Goal: Task Accomplishment & Management: Manage account settings

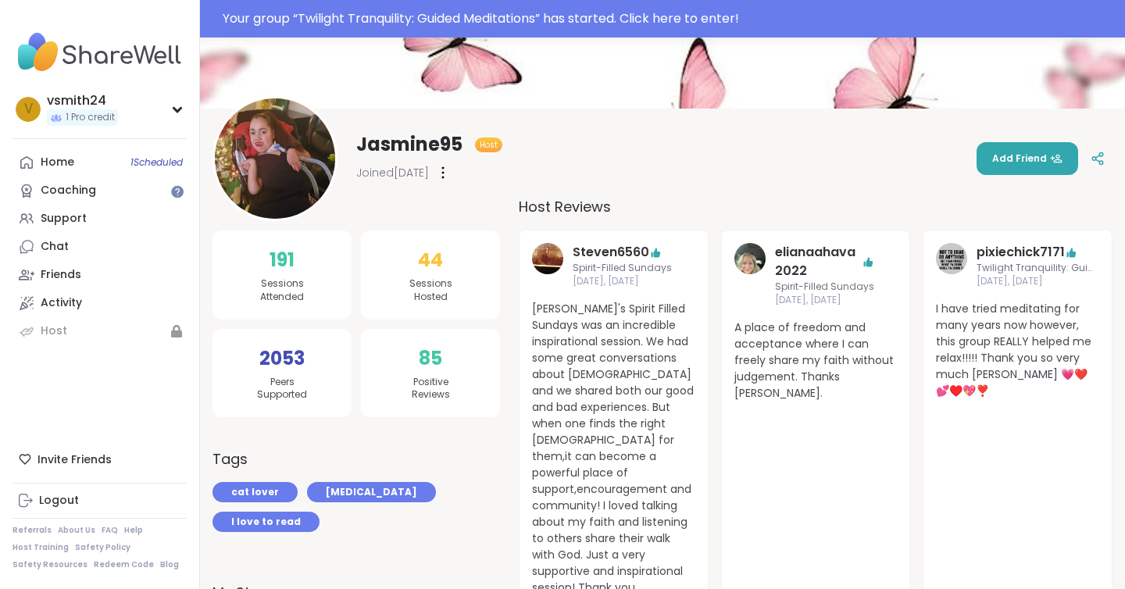
scroll to position [84, 0]
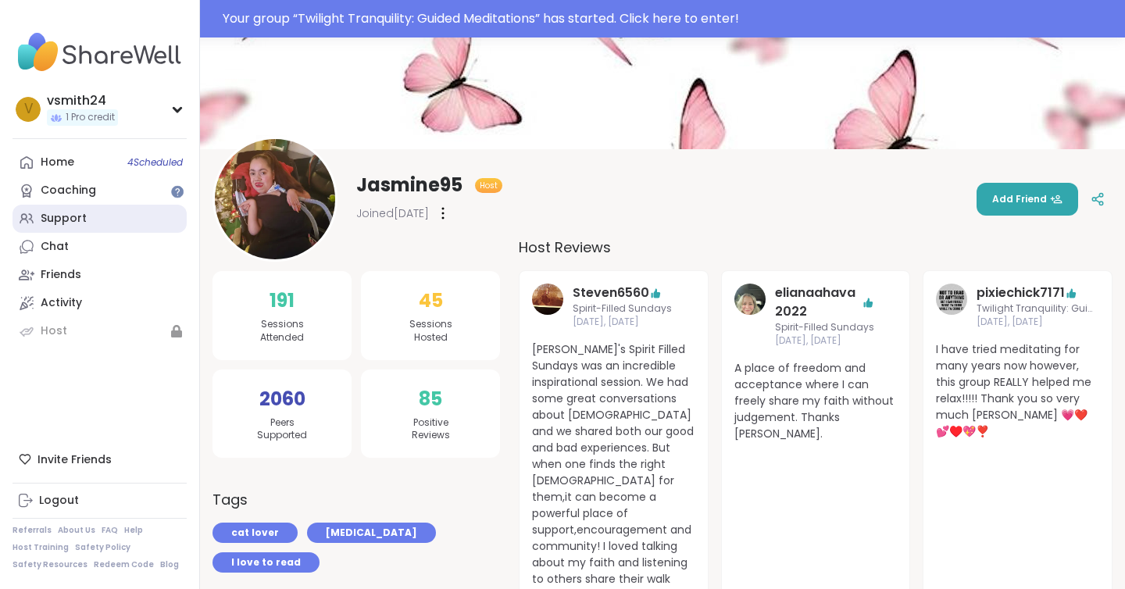
click at [95, 217] on link "Support" at bounding box center [100, 219] width 174 height 28
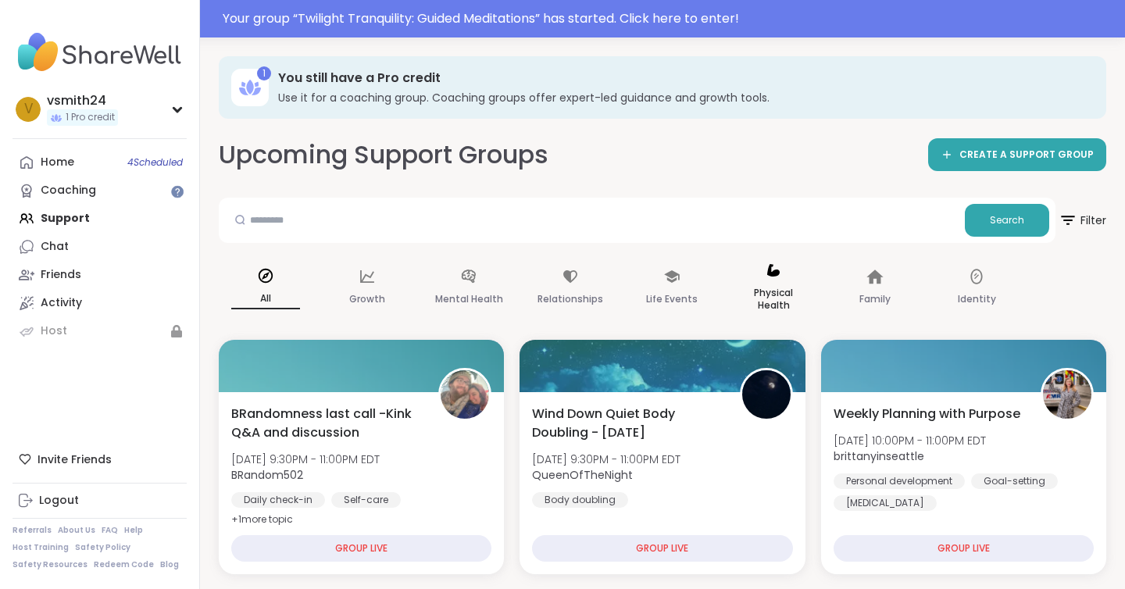
click at [775, 289] on p "Physical Health" at bounding box center [773, 299] width 69 height 31
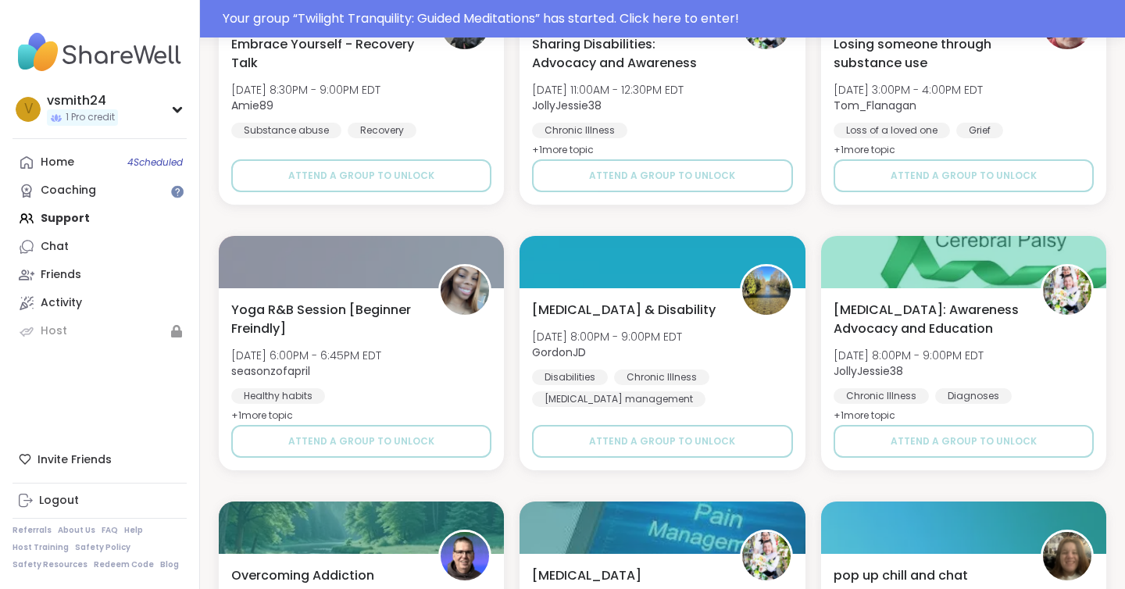
scroll to position [938, 0]
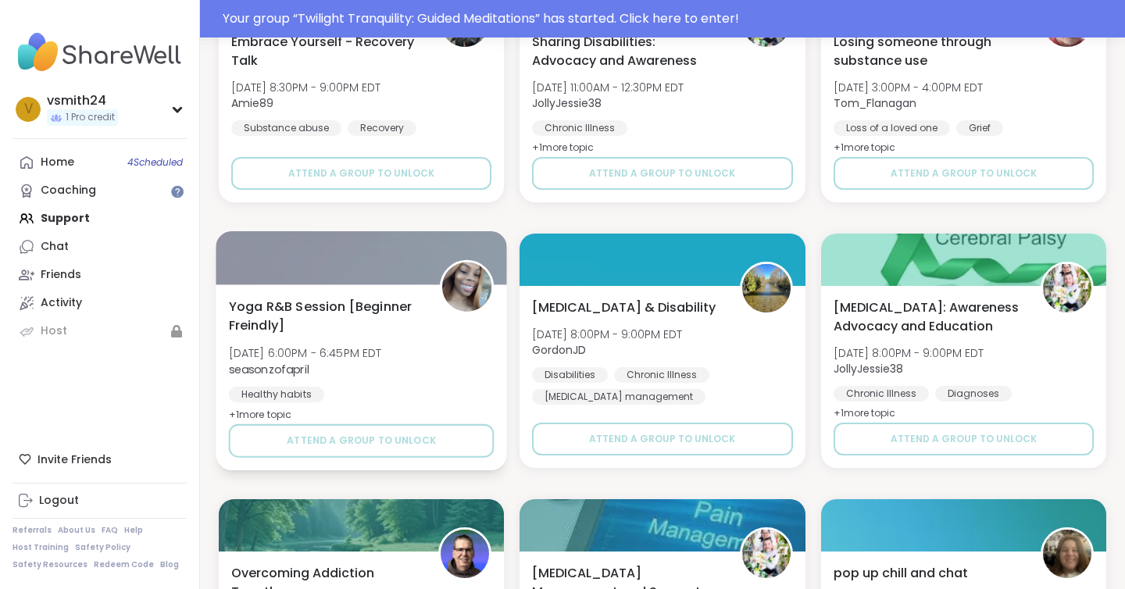
click at [302, 331] on span "Yoga R&B Session [Beginner Freindly]" at bounding box center [326, 316] width 194 height 38
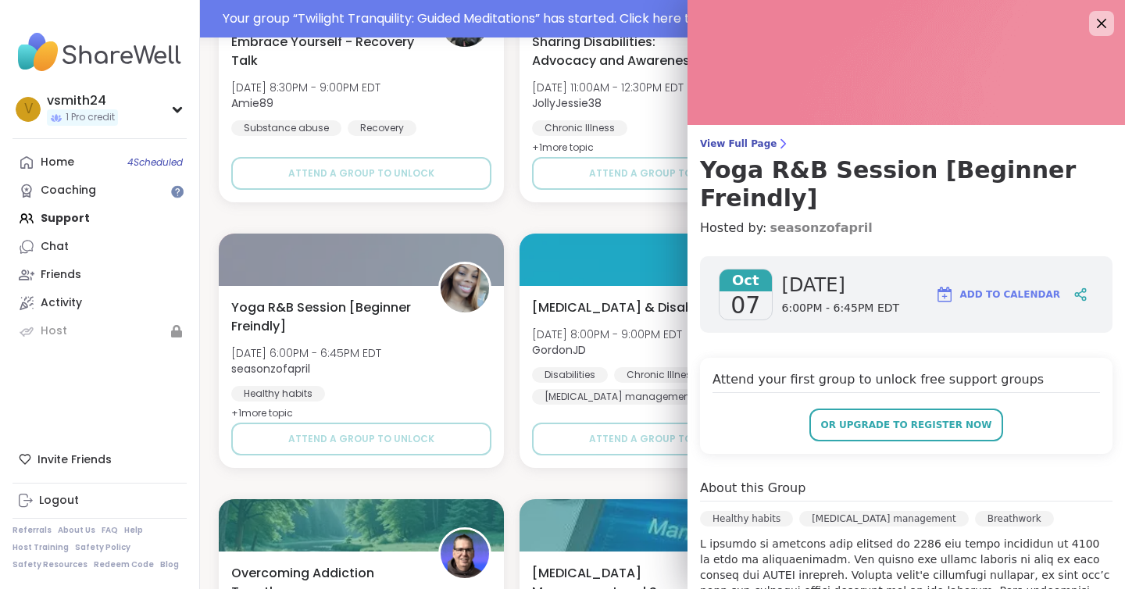
click at [815, 219] on link "seasonzofapril" at bounding box center [821, 228] width 102 height 19
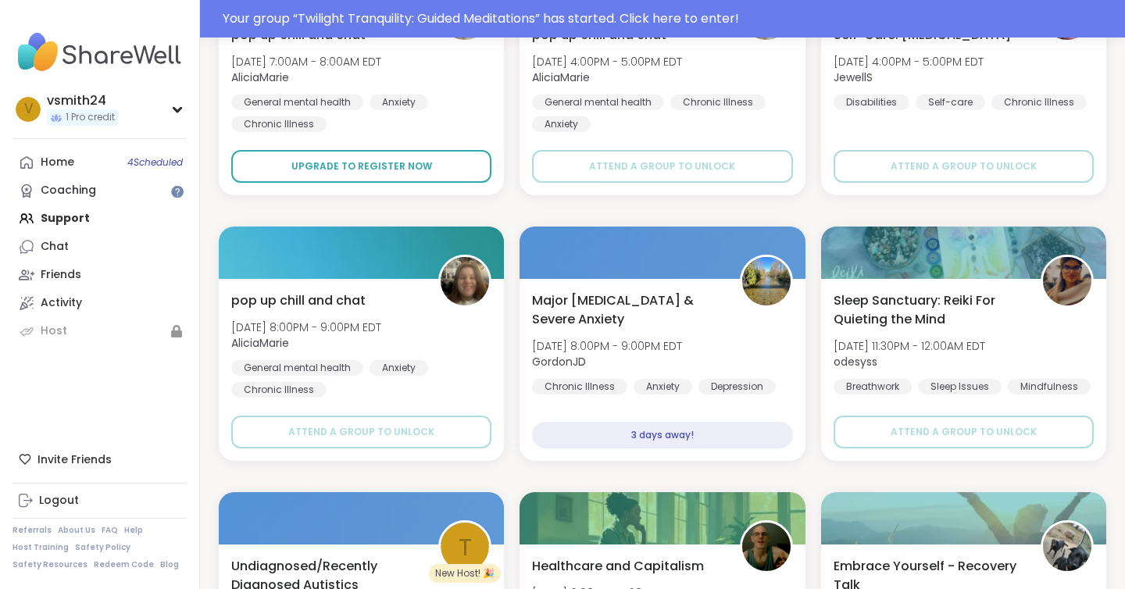
scroll to position [2015, 0]
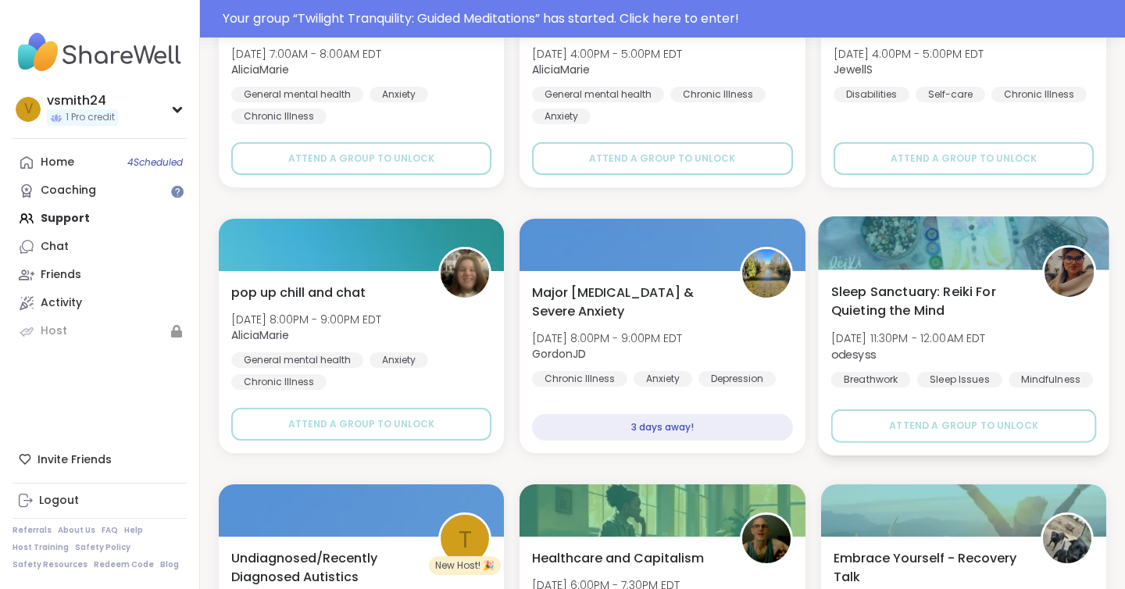
click at [849, 352] on b "odesyss" at bounding box center [853, 354] width 45 height 16
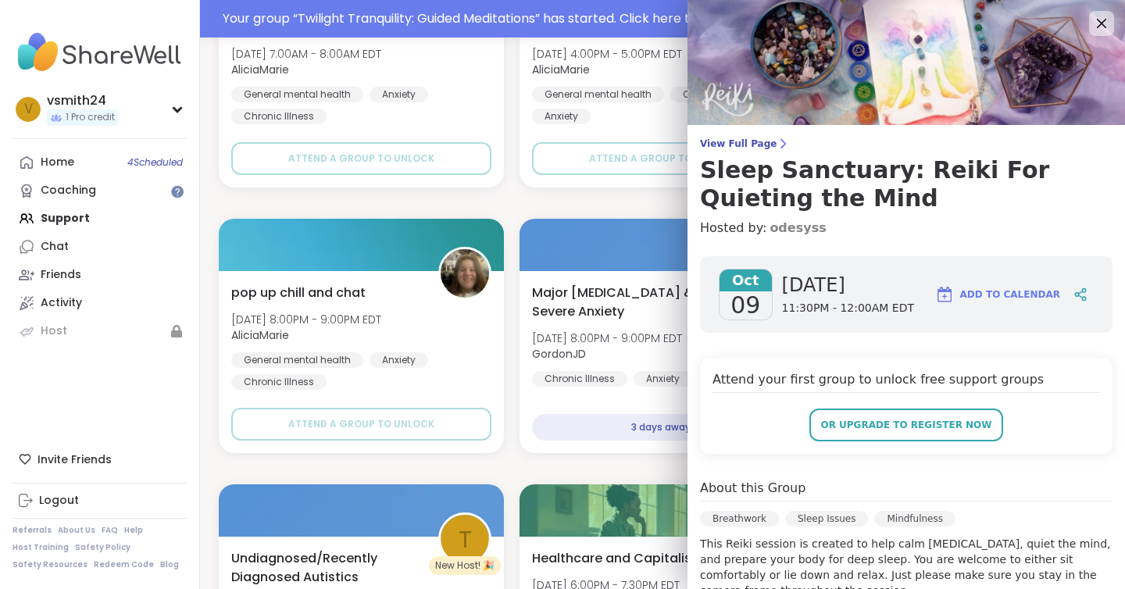
click at [780, 229] on link "odesyss" at bounding box center [798, 228] width 56 height 19
click at [559, 221] on div at bounding box center [662, 242] width 291 height 53
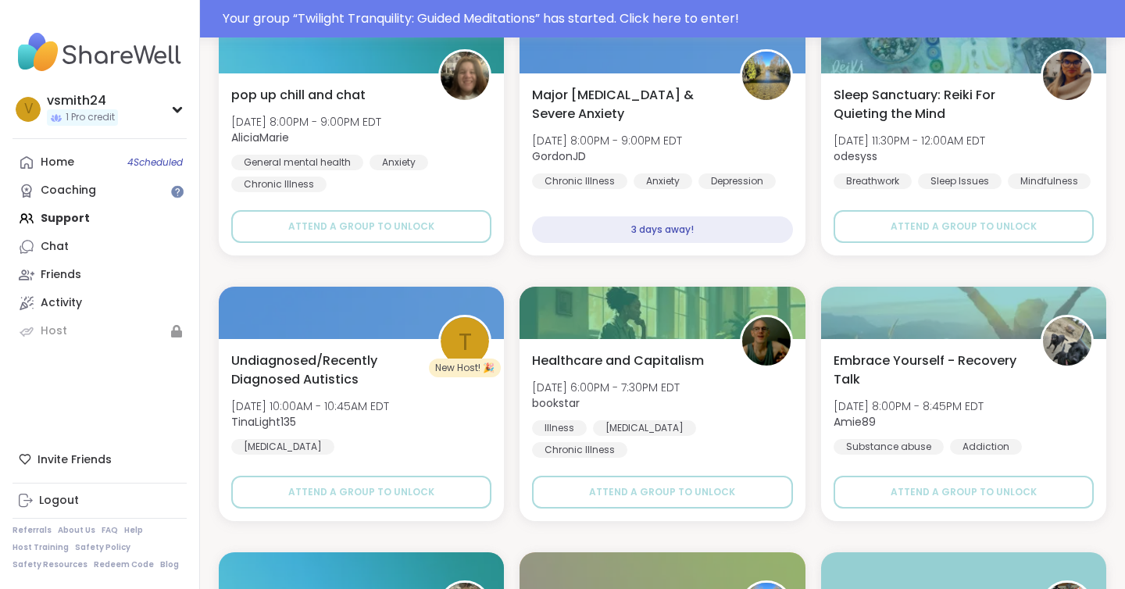
scroll to position [2251, 0]
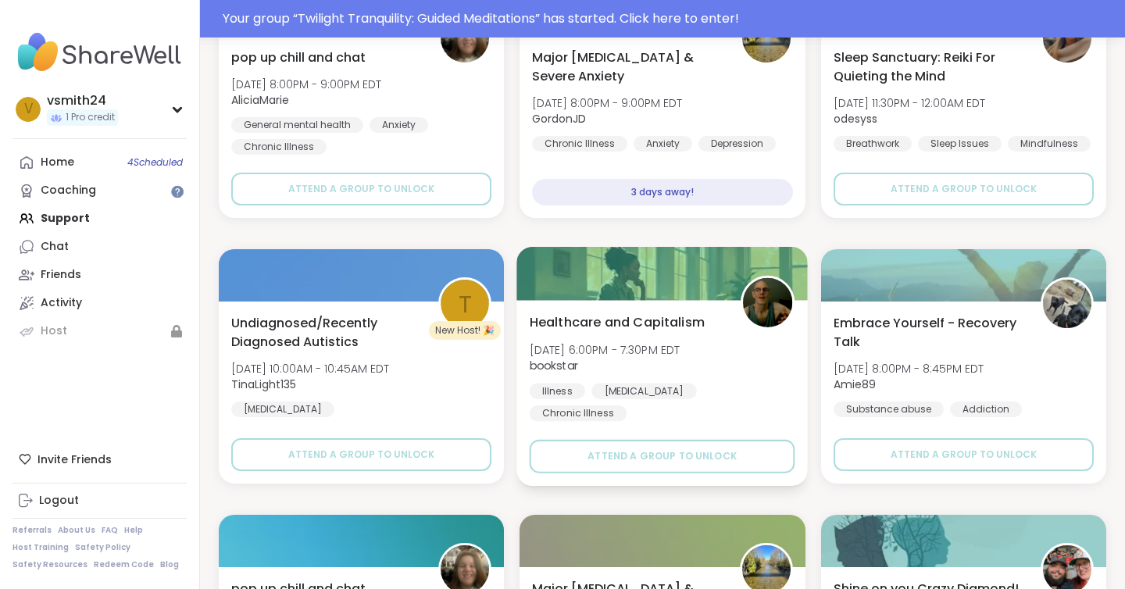
click at [591, 331] on span "Healthcare and Capitalism" at bounding box center [617, 322] width 175 height 19
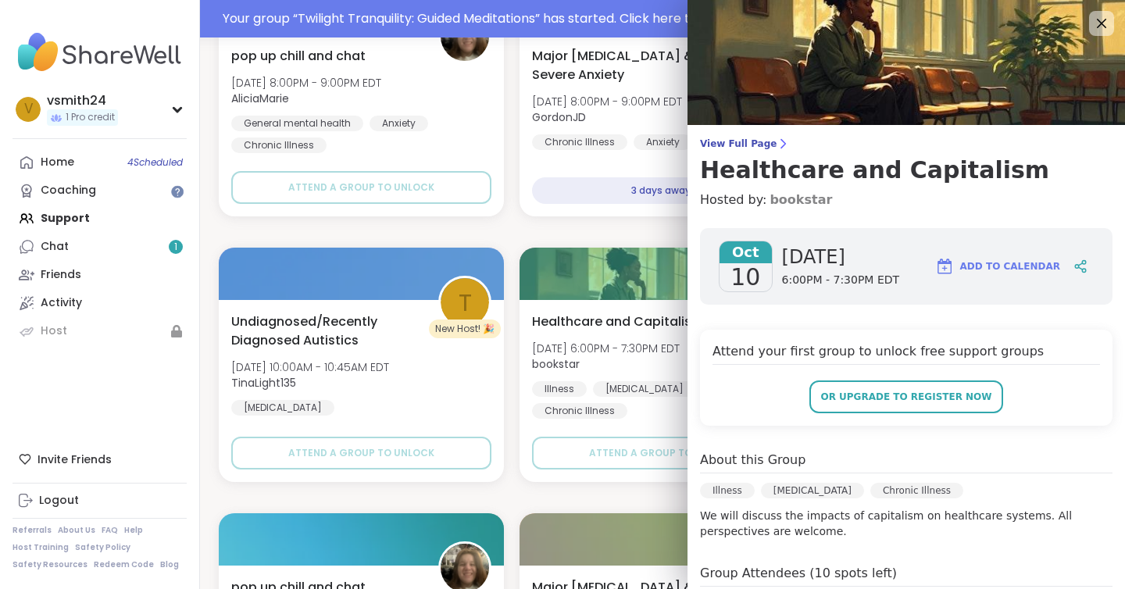
click at [781, 195] on link "bookstar" at bounding box center [801, 200] width 63 height 19
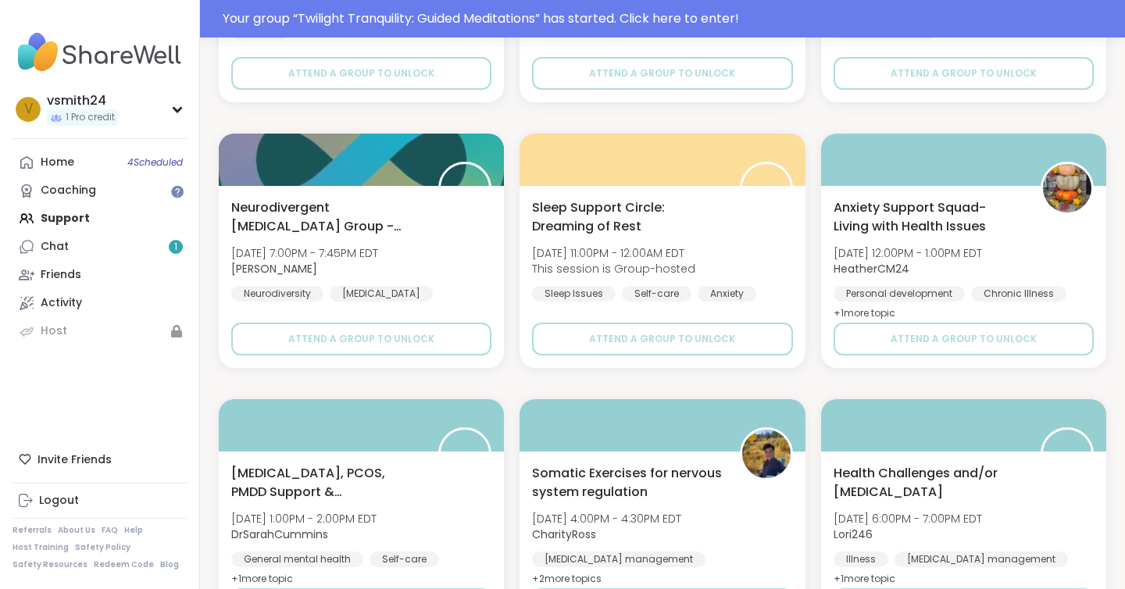
scroll to position [3005, 0]
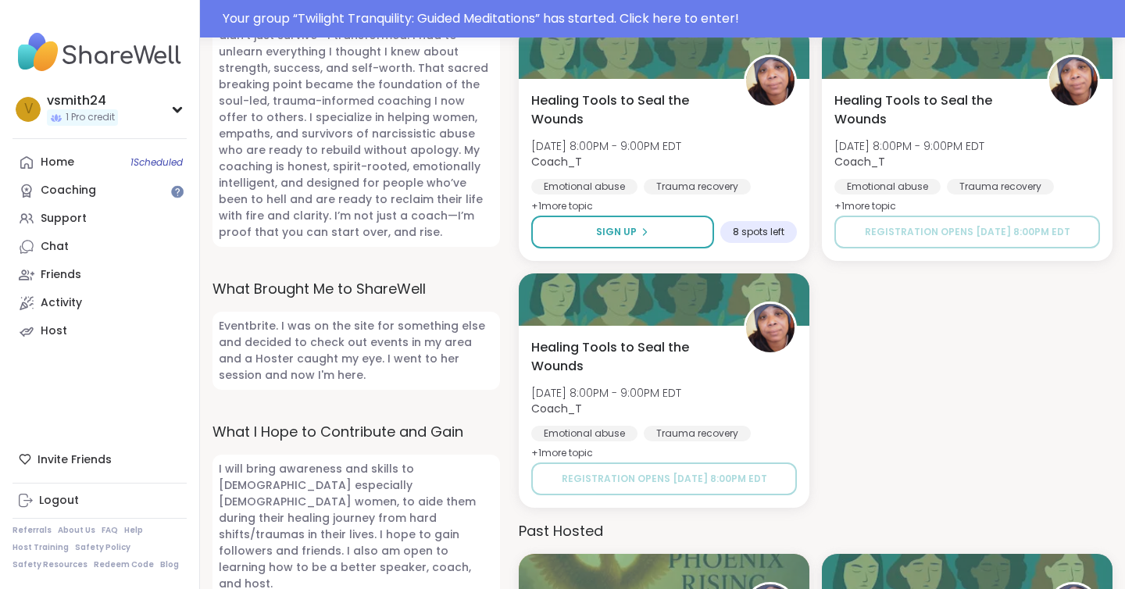
scroll to position [961, 0]
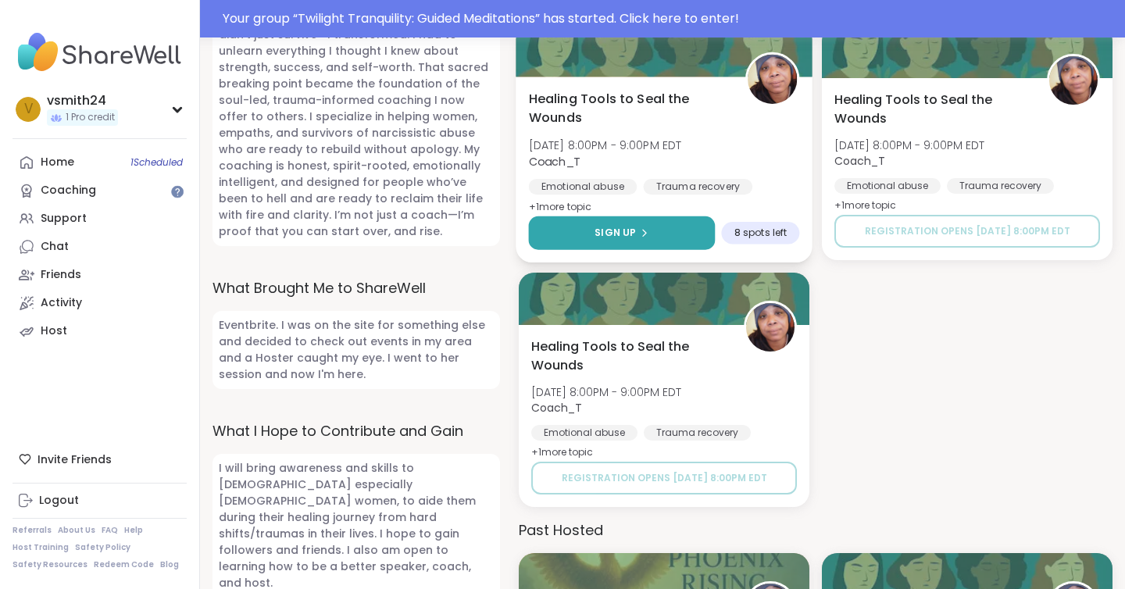
click at [587, 220] on button "Sign Up" at bounding box center [622, 233] width 187 height 34
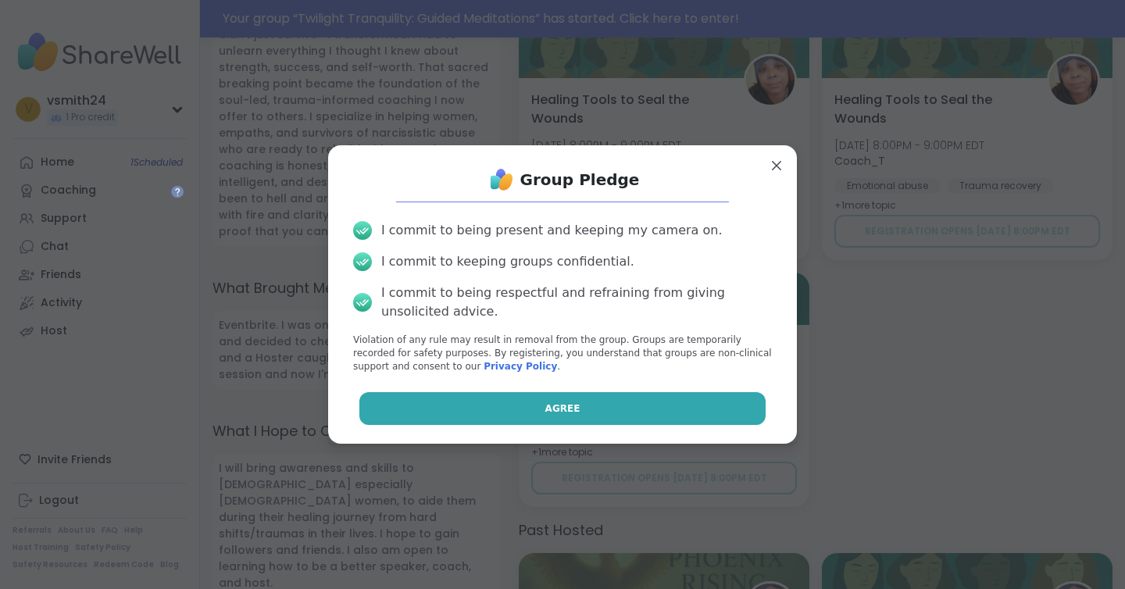
click at [555, 398] on button "Agree" at bounding box center [562, 408] width 407 height 33
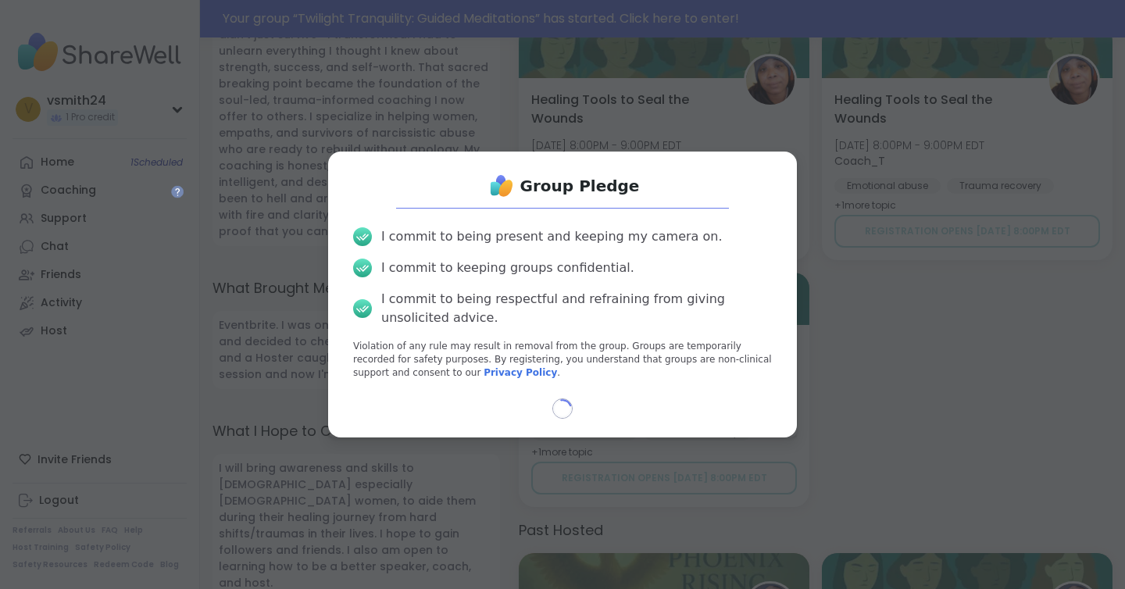
select select "**"
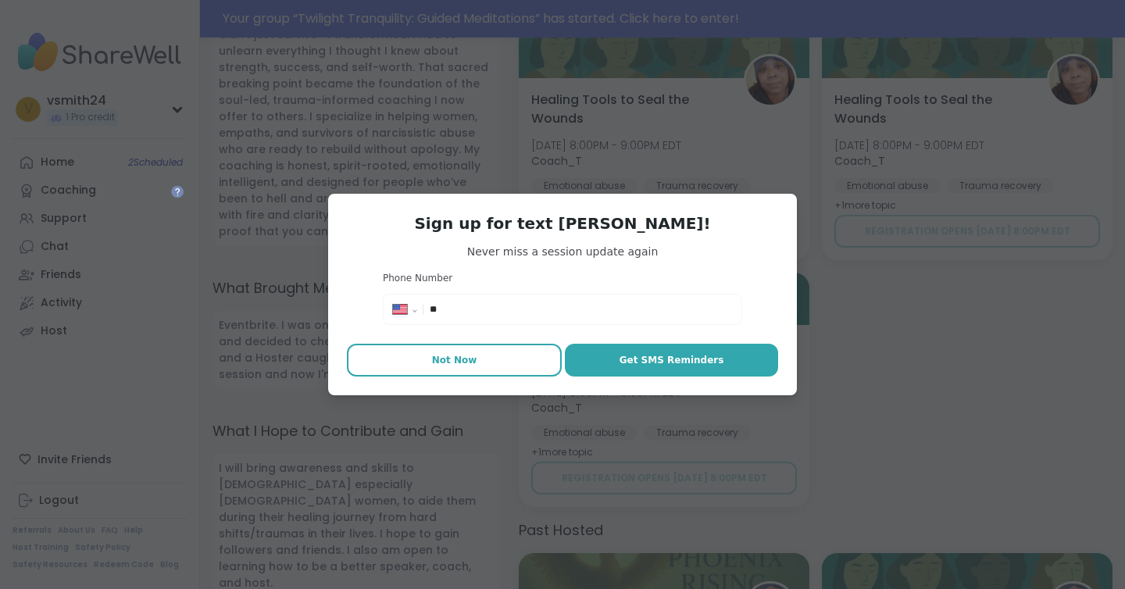
click at [494, 364] on button "Not Now" at bounding box center [454, 360] width 215 height 33
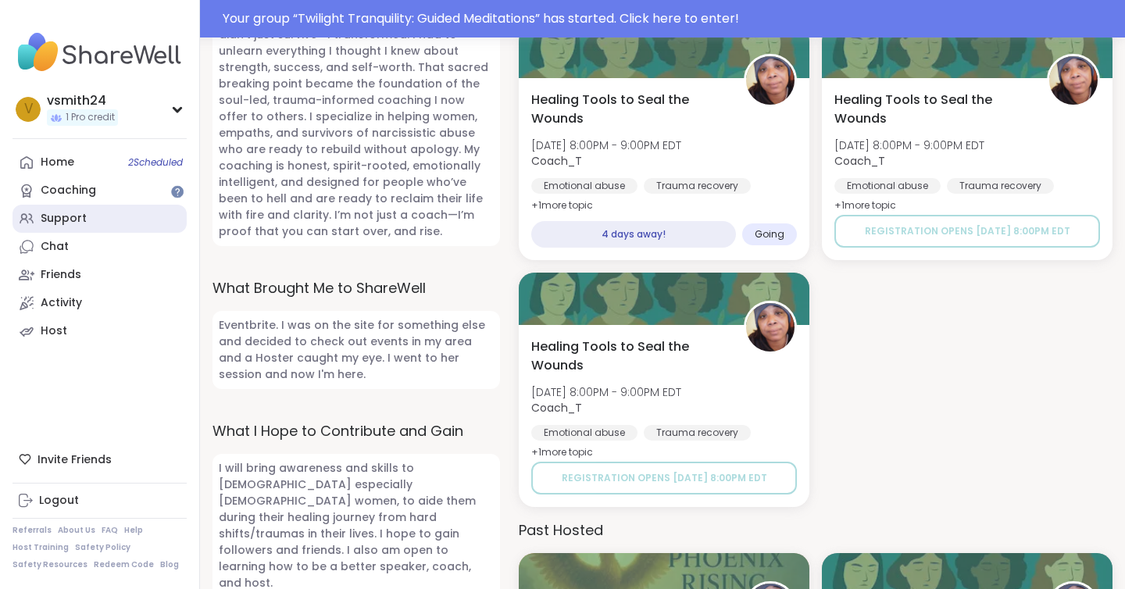
click at [67, 224] on div "Support" at bounding box center [64, 219] width 46 height 16
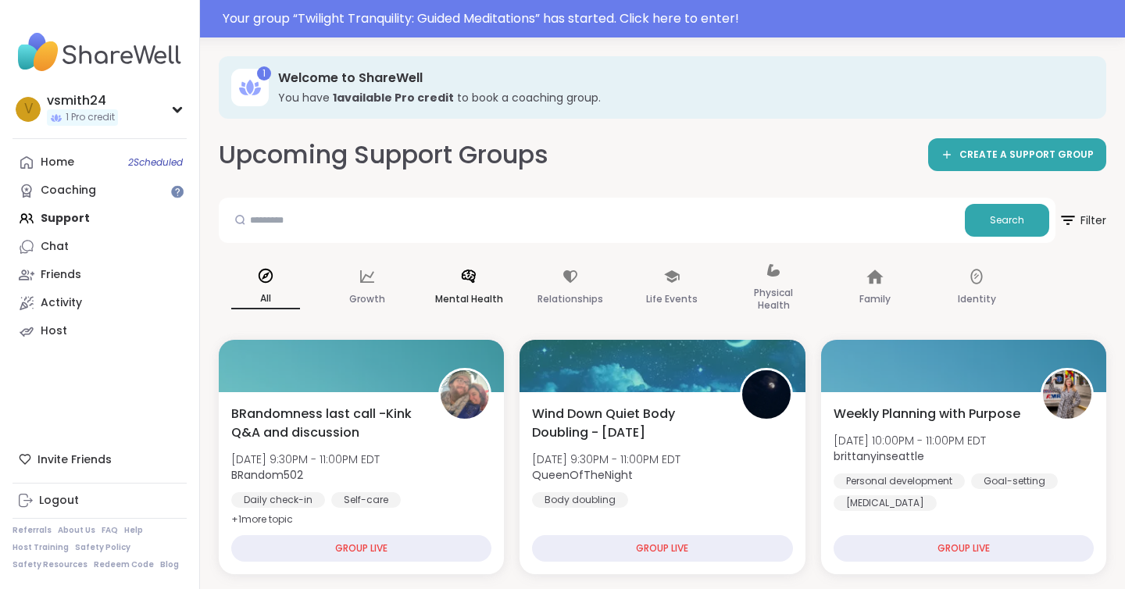
click at [467, 273] on icon at bounding box center [468, 276] width 17 height 17
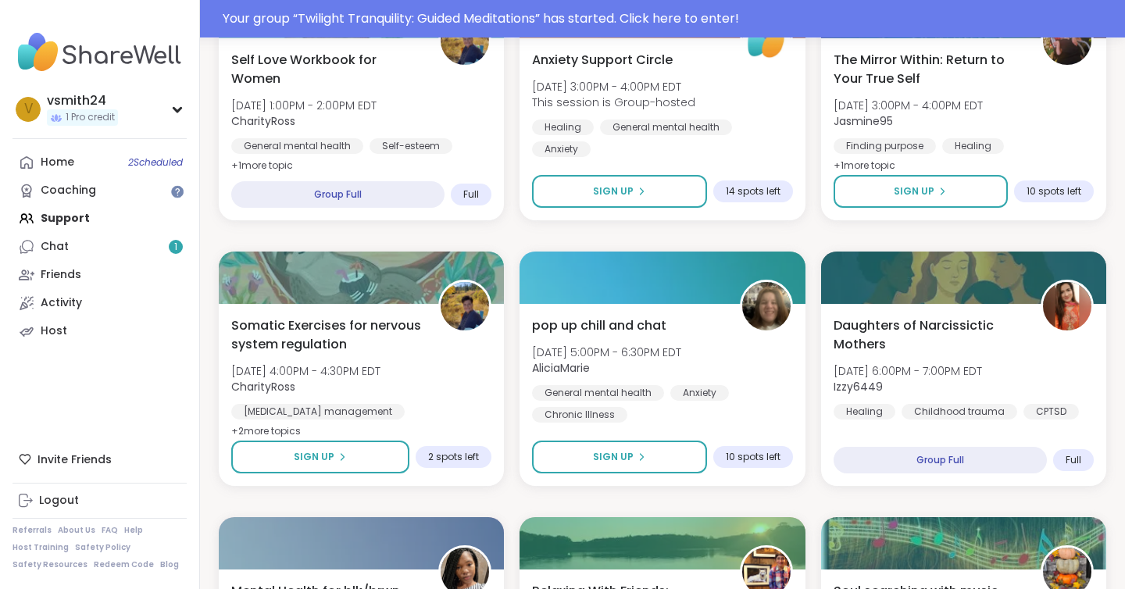
scroll to position [1454, 0]
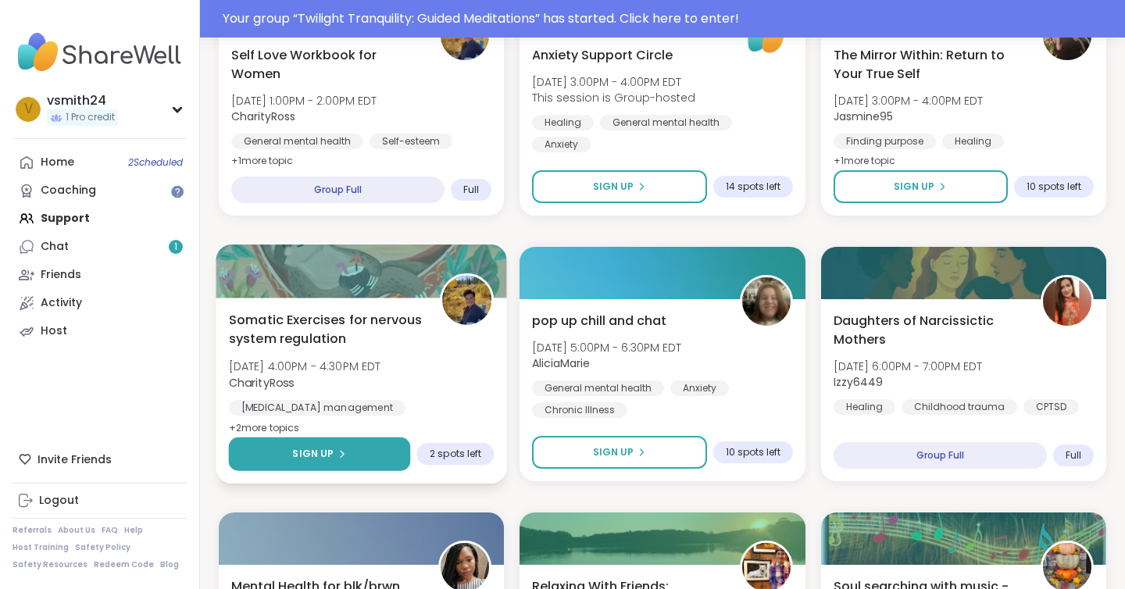
click at [363, 456] on button "Sign Up" at bounding box center [320, 455] width 182 height 34
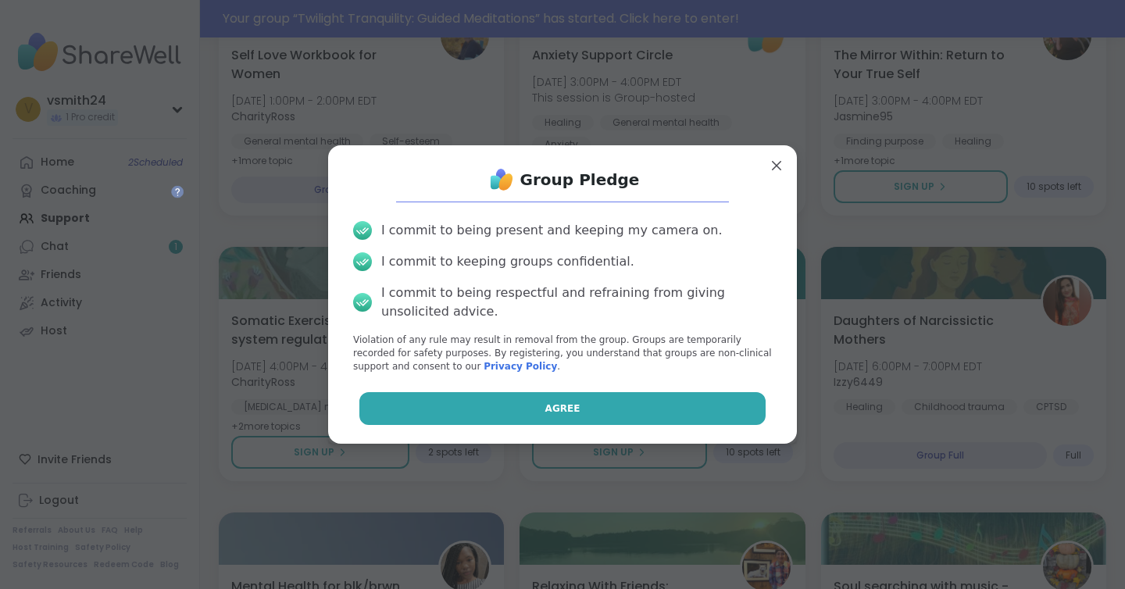
click at [438, 399] on button "Agree" at bounding box center [562, 408] width 407 height 33
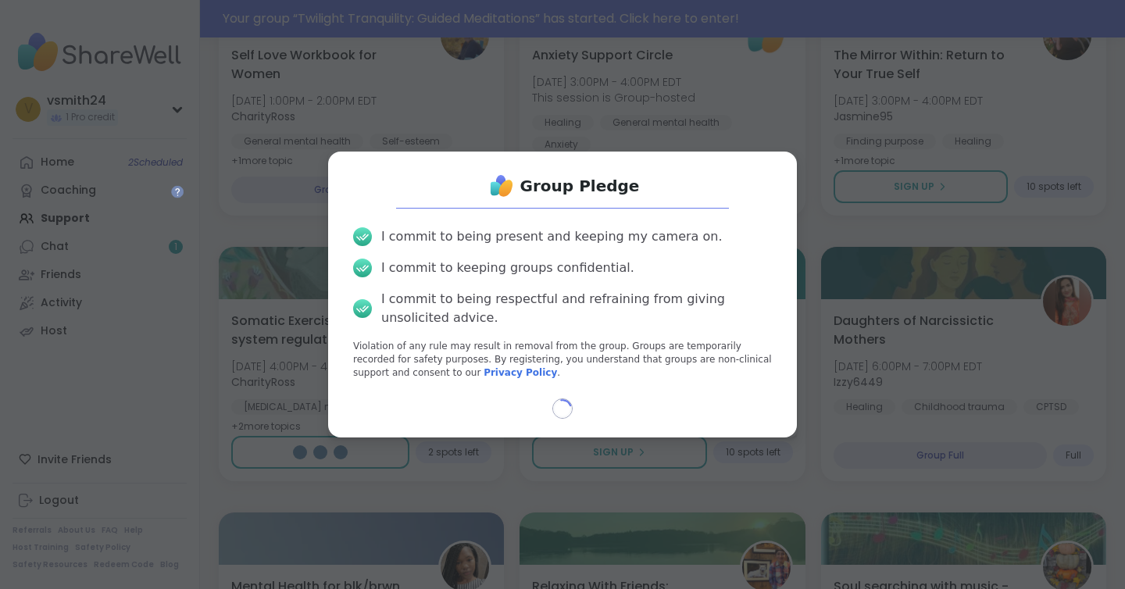
select select "**"
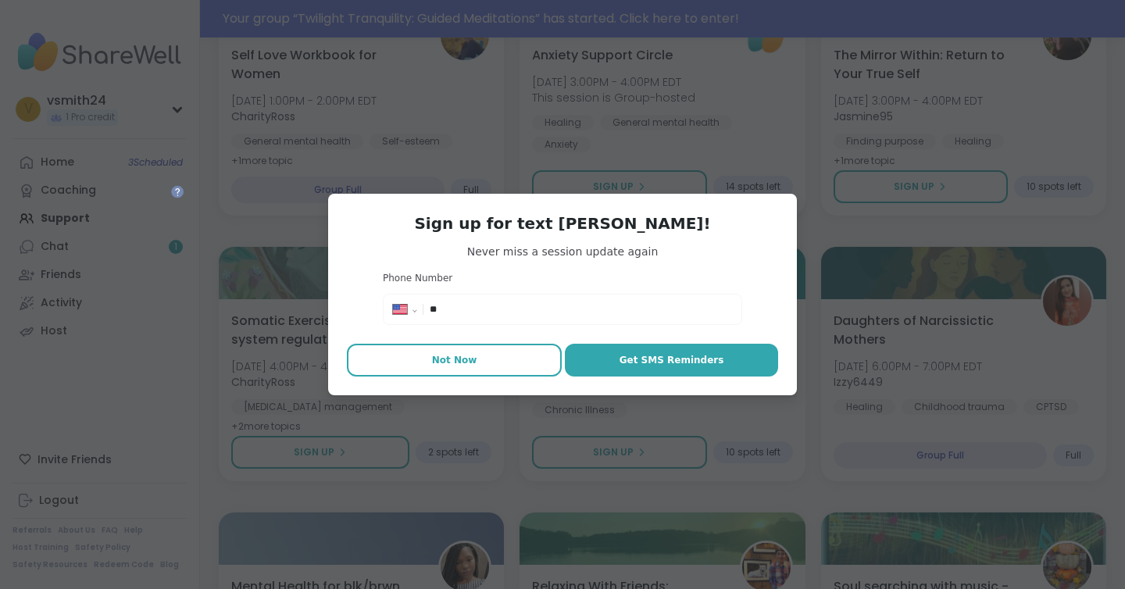
click at [491, 365] on button "Not Now" at bounding box center [454, 360] width 215 height 33
type textarea "*"
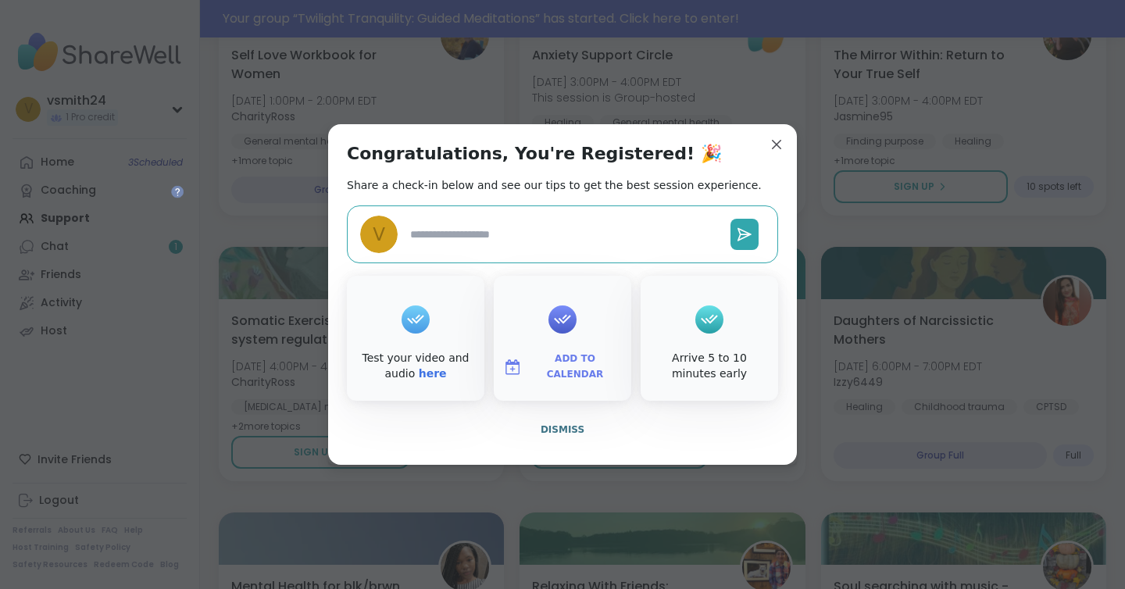
click at [582, 352] on button "Add to Calendar" at bounding box center [562, 367] width 131 height 33
click at [574, 207] on button "Apple Calendar" at bounding box center [562, 191] width 119 height 34
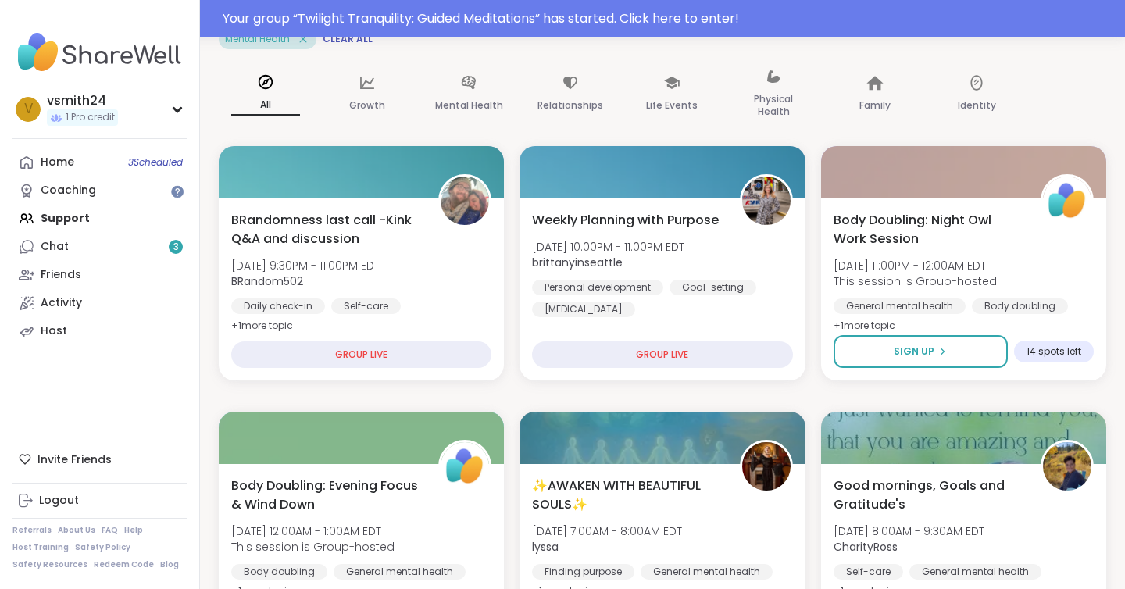
scroll to position [0, 0]
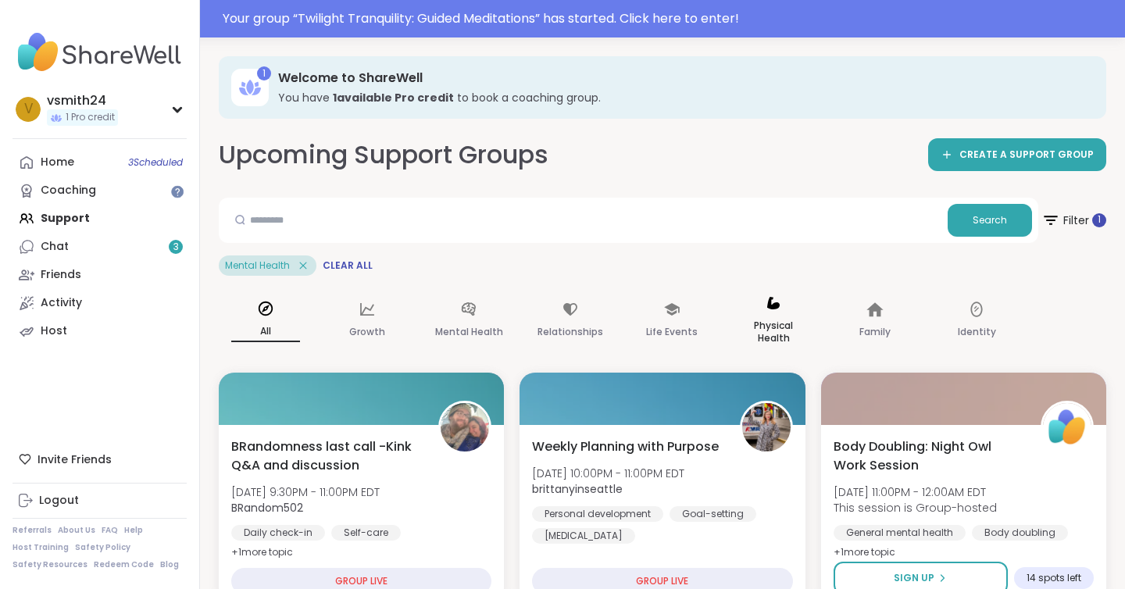
click at [785, 305] on div "Physical Health" at bounding box center [774, 321] width 94 height 78
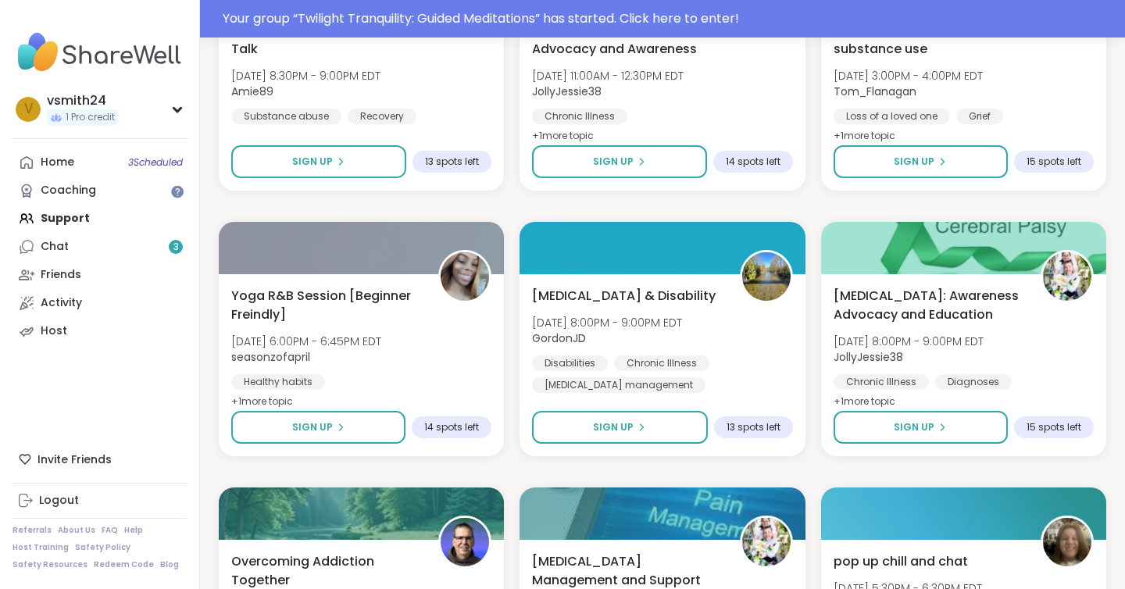
scroll to position [951, 0]
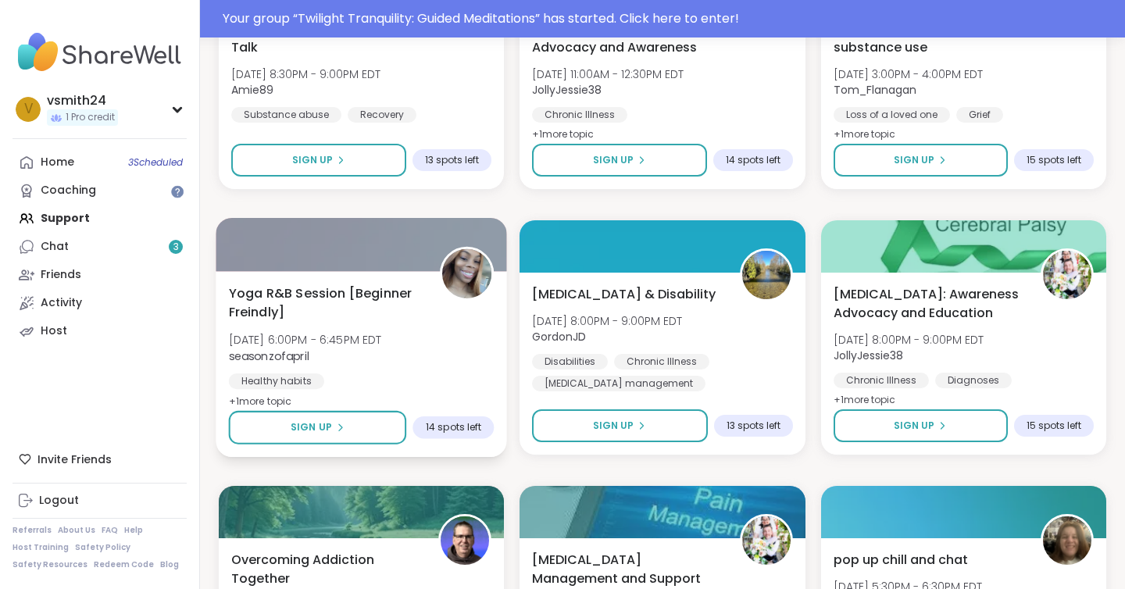
click at [384, 314] on span "Yoga R&B Session [Beginner Freindly]" at bounding box center [326, 303] width 194 height 38
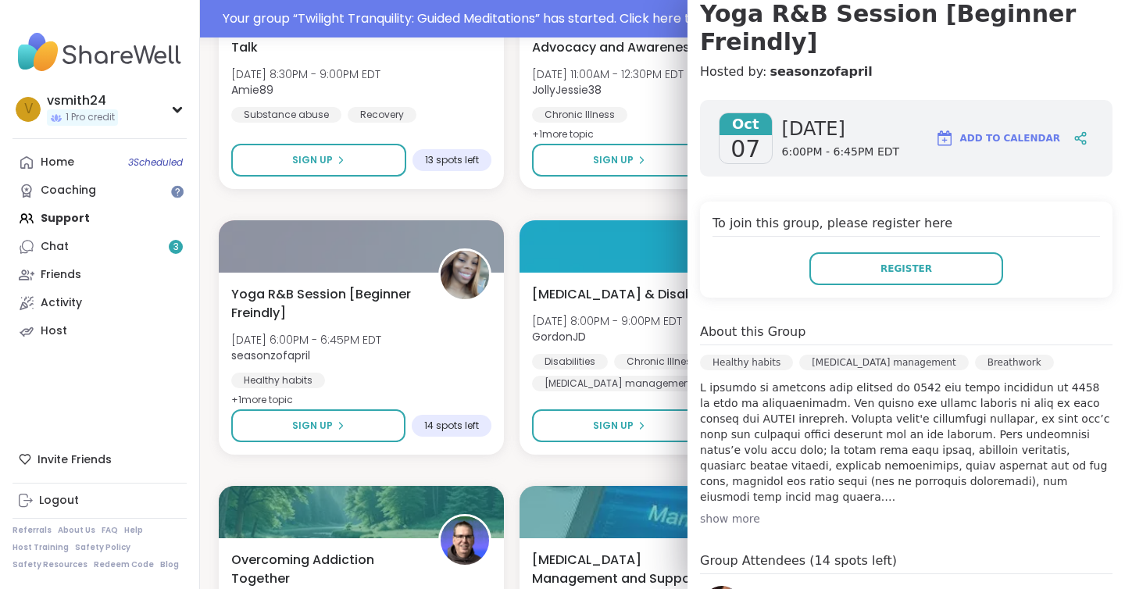
scroll to position [159, 0]
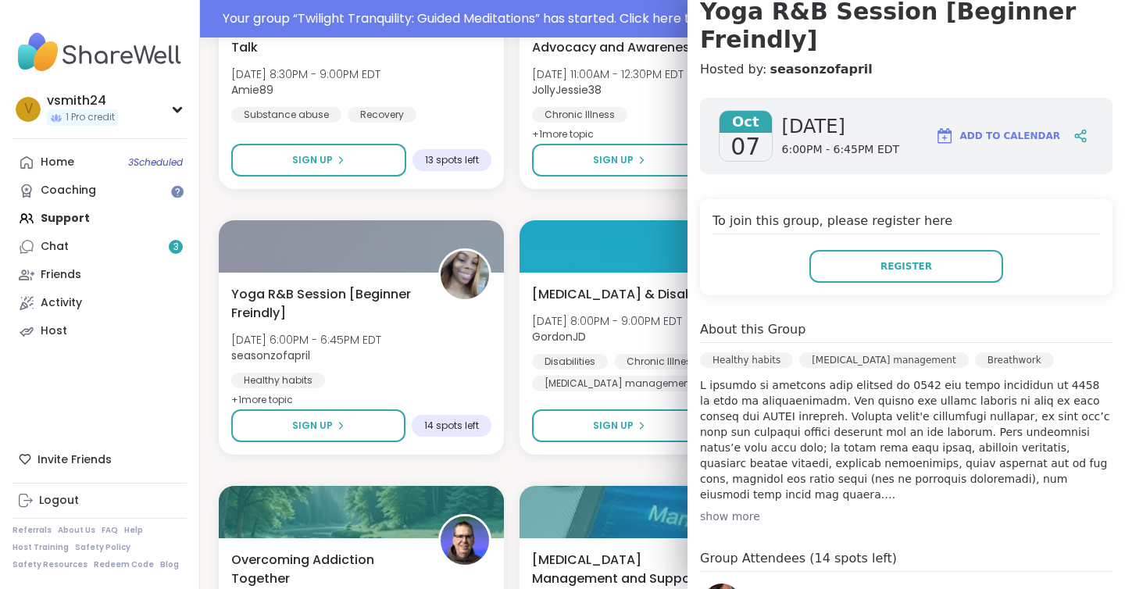
click at [713, 509] on div "show more" at bounding box center [906, 517] width 413 height 16
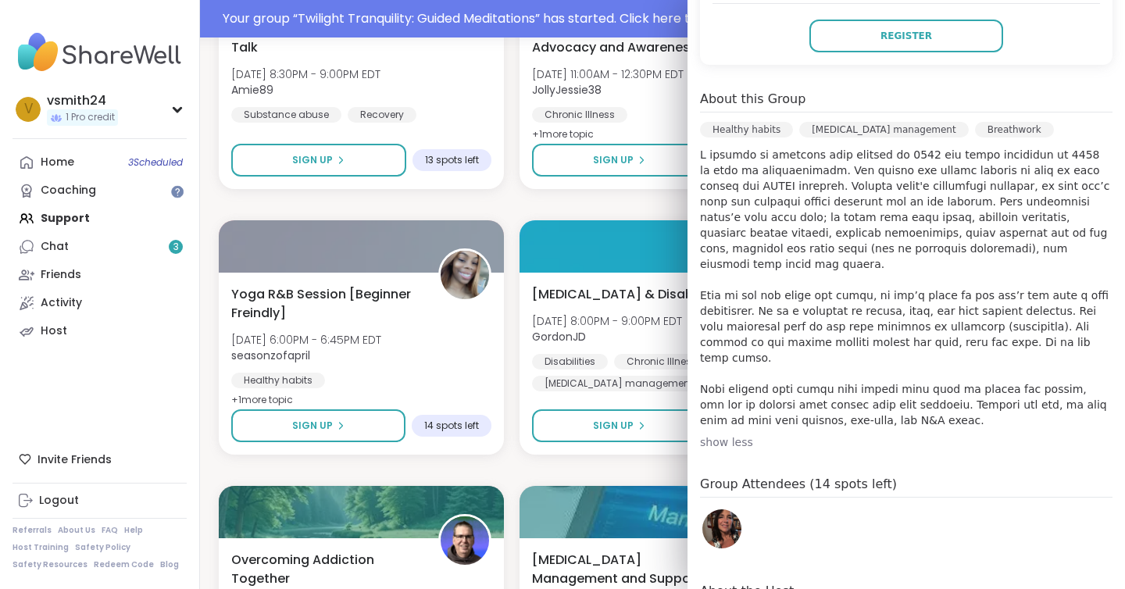
scroll to position [393, 0]
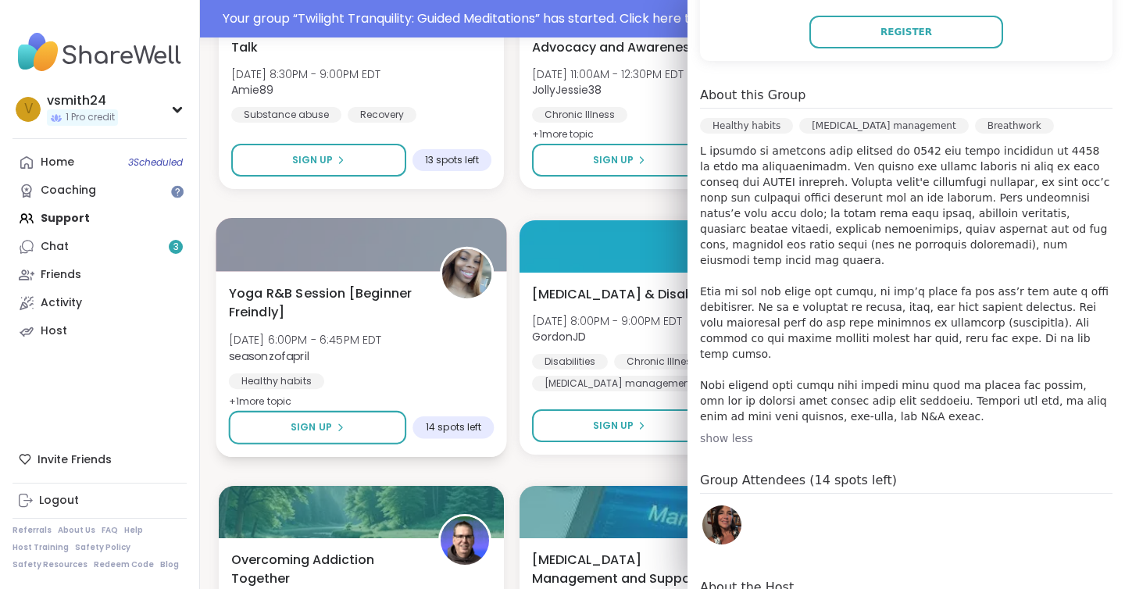
click at [470, 349] on div "Yoga R&B Session [Beginner Freindly] Tue, Oct 07 | 6:00PM - 6:45PM EDT seasonzo…" at bounding box center [362, 347] width 266 height 127
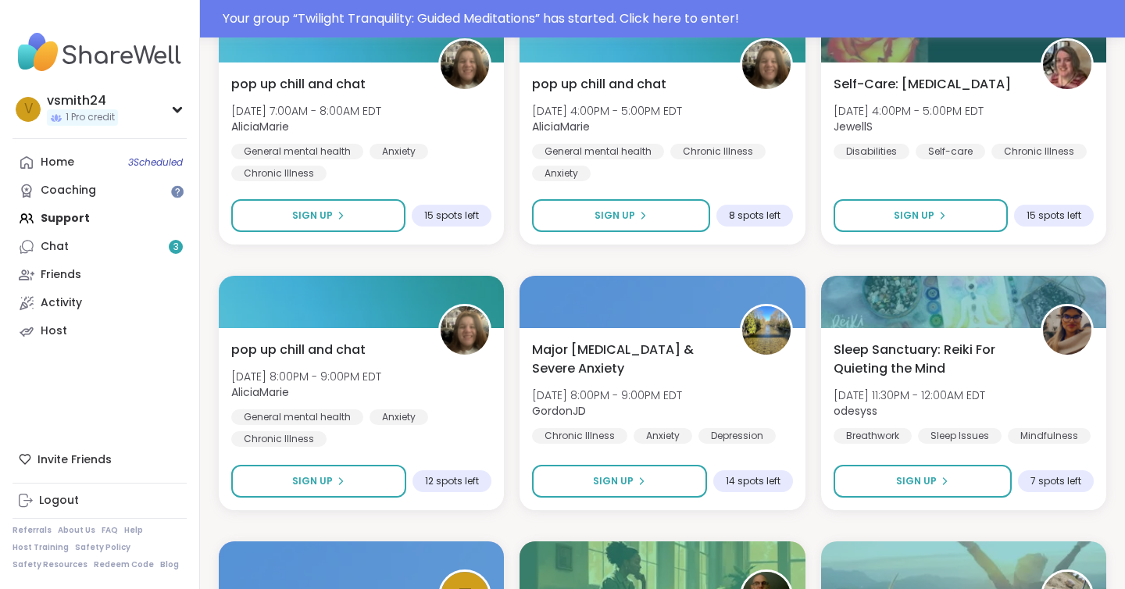
scroll to position [1962, 0]
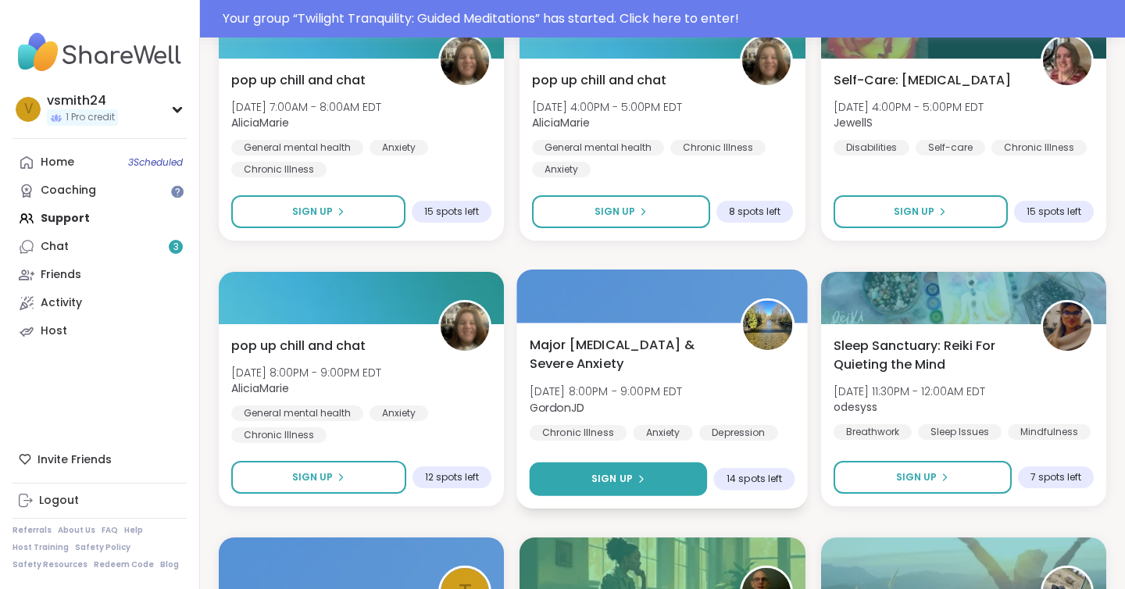
click at [618, 485] on span "Sign Up" at bounding box center [612, 479] width 41 height 14
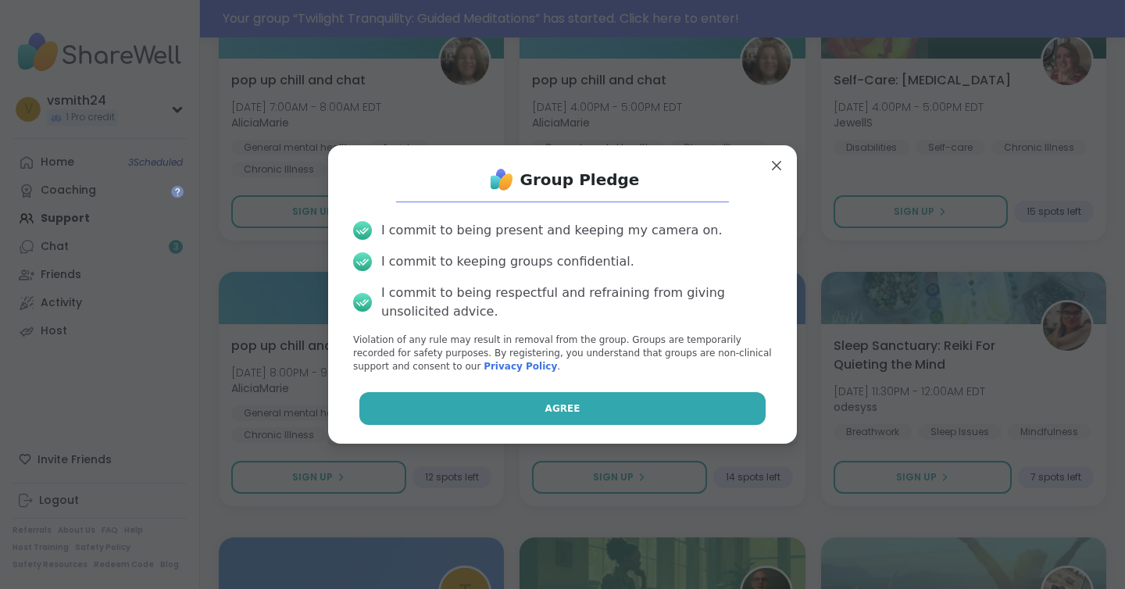
click at [575, 411] on span "Agree" at bounding box center [562, 409] width 35 height 14
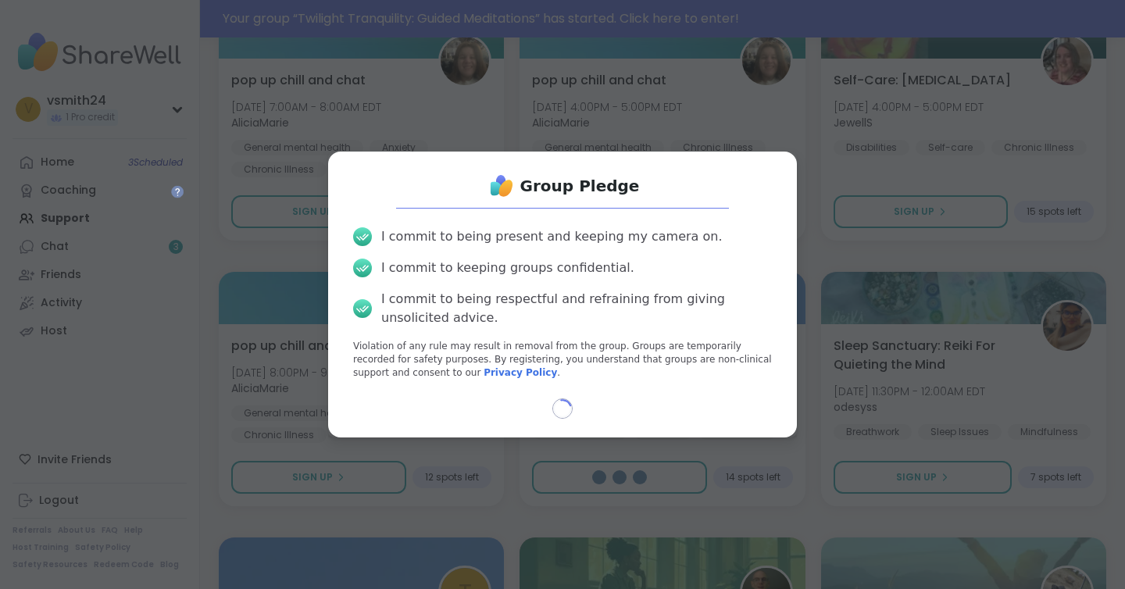
select select "**"
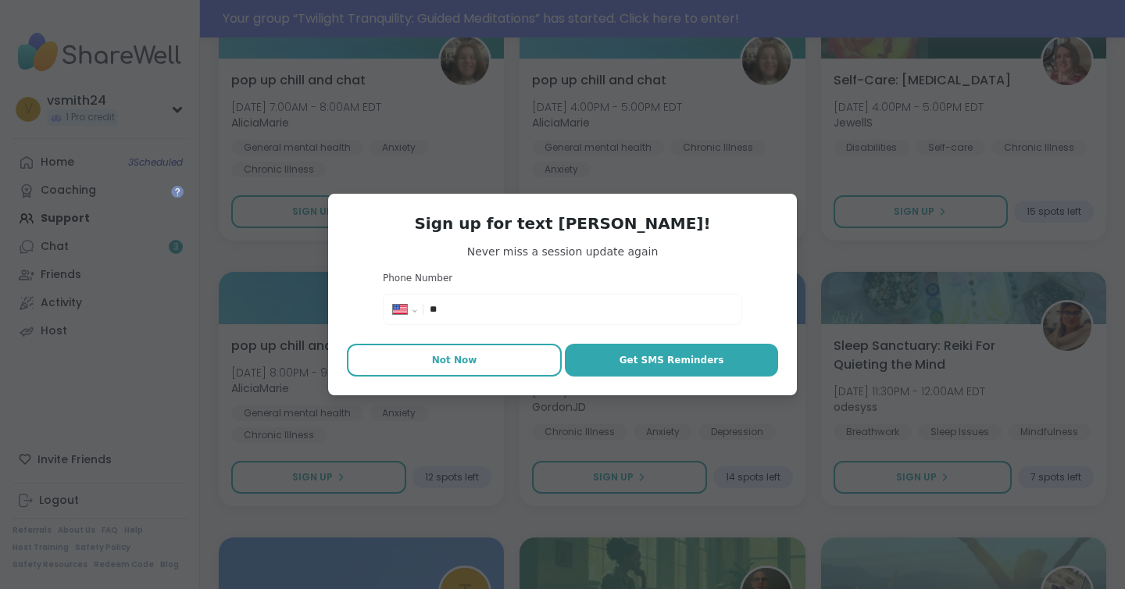
click at [484, 372] on button "Not Now" at bounding box center [454, 360] width 215 height 33
type textarea "*"
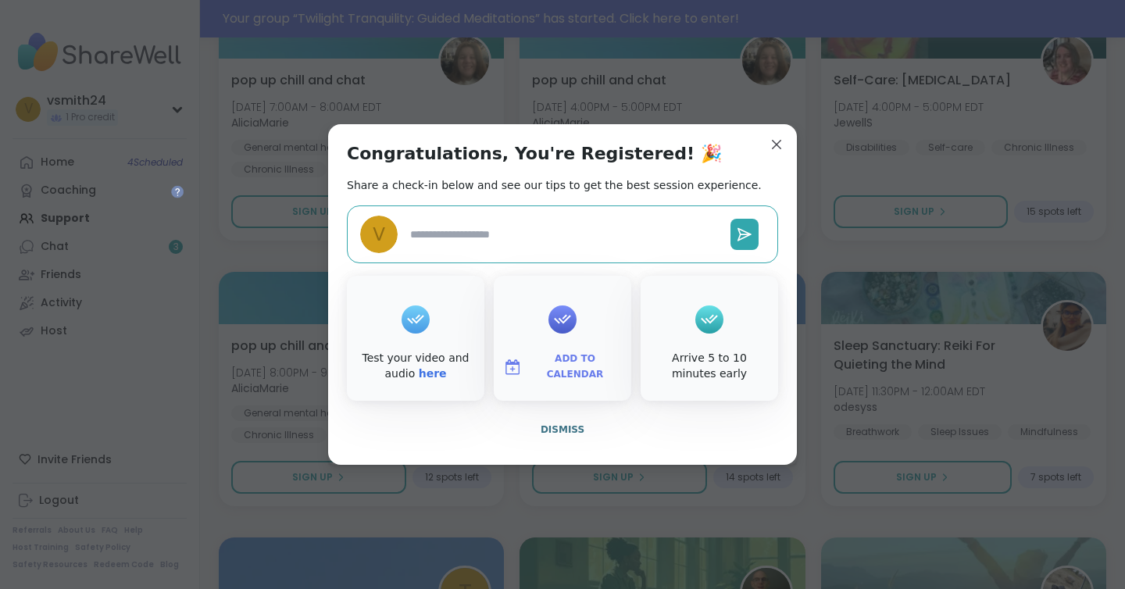
click at [587, 373] on span "Add to Calendar" at bounding box center [575, 367] width 94 height 30
click at [574, 204] on button "Apple Calendar" at bounding box center [562, 191] width 119 height 34
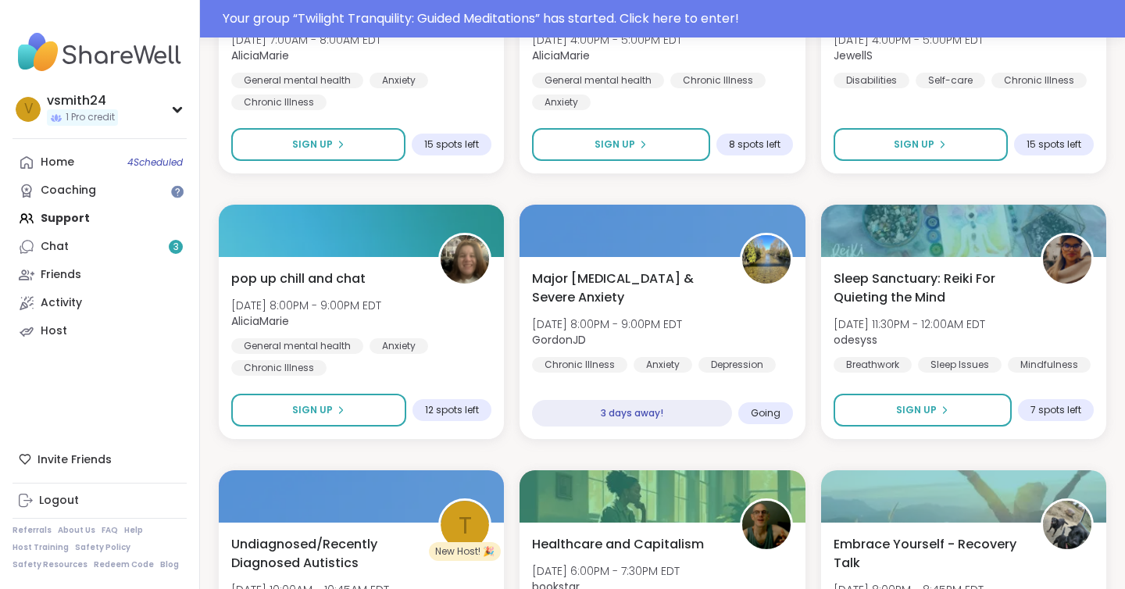
scroll to position [2037, 0]
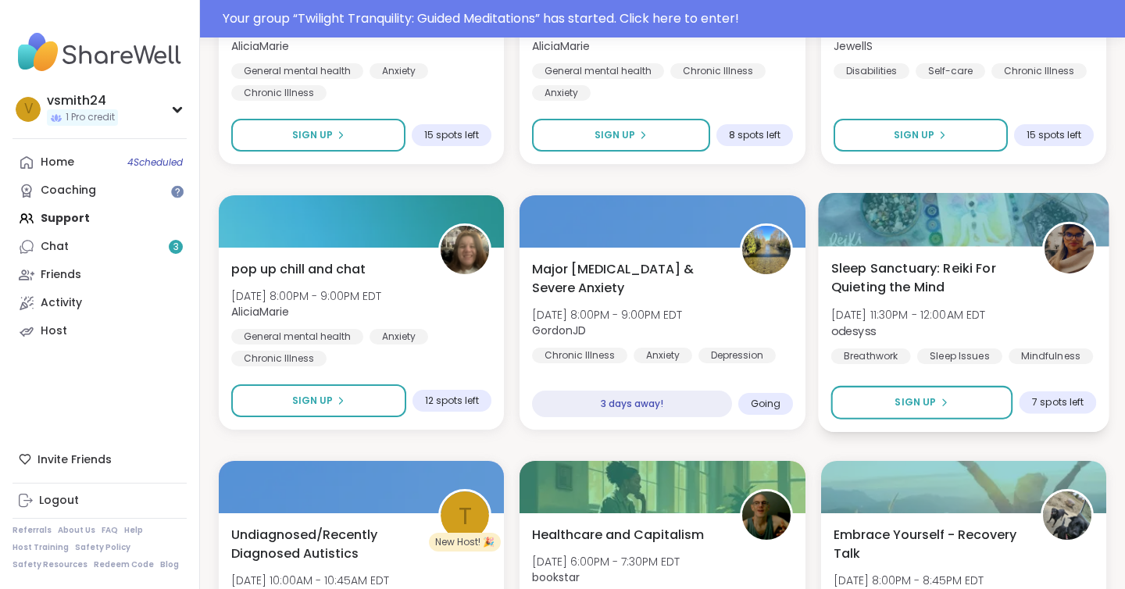
click at [942, 269] on span "Sleep Sanctuary: Reiki For Quieting the Mind" at bounding box center [928, 278] width 194 height 38
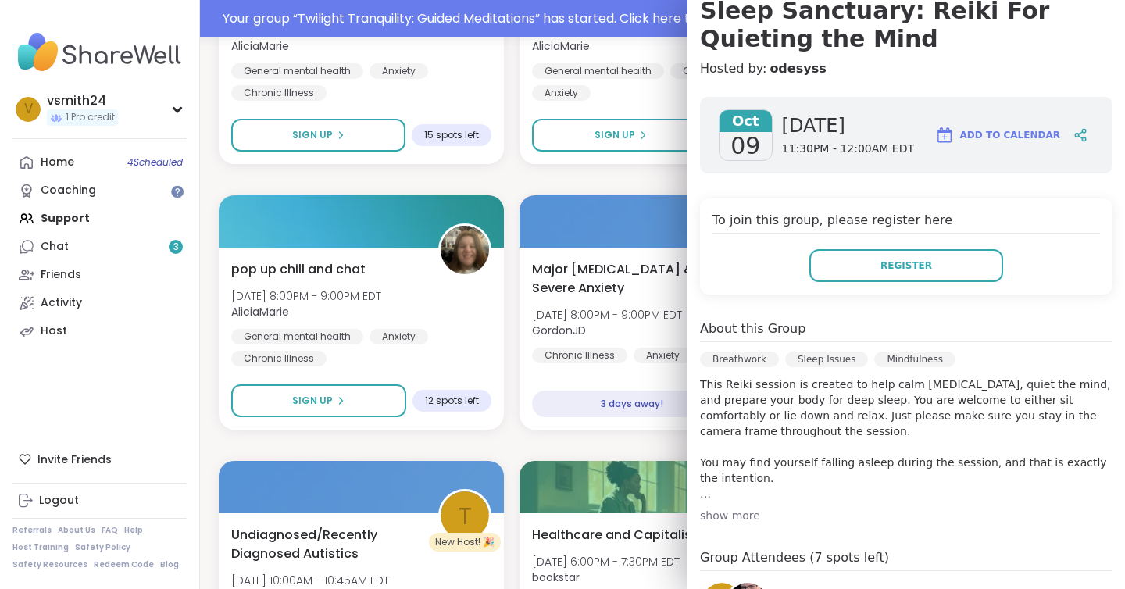
scroll to position [163, 0]
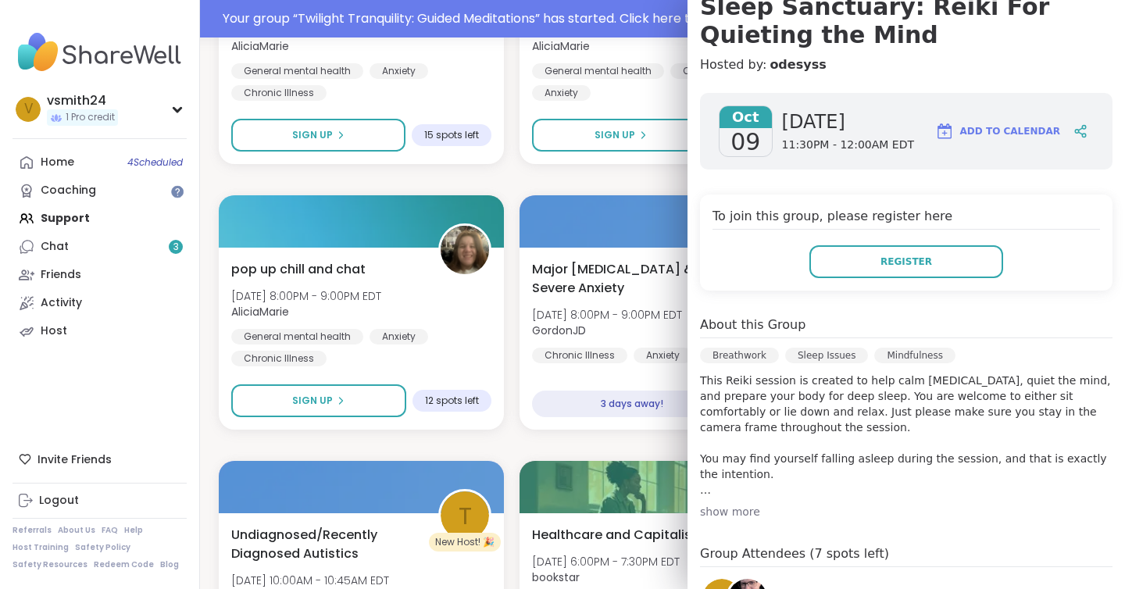
click at [739, 509] on div "show more" at bounding box center [906, 512] width 413 height 16
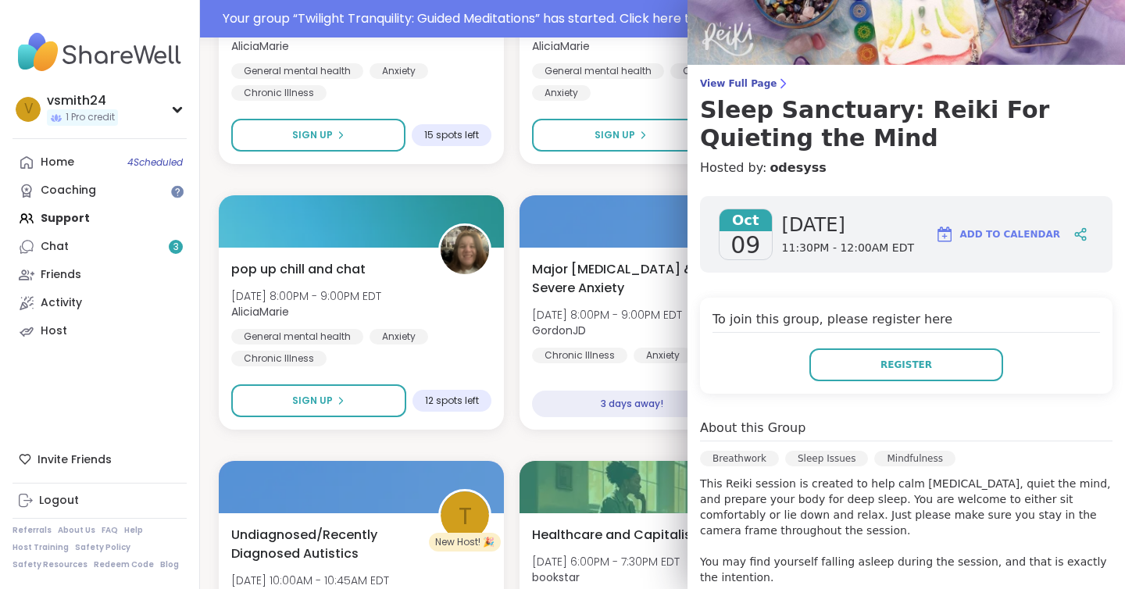
scroll to position [58, 0]
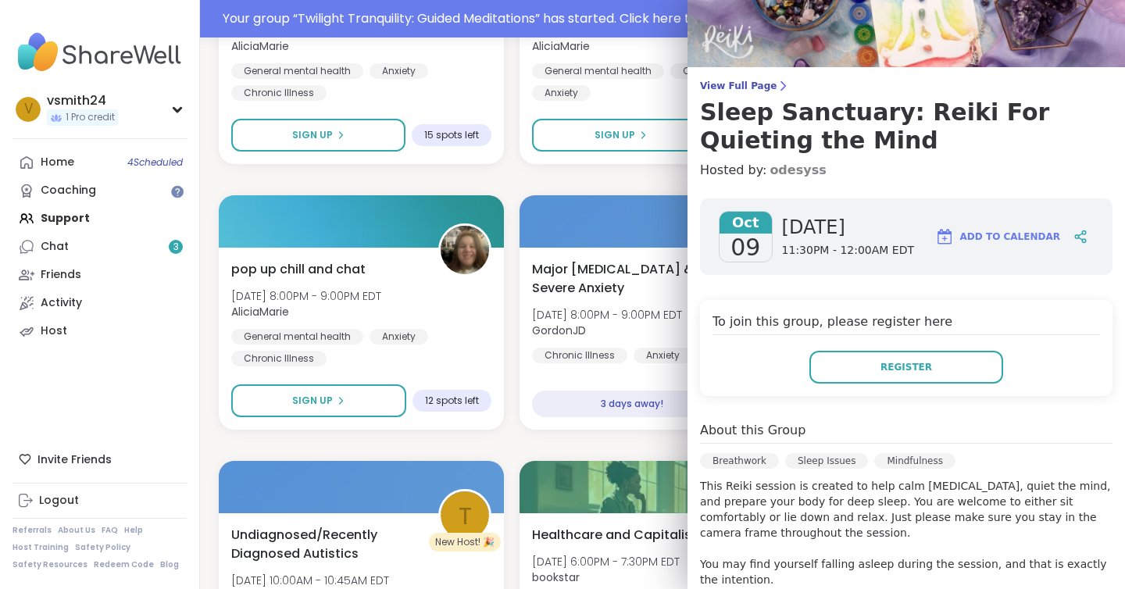
click at [792, 176] on link "odesyss" at bounding box center [798, 170] width 56 height 19
click at [527, 425] on div "Major Depression & Severe Anxiety Thu, Oct 09 | 8:00PM - 9:00PM EDT GordonJD Ch…" at bounding box center [662, 339] width 291 height 186
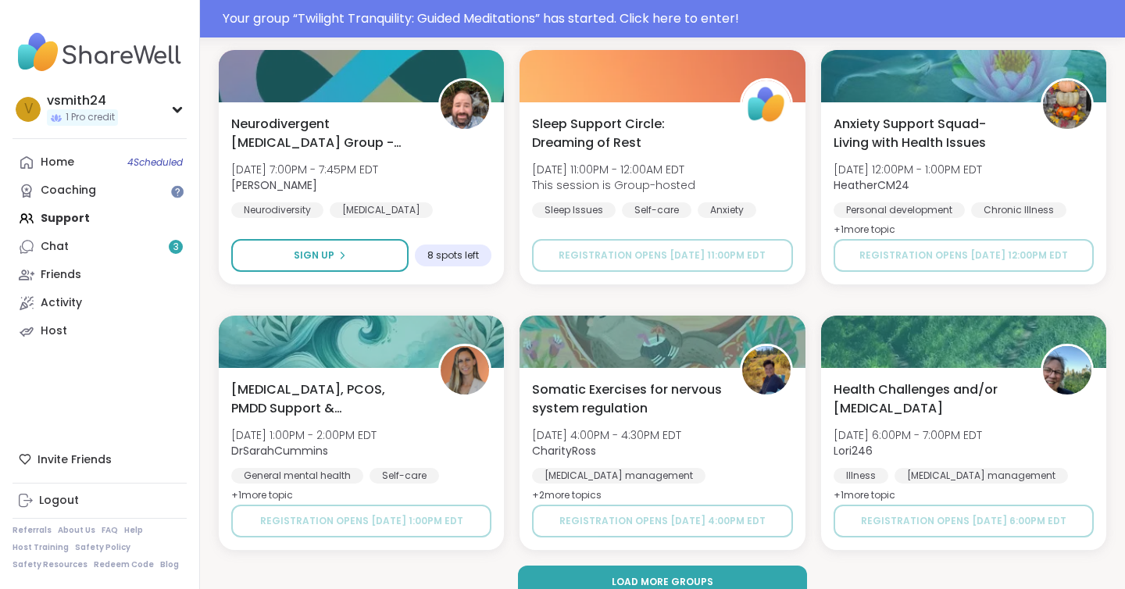
scroll to position [2981, 0]
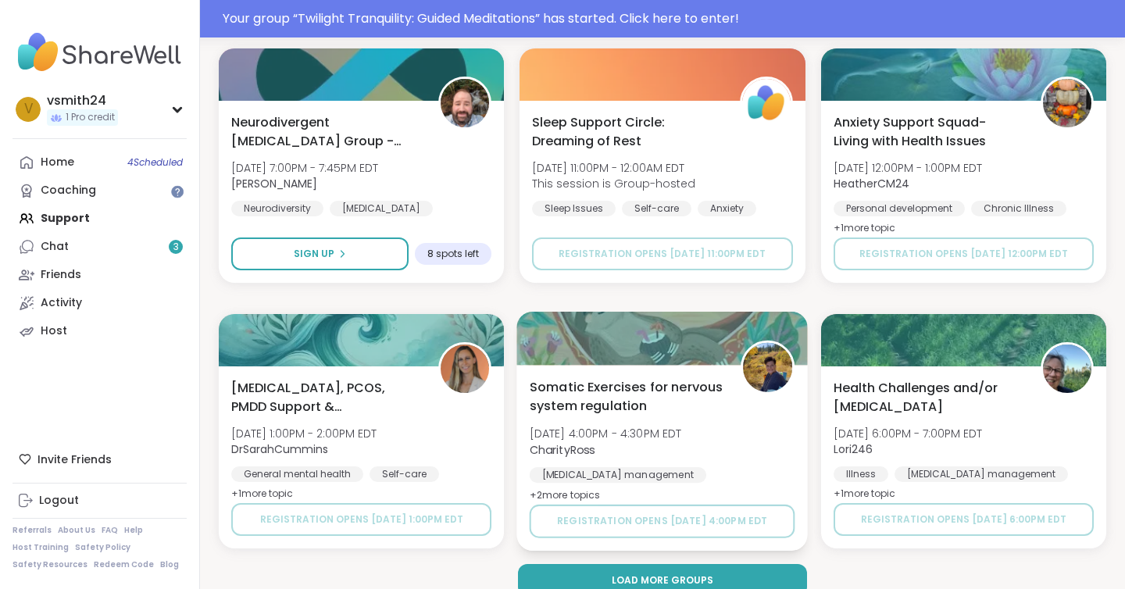
click at [575, 495] on span "+ 2 more topic s" at bounding box center [565, 494] width 71 height 13
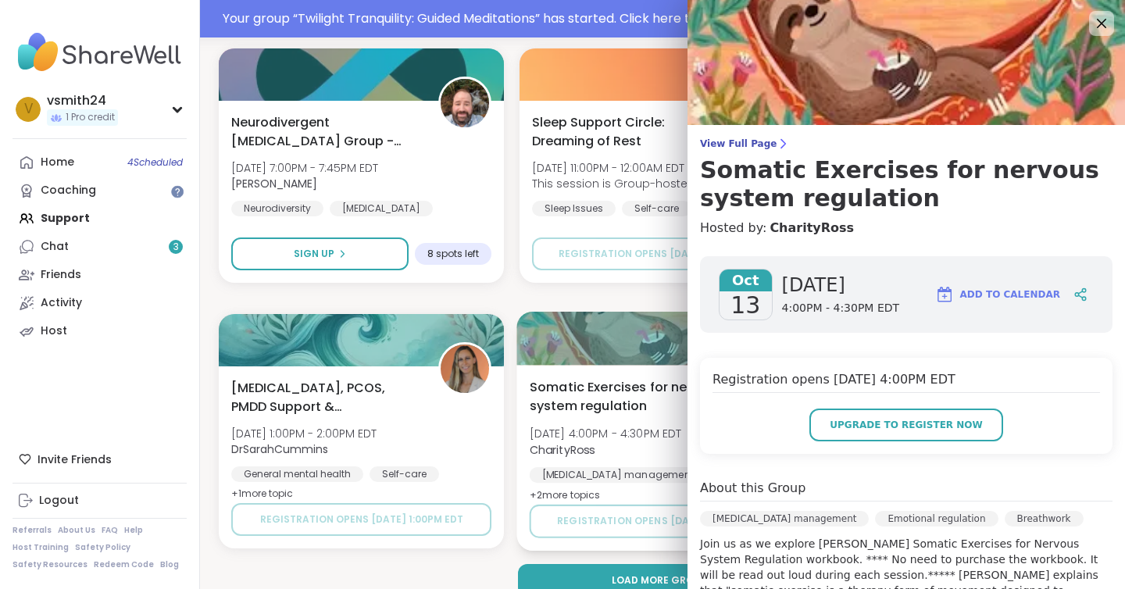
click at [593, 449] on b "CharityRoss" at bounding box center [563, 450] width 66 height 16
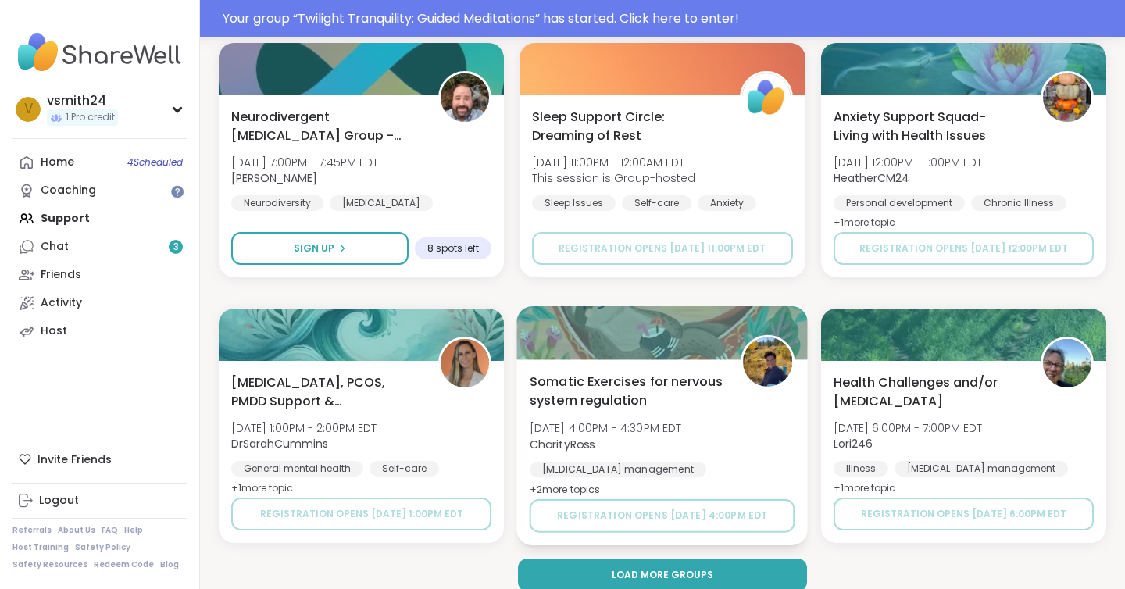
scroll to position [3005, 0]
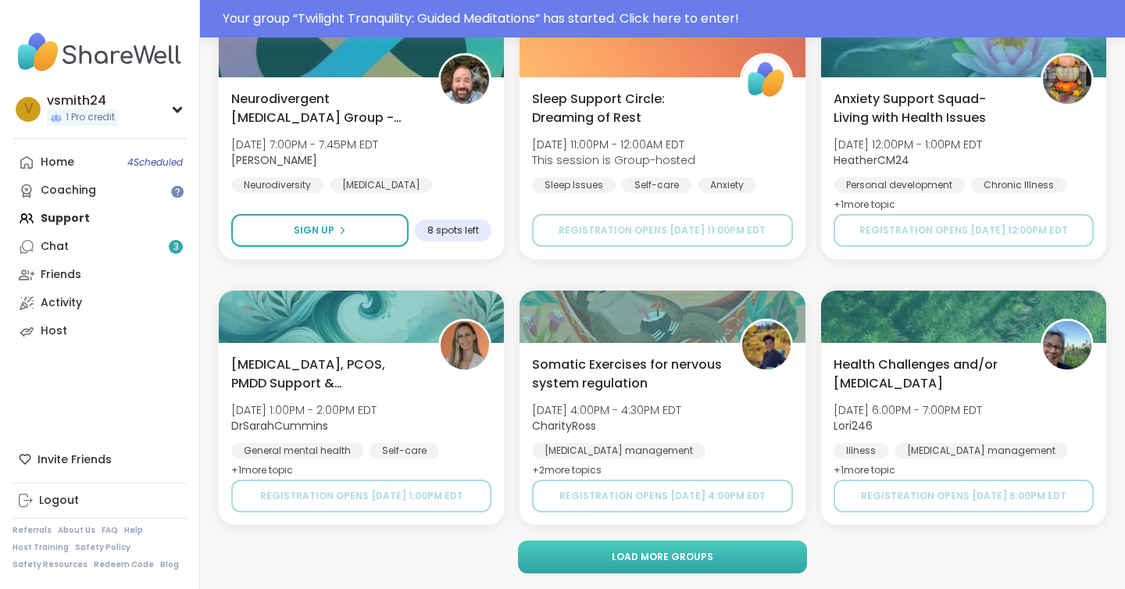
click at [580, 548] on button "Load more groups" at bounding box center [663, 557] width 290 height 33
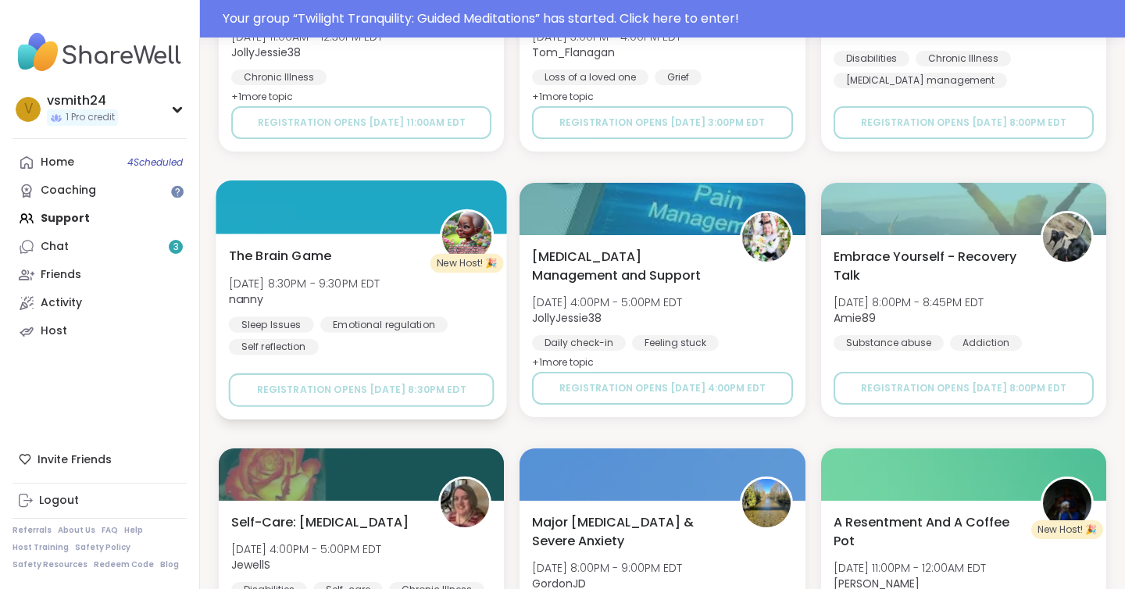
scroll to position [3912, 0]
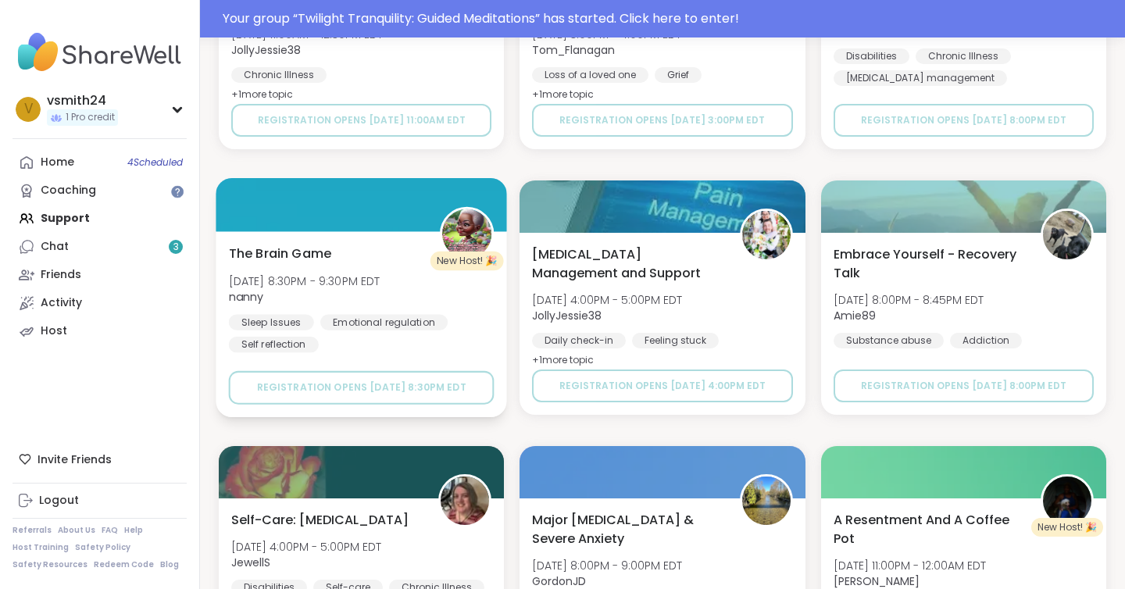
click at [370, 278] on span "Tue, Oct 14 | 8:30PM - 9:30PM EDT" at bounding box center [305, 281] width 152 height 16
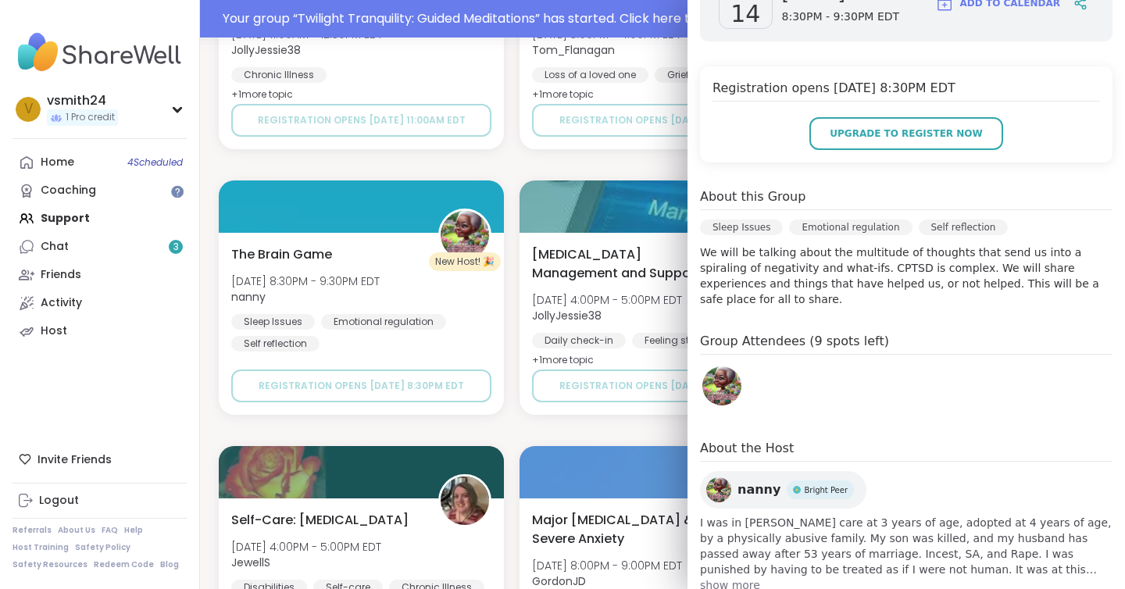
scroll to position [289, 0]
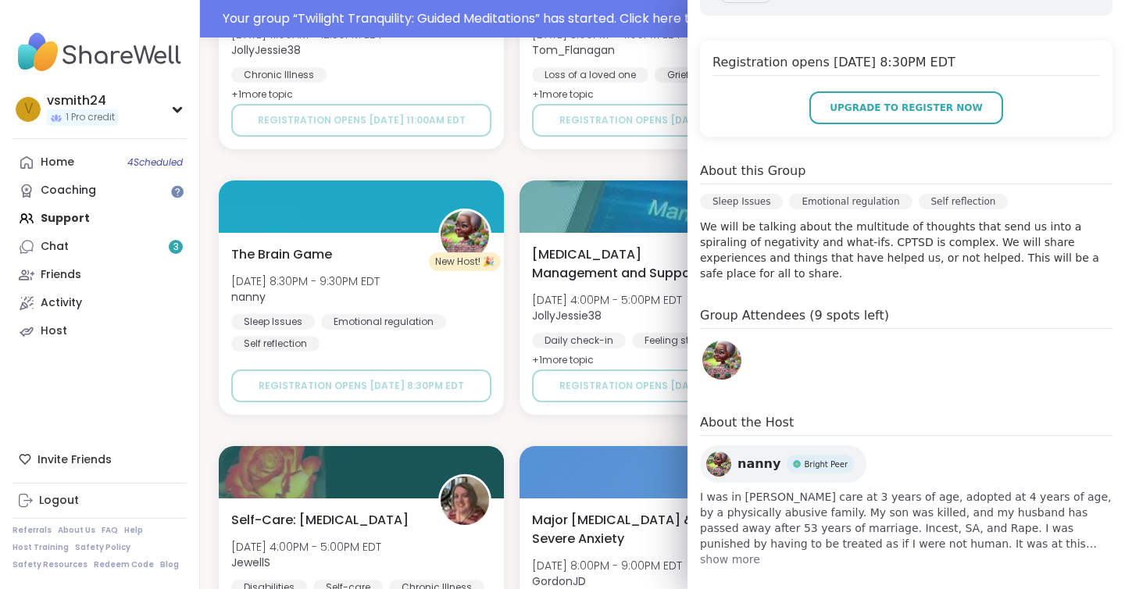
click at [710, 552] on span "show more" at bounding box center [906, 560] width 413 height 16
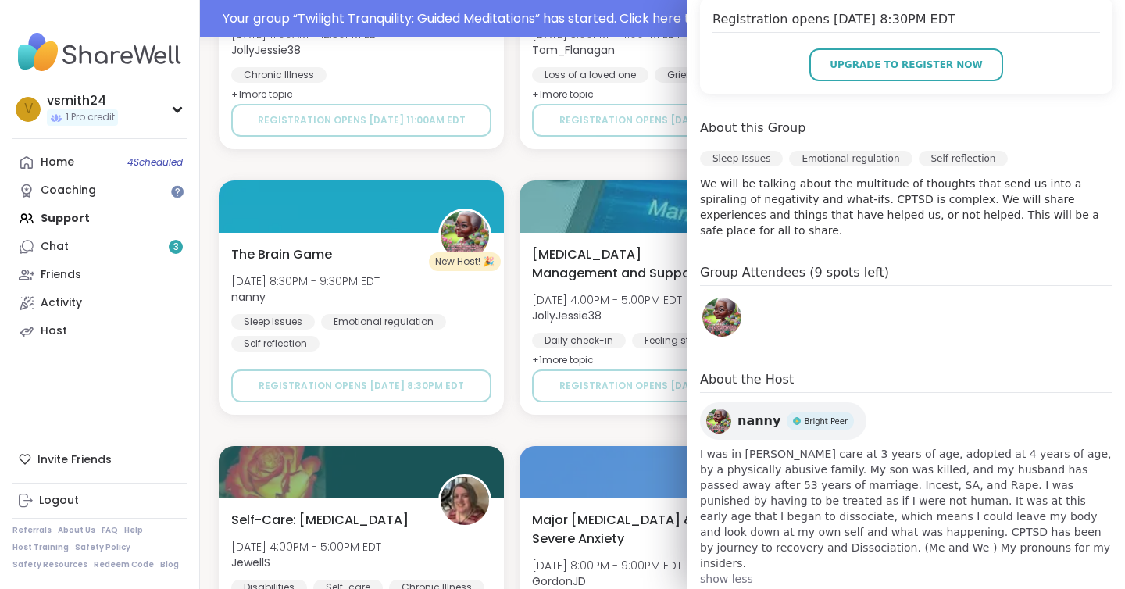
scroll to position [336, 0]
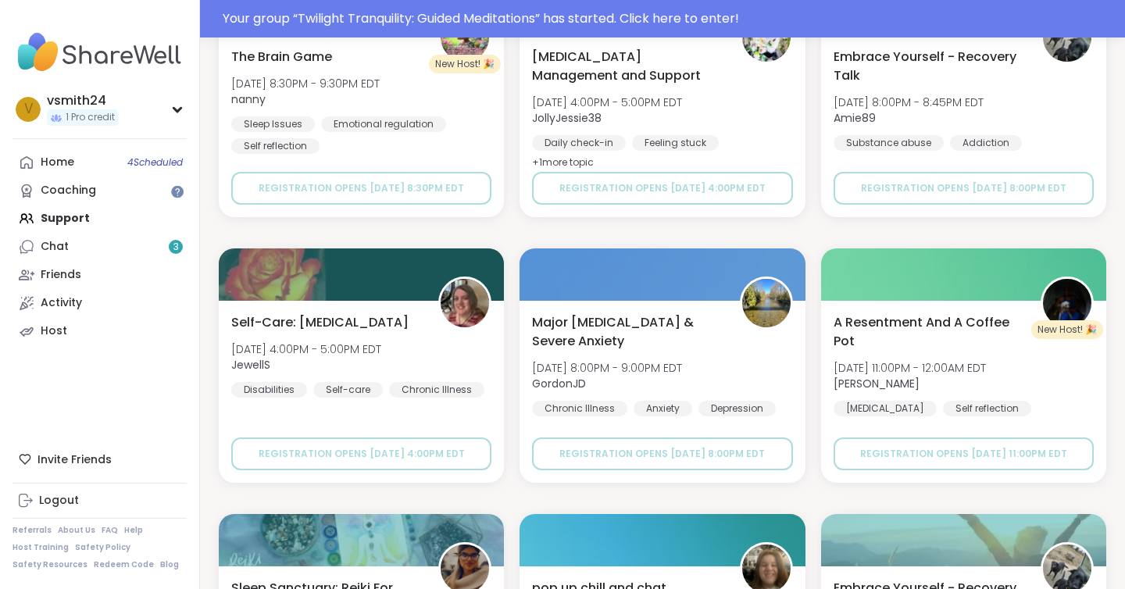
scroll to position [4111, 0]
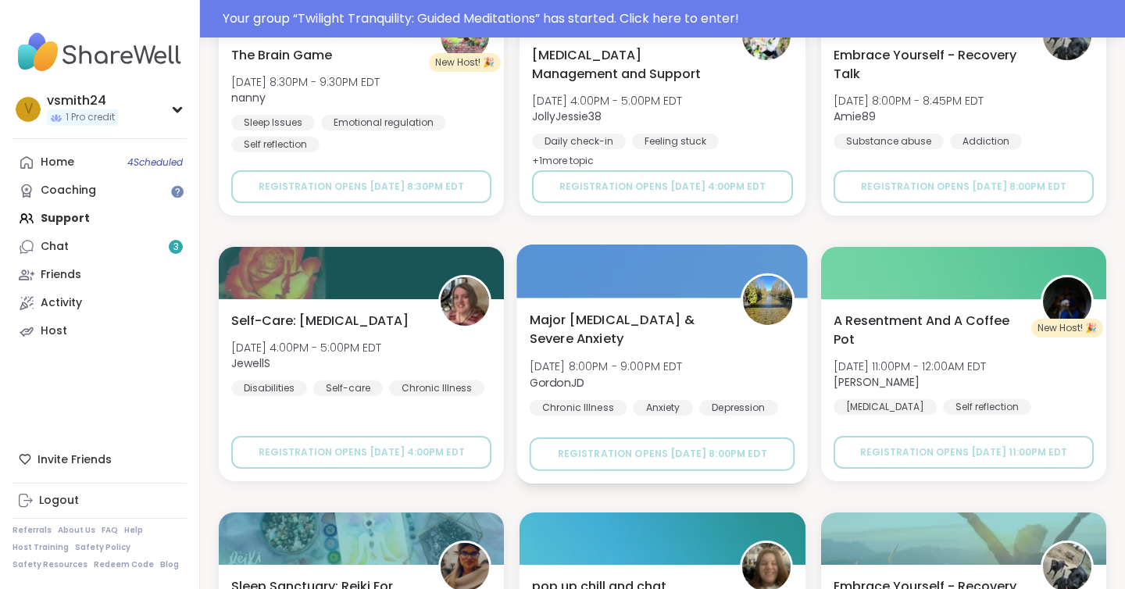
click at [588, 359] on span "Thu, Oct 16 | 8:00PM - 9:00PM EDT" at bounding box center [606, 367] width 153 height 16
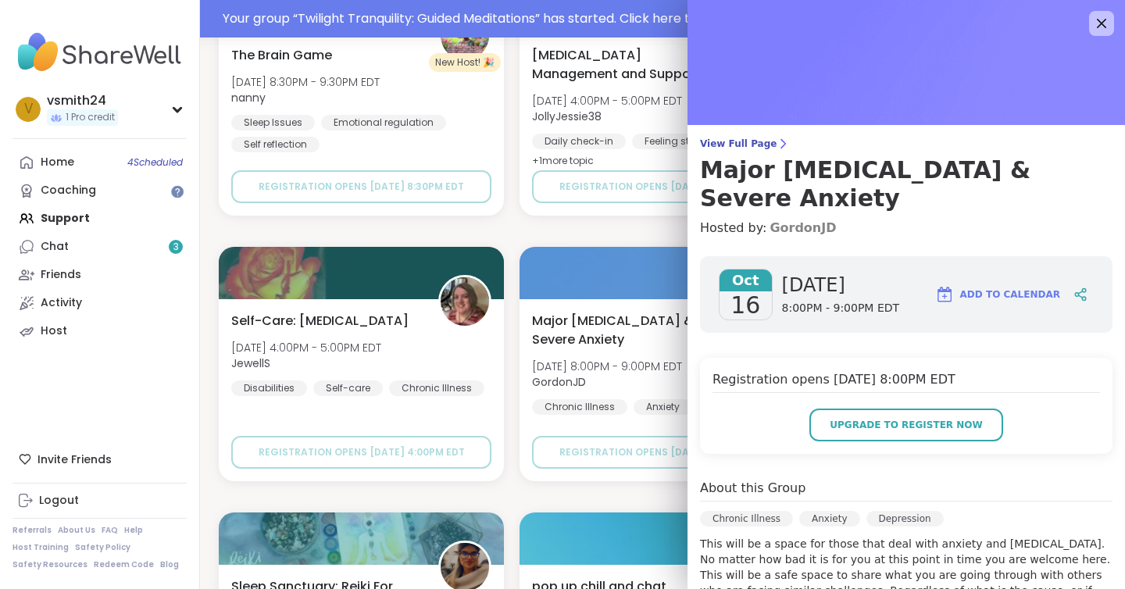
click at [813, 219] on link "GordonJD" at bounding box center [803, 228] width 66 height 19
click at [1092, 22] on icon at bounding box center [1102, 23] width 20 height 20
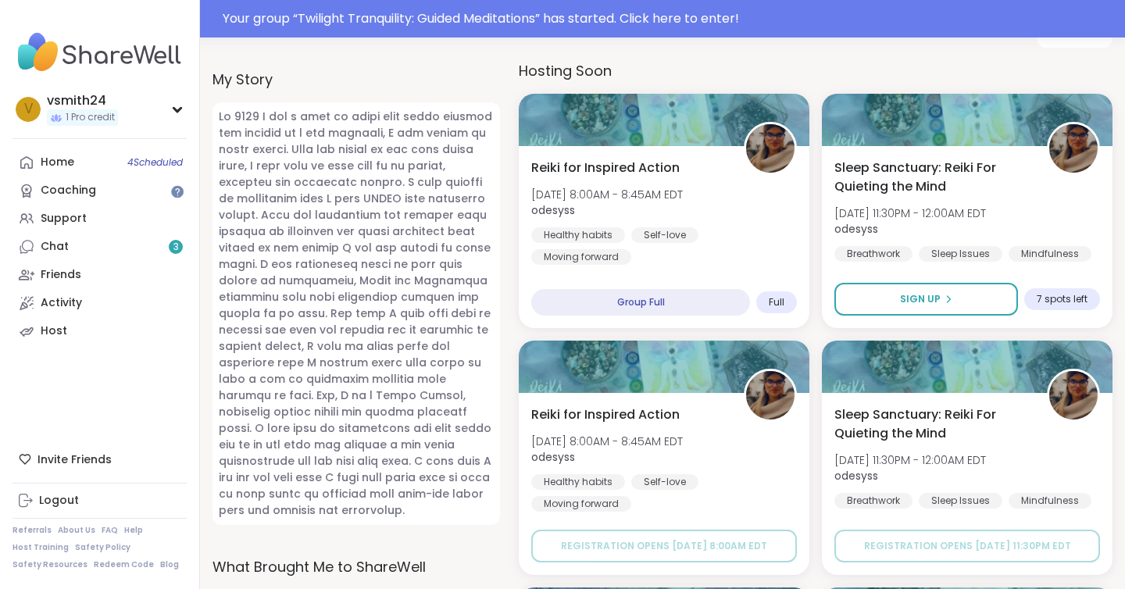
scroll to position [730, 0]
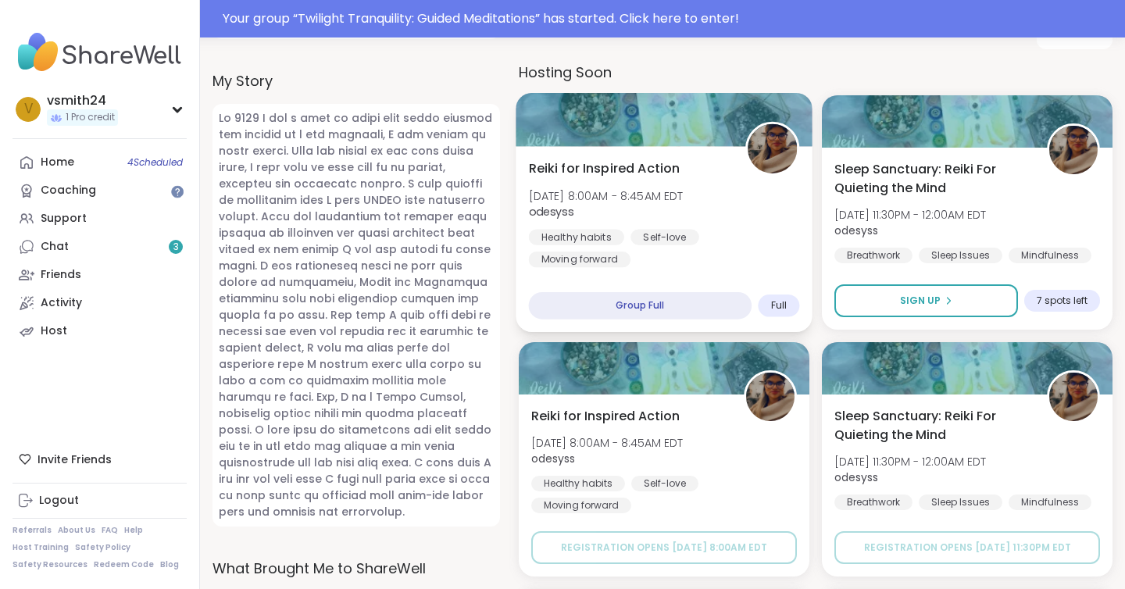
click at [767, 214] on div "Reiki for Inspired Action Mon, Oct 06 | 8:00AM - 8:45AM EDT odesyss Healthy hab…" at bounding box center [664, 213] width 271 height 109
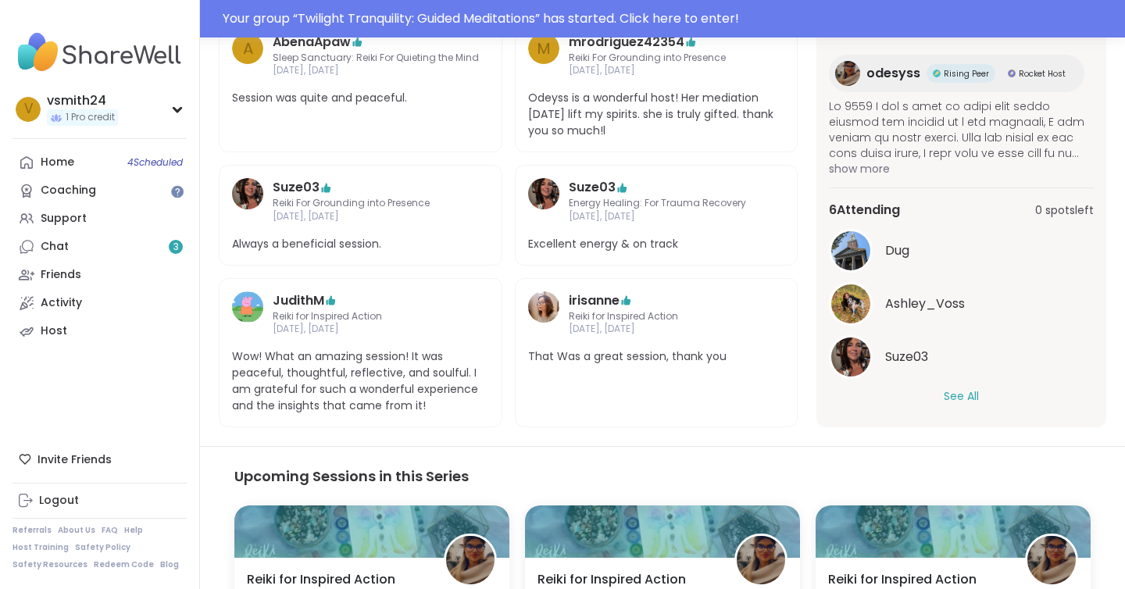
scroll to position [728, 0]
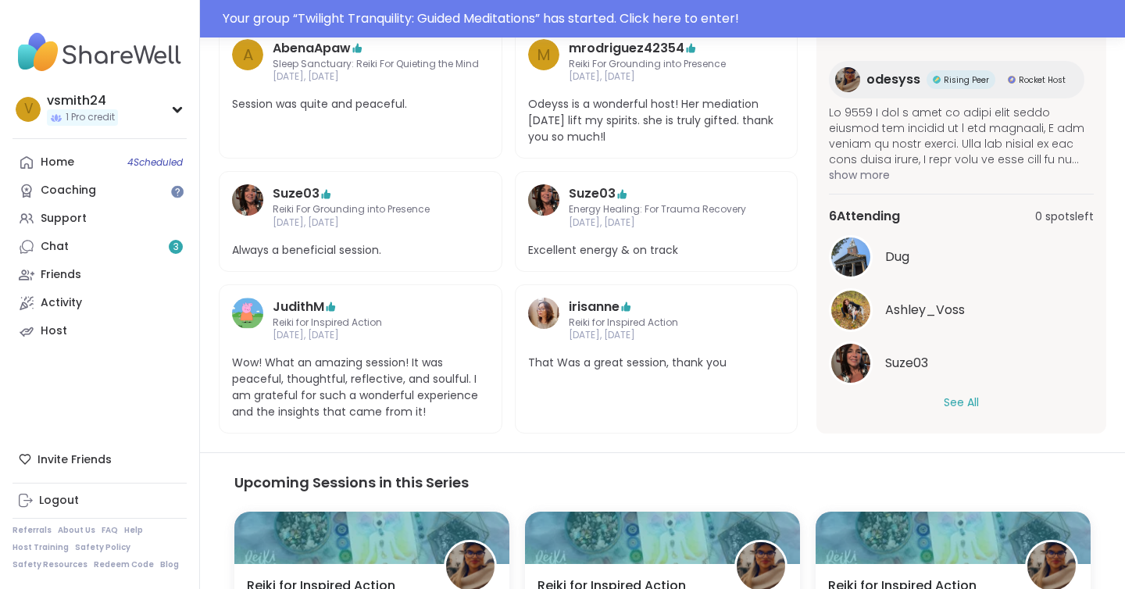
click at [892, 391] on div "Dug [PERSON_NAME] Suze03 See All" at bounding box center [961, 323] width 265 height 176
click at [932, 406] on div "See All" at bounding box center [961, 403] width 265 height 16
click at [956, 405] on button "See All" at bounding box center [961, 403] width 35 height 16
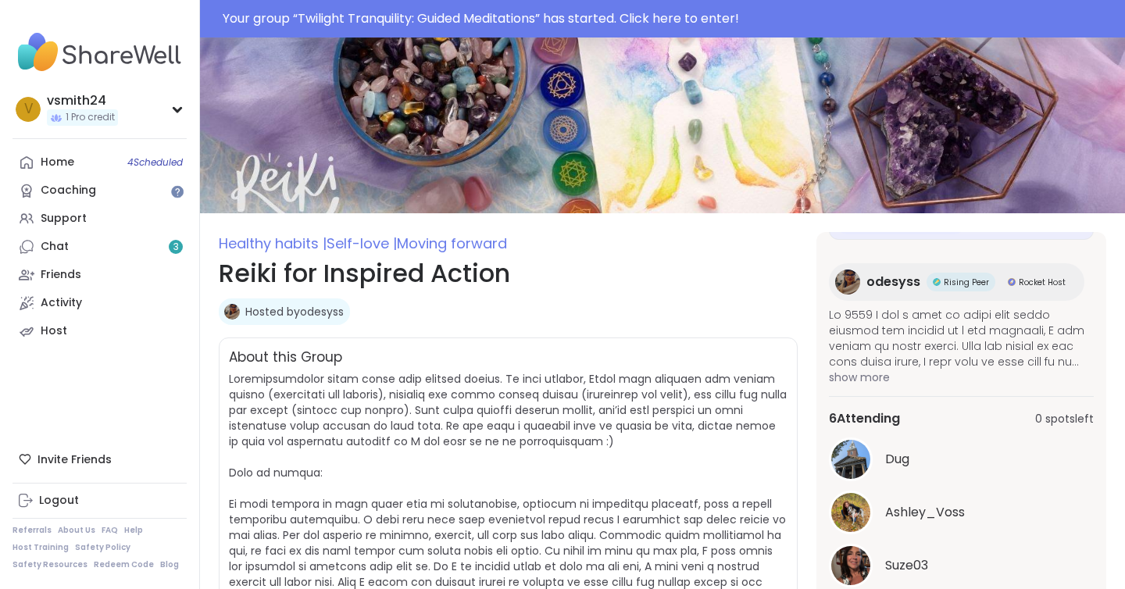
scroll to position [0, 0]
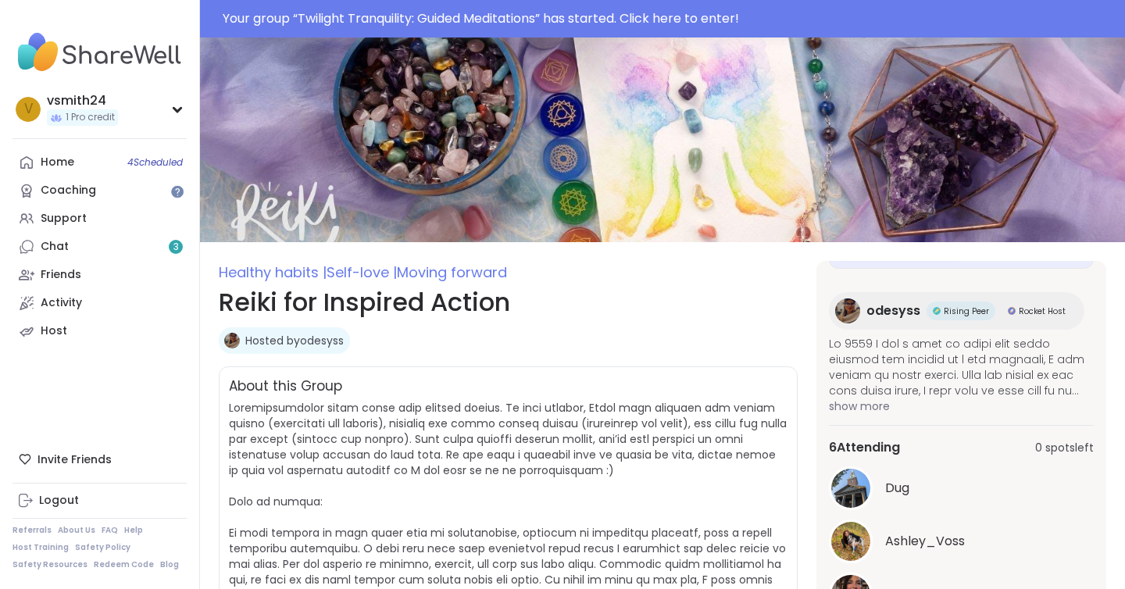
click at [901, 313] on span "odesyss" at bounding box center [894, 311] width 54 height 19
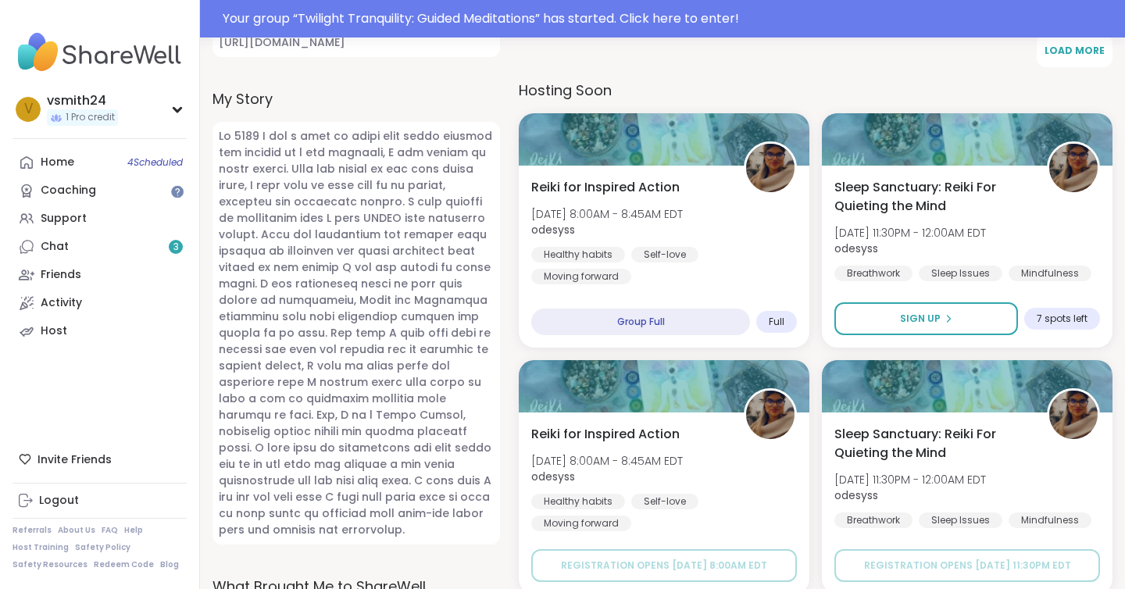
scroll to position [713, 0]
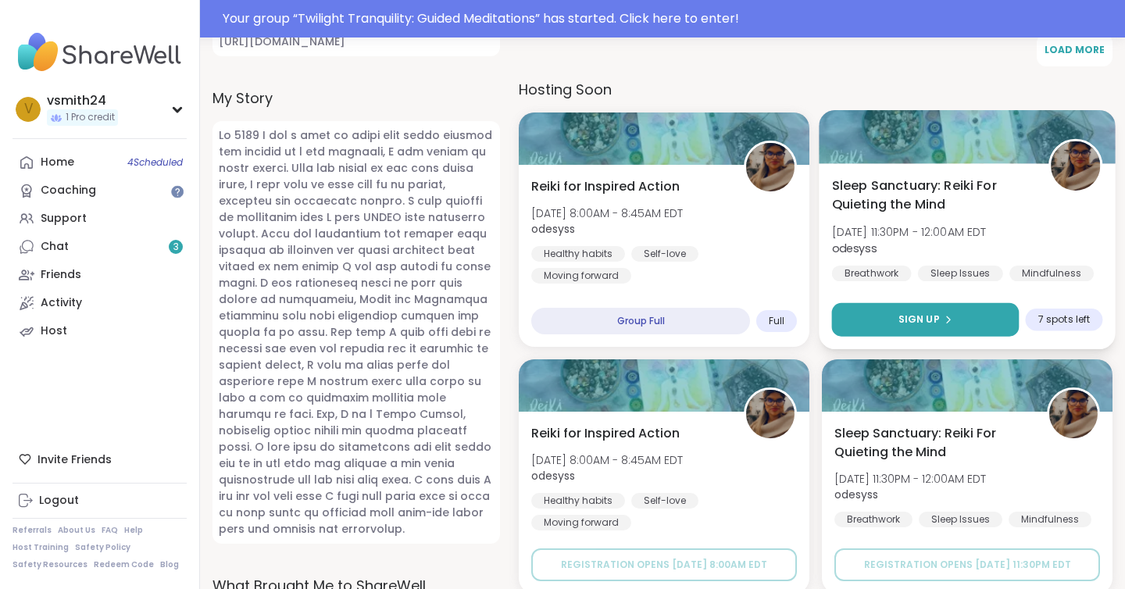
click at [864, 306] on button "Sign Up" at bounding box center [926, 320] width 188 height 34
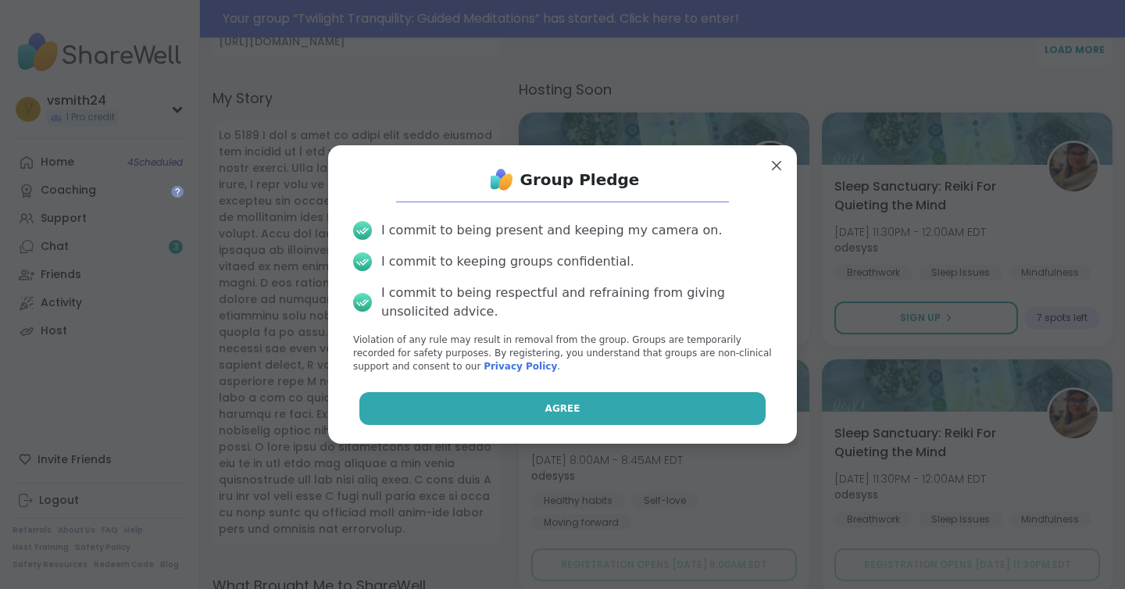
click at [632, 393] on button "Agree" at bounding box center [562, 408] width 407 height 33
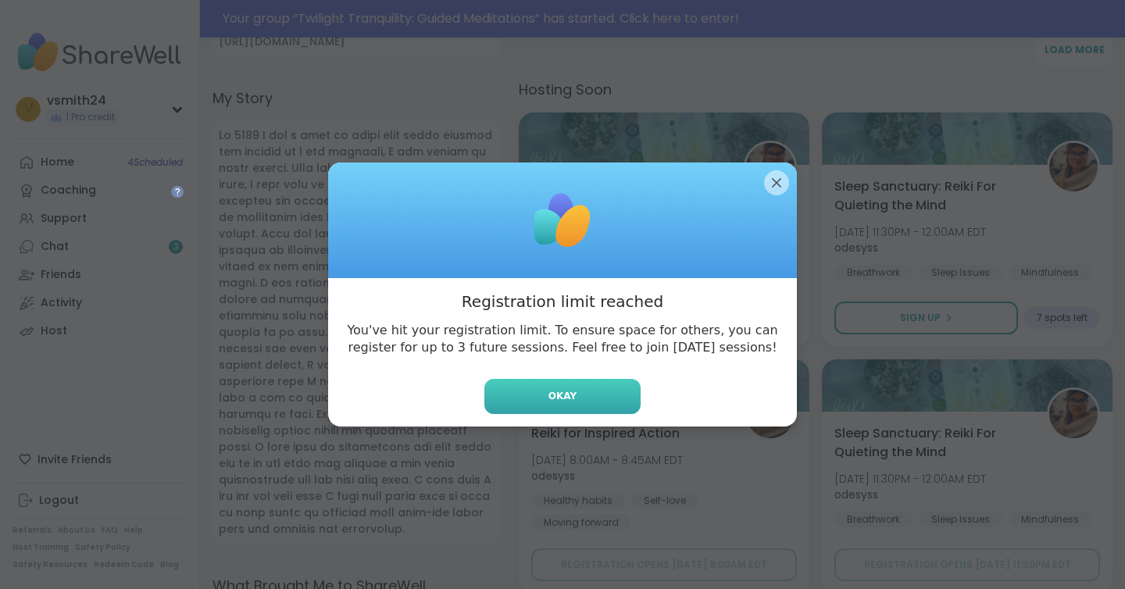
click at [576, 392] on button "Okay" at bounding box center [563, 396] width 156 height 35
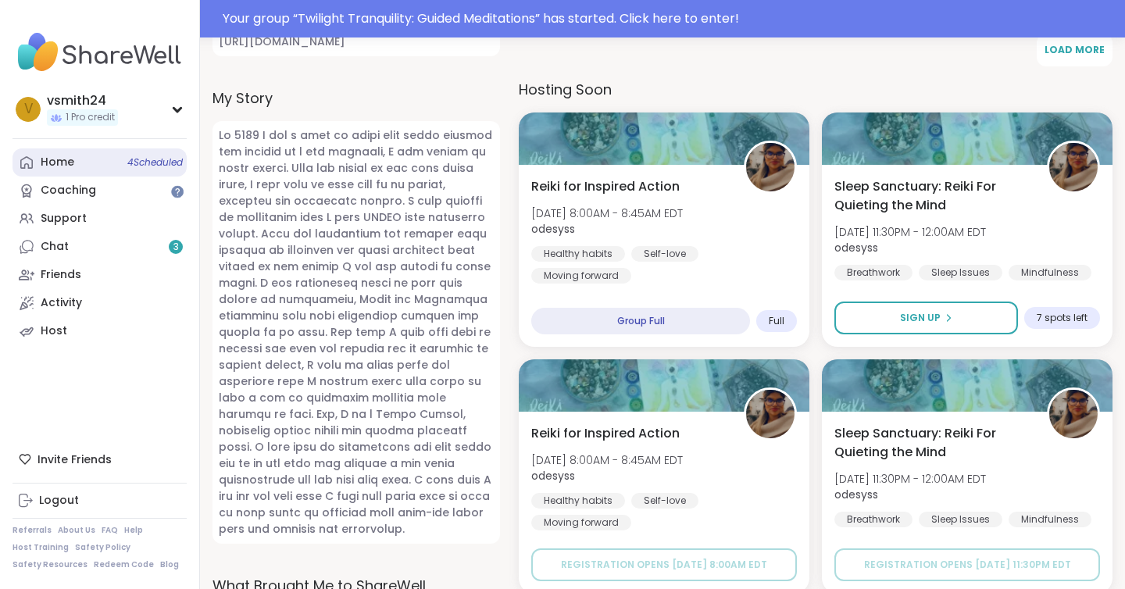
click at [99, 163] on link "Home 4 Scheduled" at bounding box center [100, 162] width 174 height 28
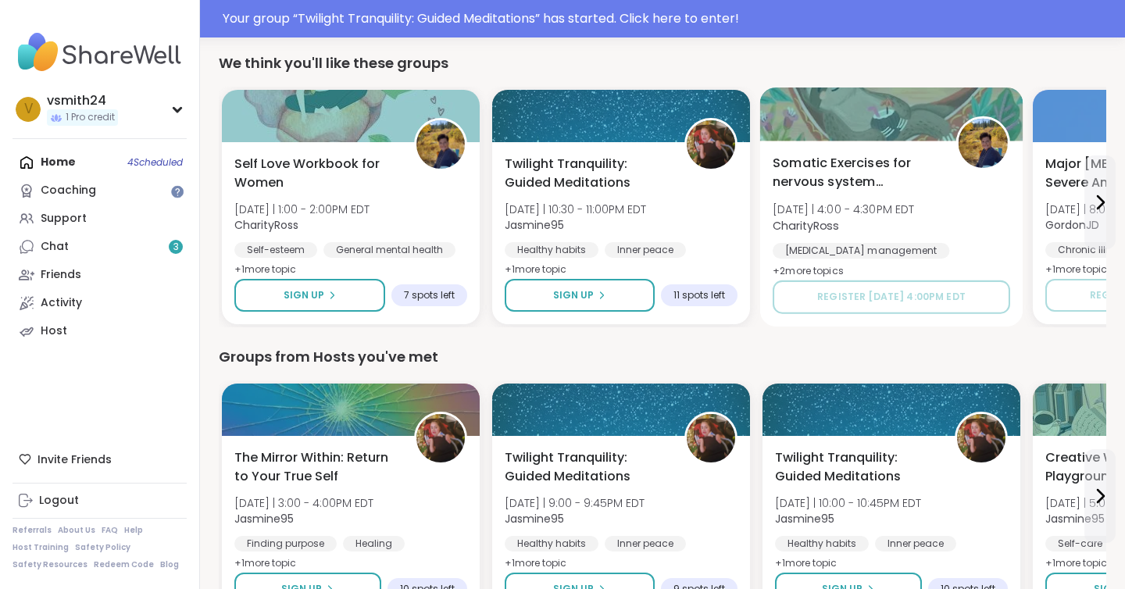
scroll to position [694, 0]
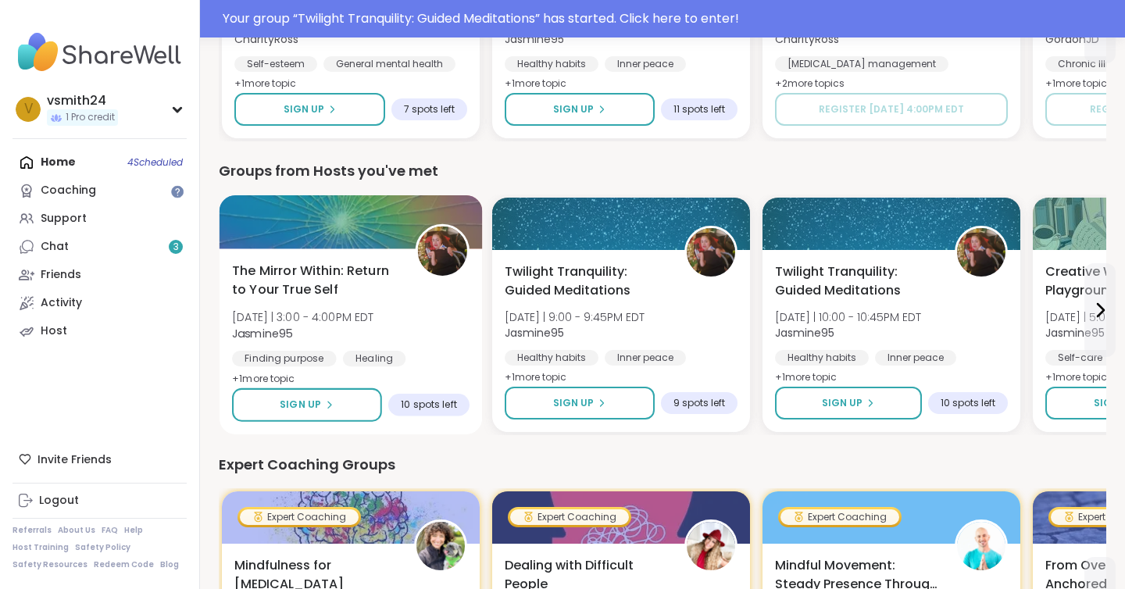
click at [300, 292] on span "The Mirror Within: Return to Your True Self" at bounding box center [315, 281] width 166 height 38
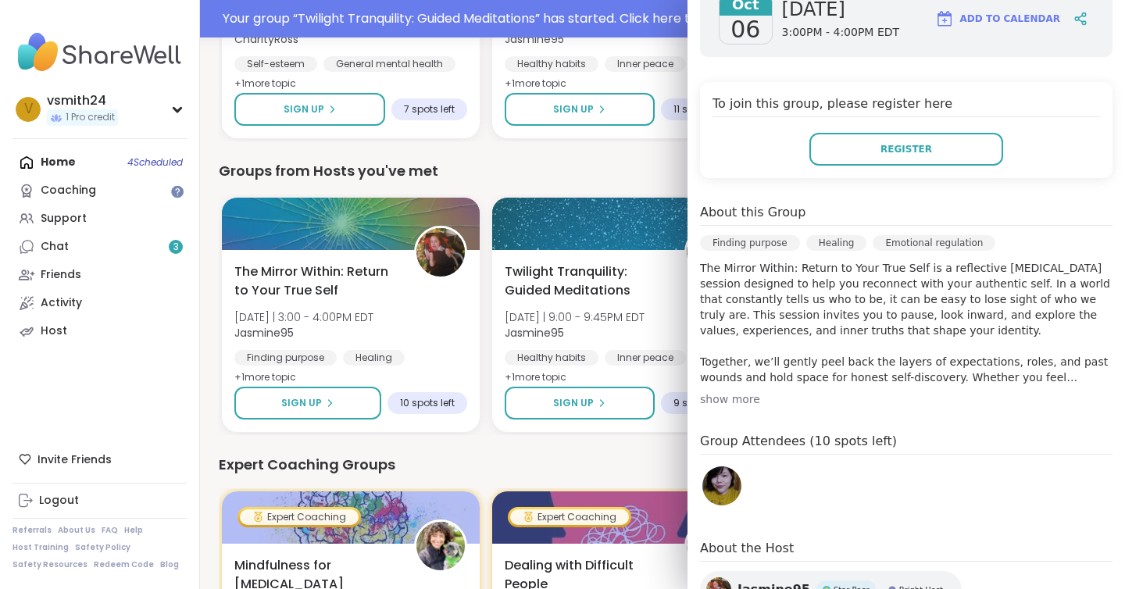
scroll to position [280, 0]
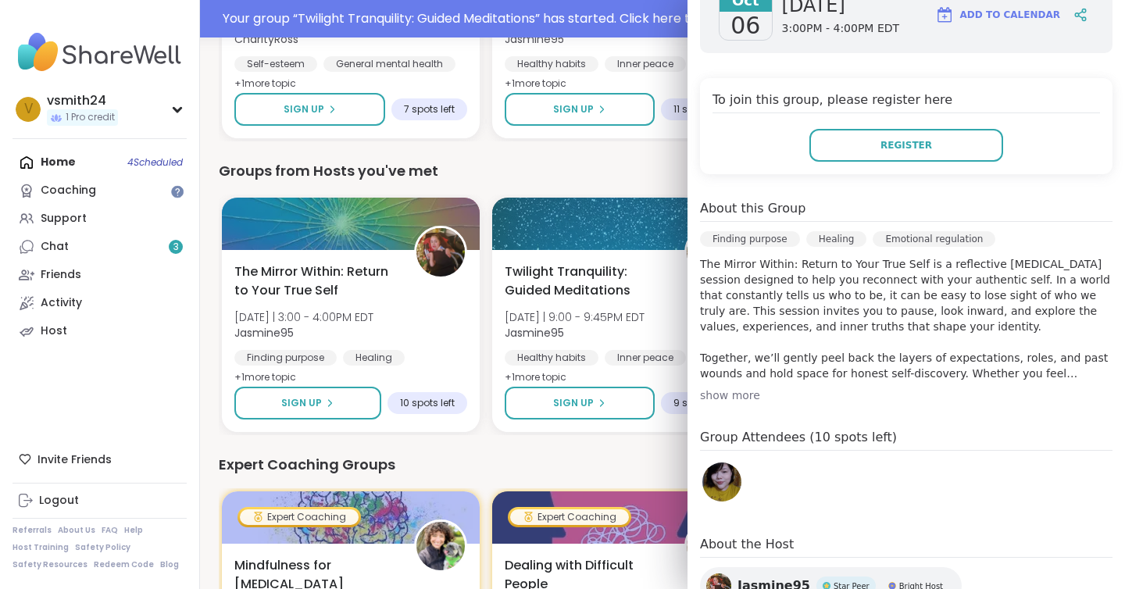
click at [474, 467] on div "Expert Coaching Groups" at bounding box center [663, 465] width 888 height 22
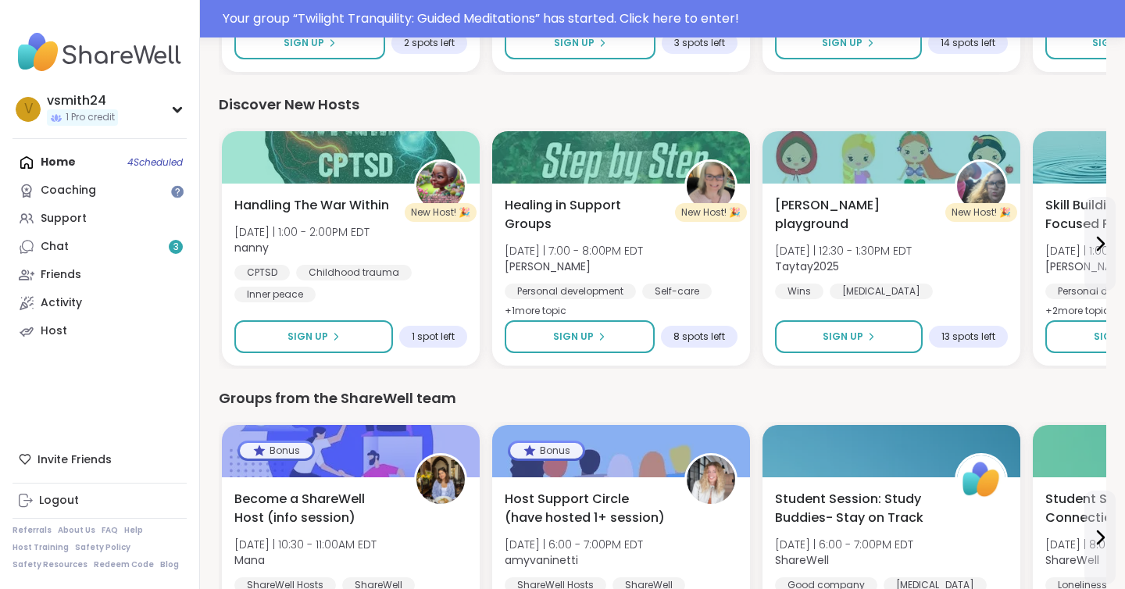
scroll to position [1646, 0]
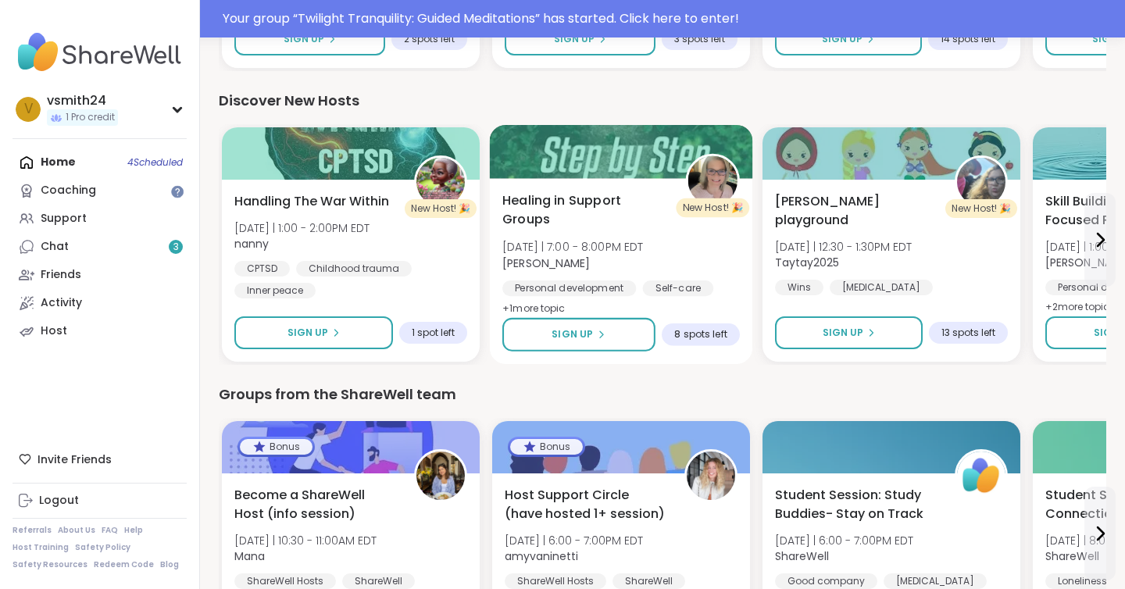
click at [660, 242] on div "Healing in Support Groups Wed 10/8 | 7:00 - 8:00PM EDT Kelly_Echoes Personal de…" at bounding box center [621, 254] width 238 height 127
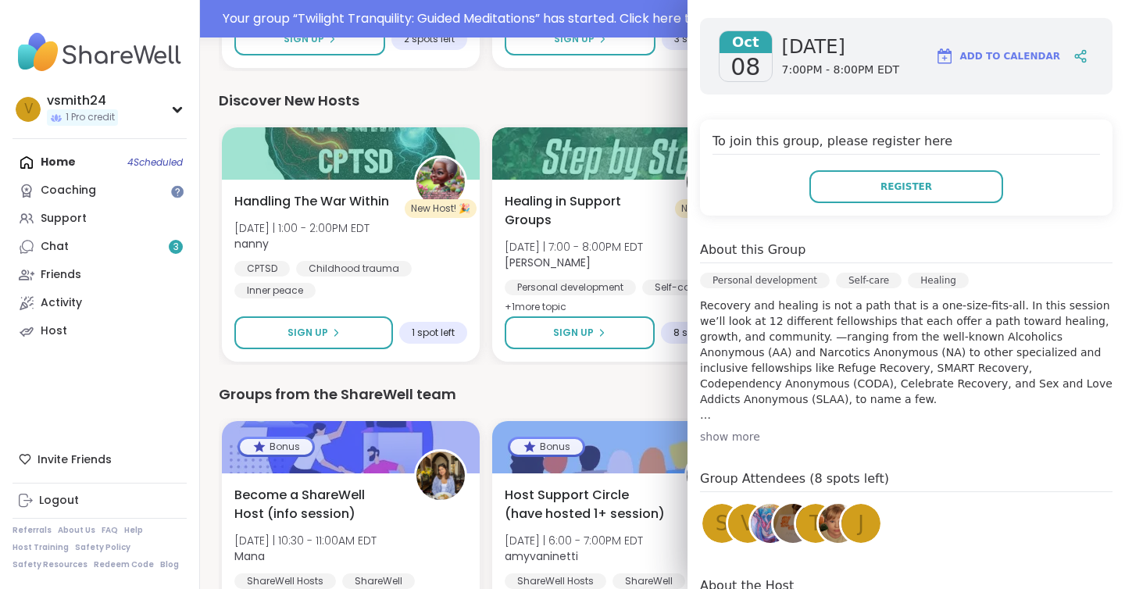
scroll to position [224, 0]
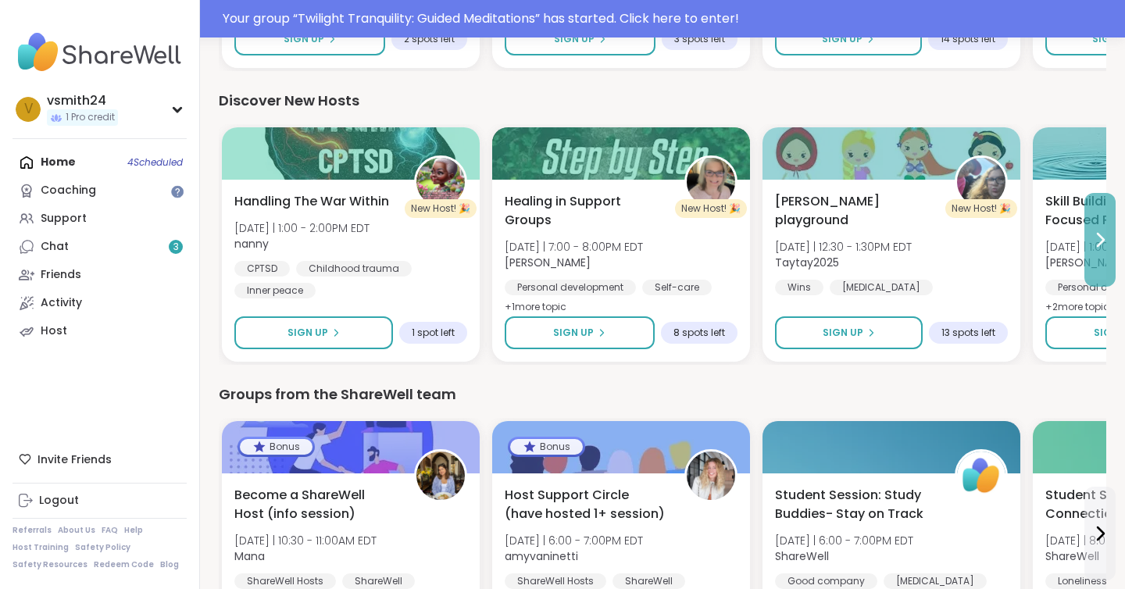
click at [1110, 263] on button at bounding box center [1100, 240] width 31 height 94
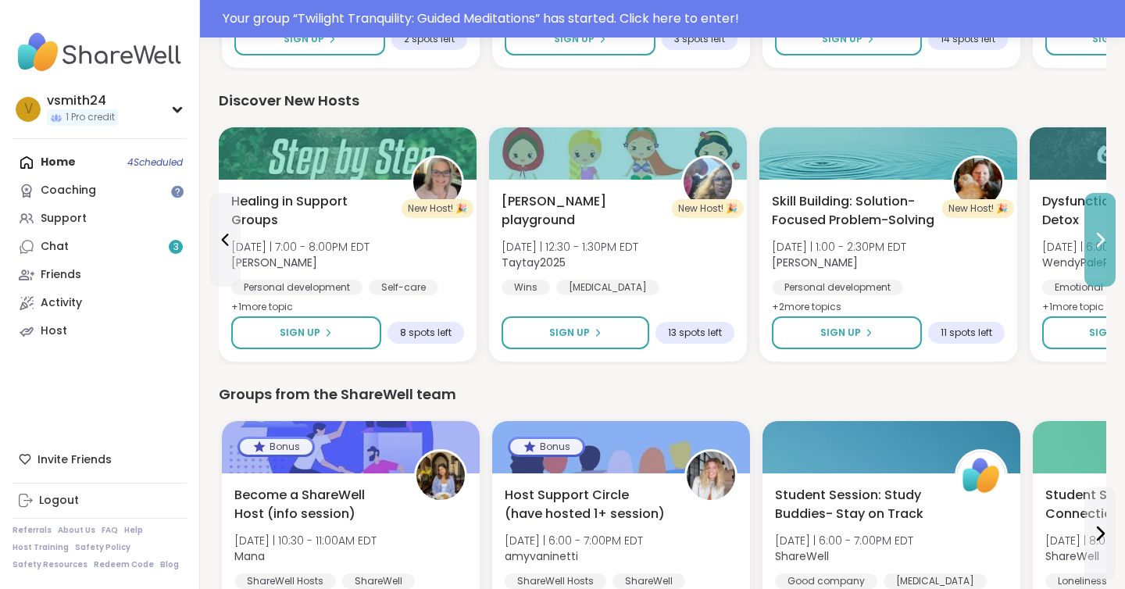
click at [1110, 263] on button at bounding box center [1100, 240] width 31 height 94
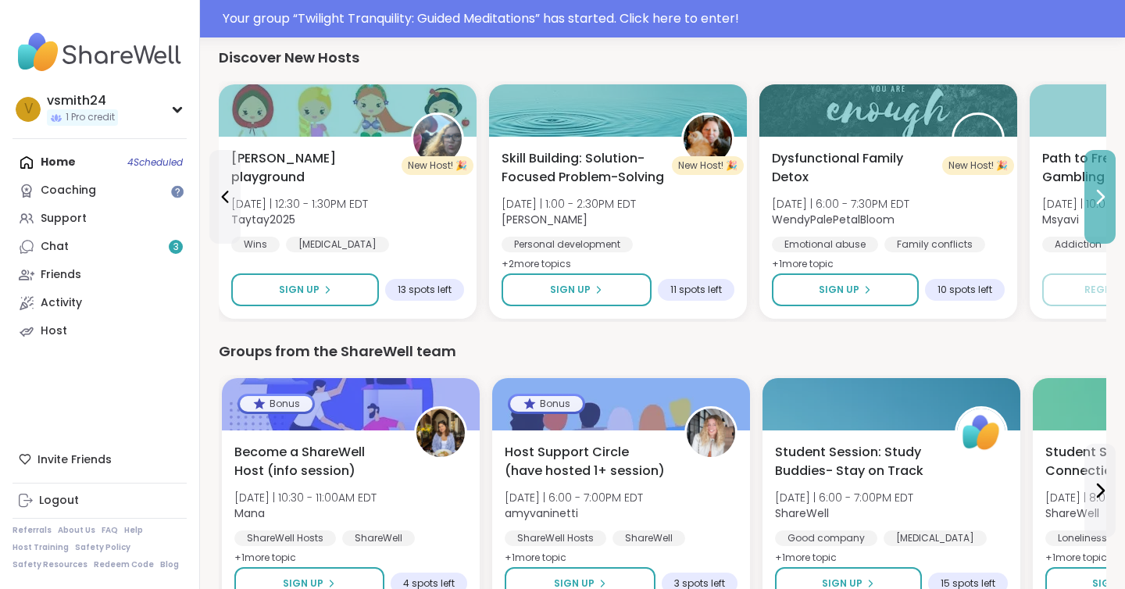
scroll to position [1782, 0]
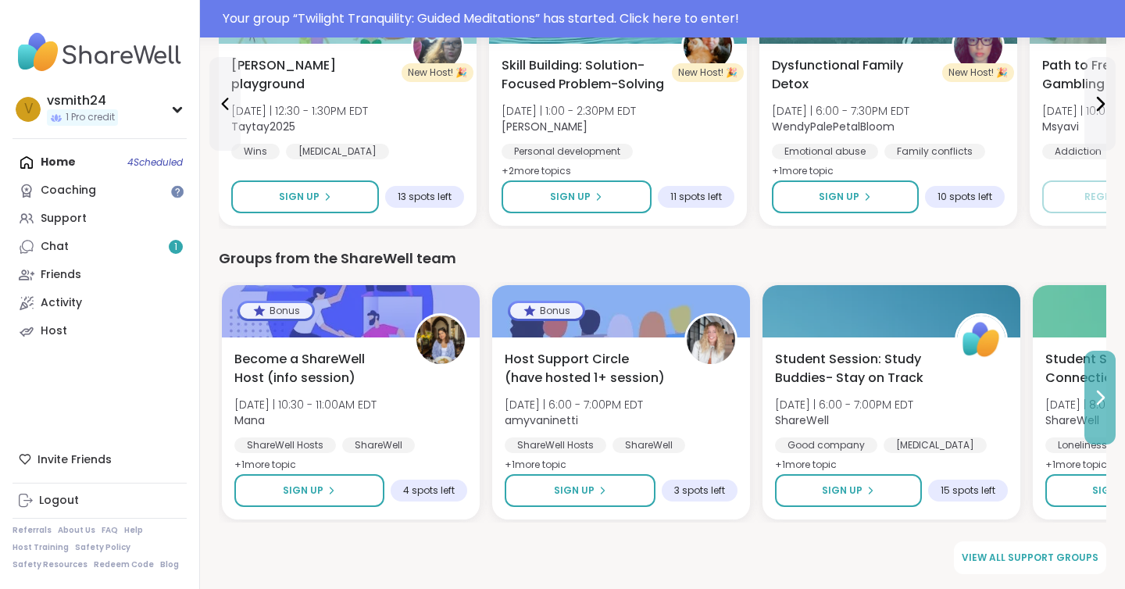
click at [1088, 406] on button at bounding box center [1100, 398] width 31 height 94
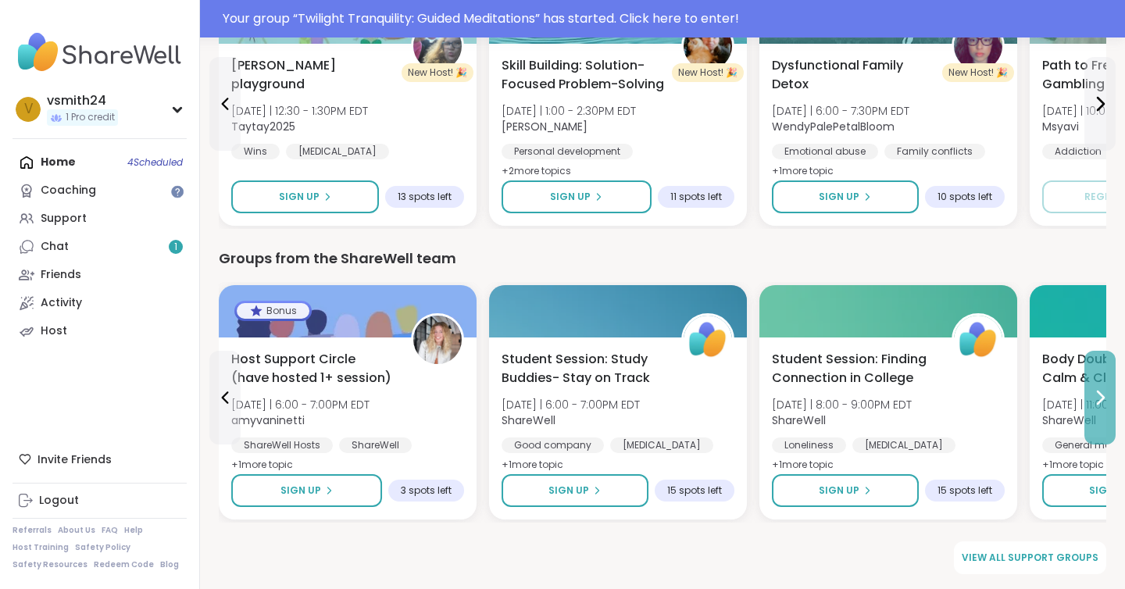
click at [1088, 406] on button at bounding box center [1100, 398] width 31 height 94
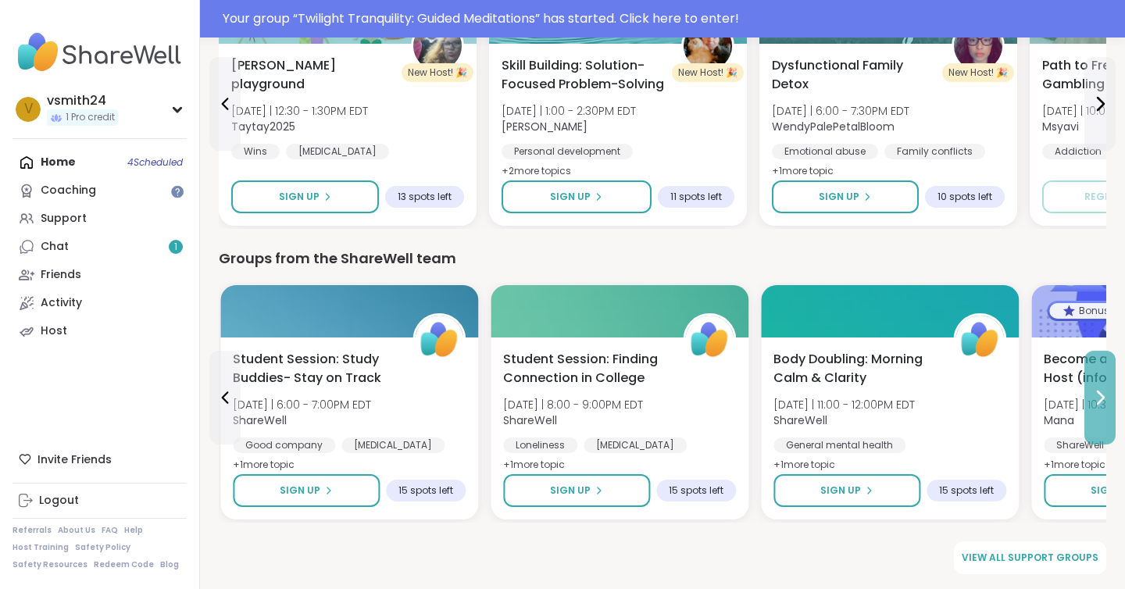
click at [1088, 406] on button at bounding box center [1100, 398] width 31 height 94
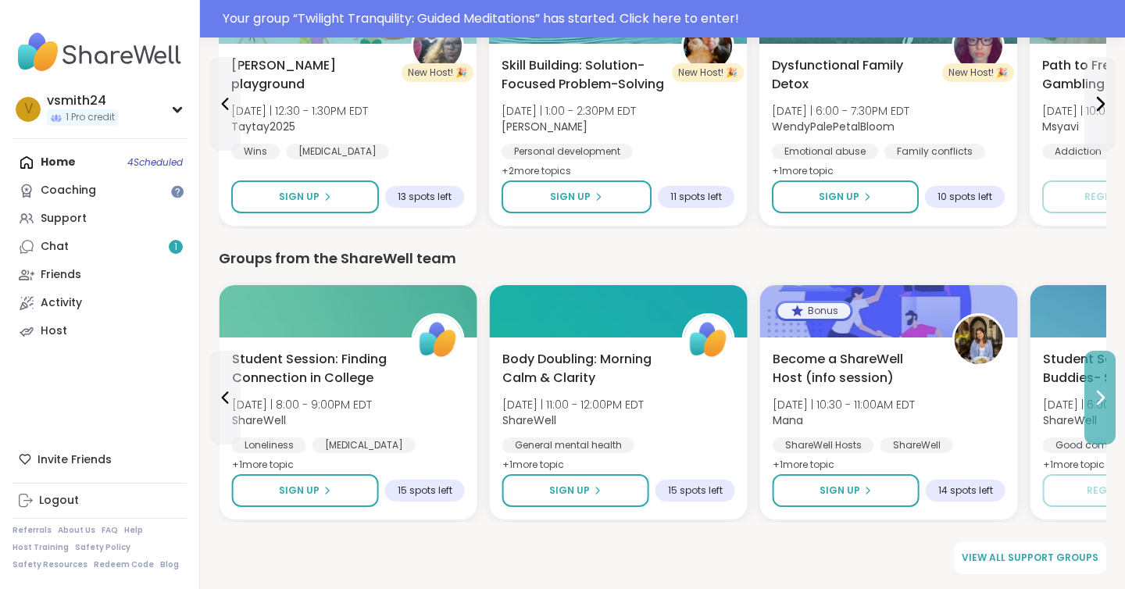
click at [1088, 406] on button at bounding box center [1100, 398] width 31 height 94
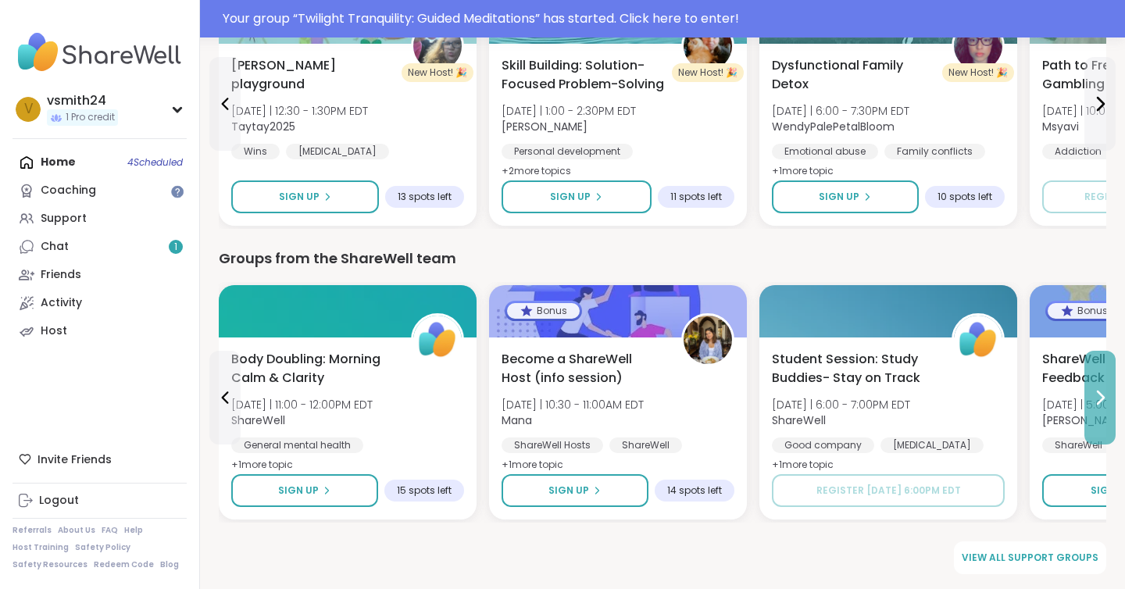
click at [1088, 406] on button at bounding box center [1100, 398] width 31 height 94
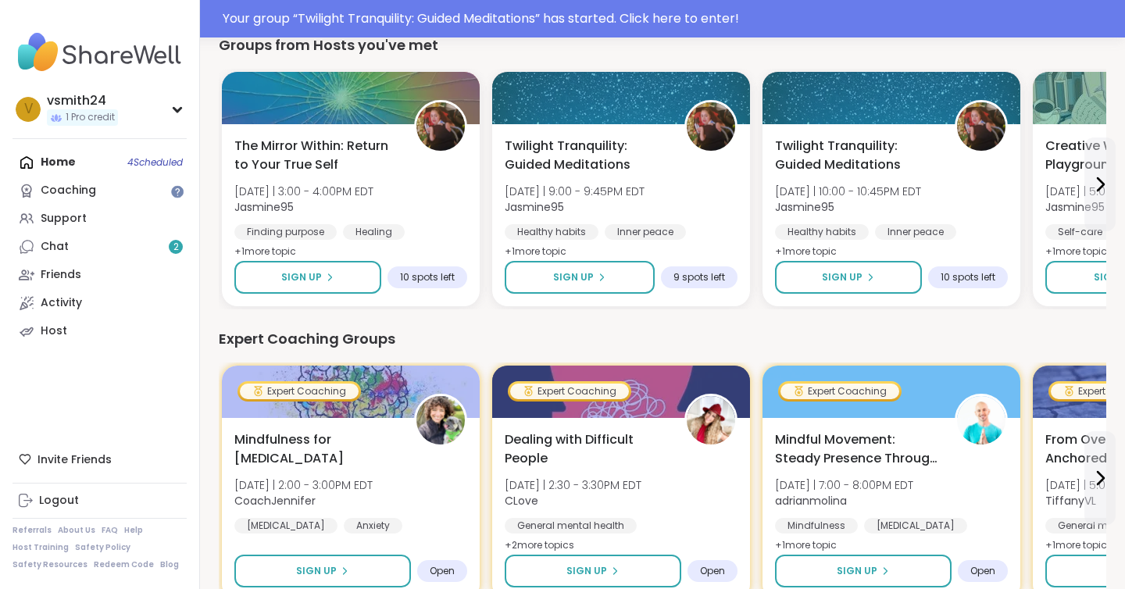
scroll to position [822, 0]
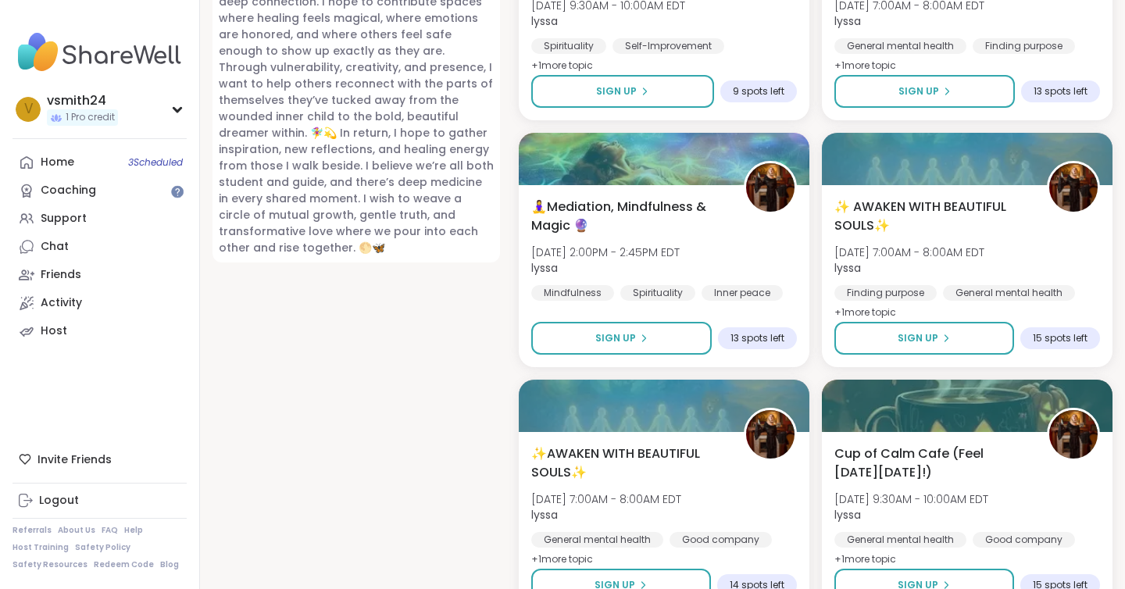
scroll to position [1379, 0]
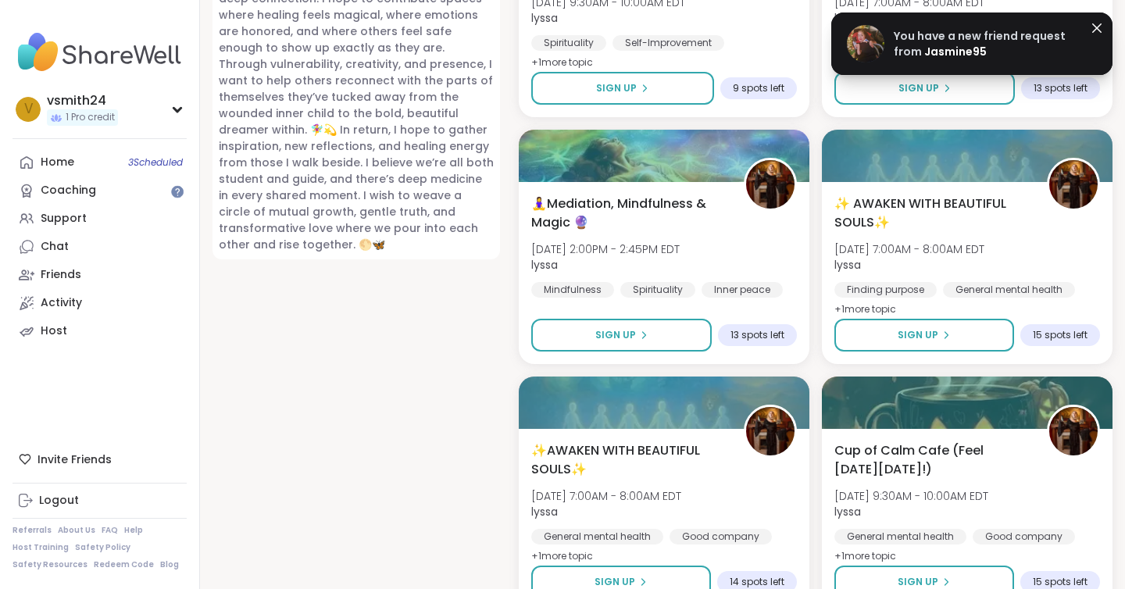
click at [964, 50] on span "Jasmine95" at bounding box center [955, 52] width 63 height 16
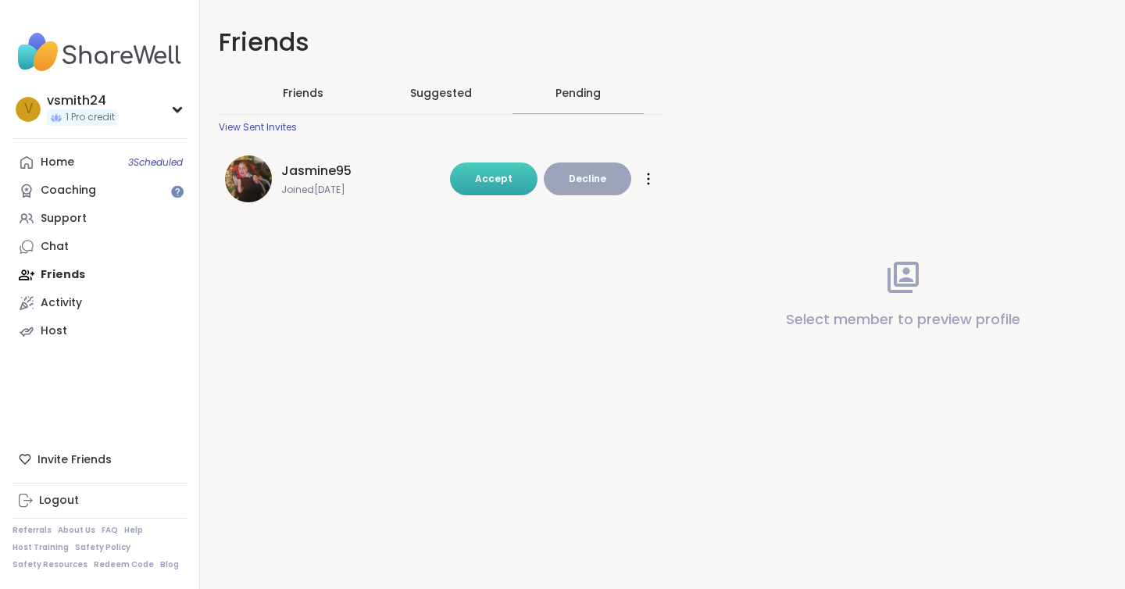
click at [510, 188] on button "Accept" at bounding box center [494, 179] width 88 height 33
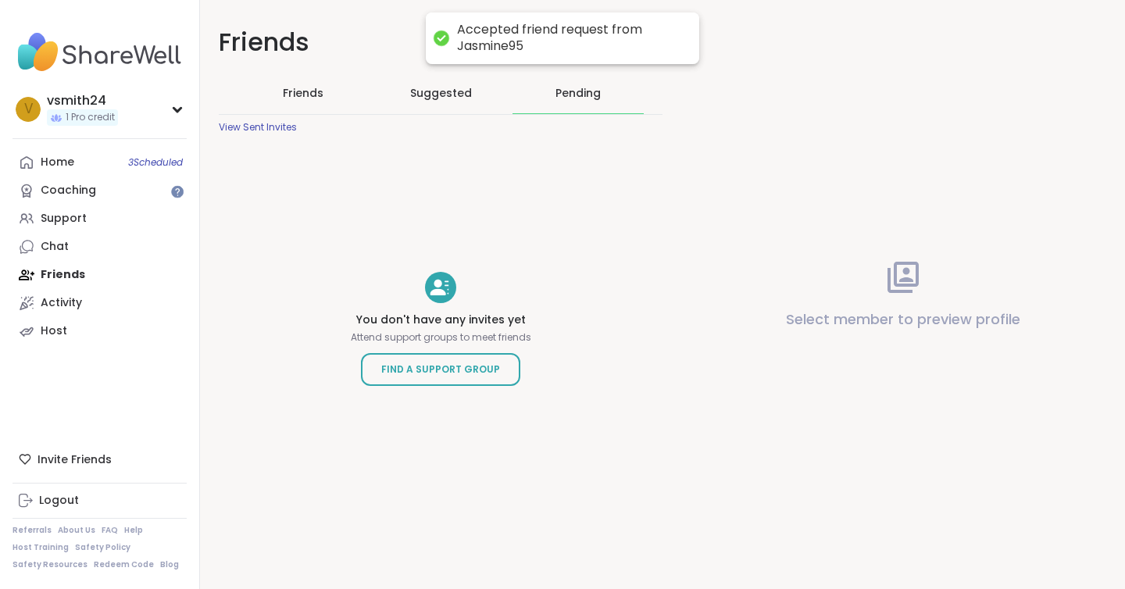
click at [463, 95] on span "Suggested" at bounding box center [441, 93] width 62 height 16
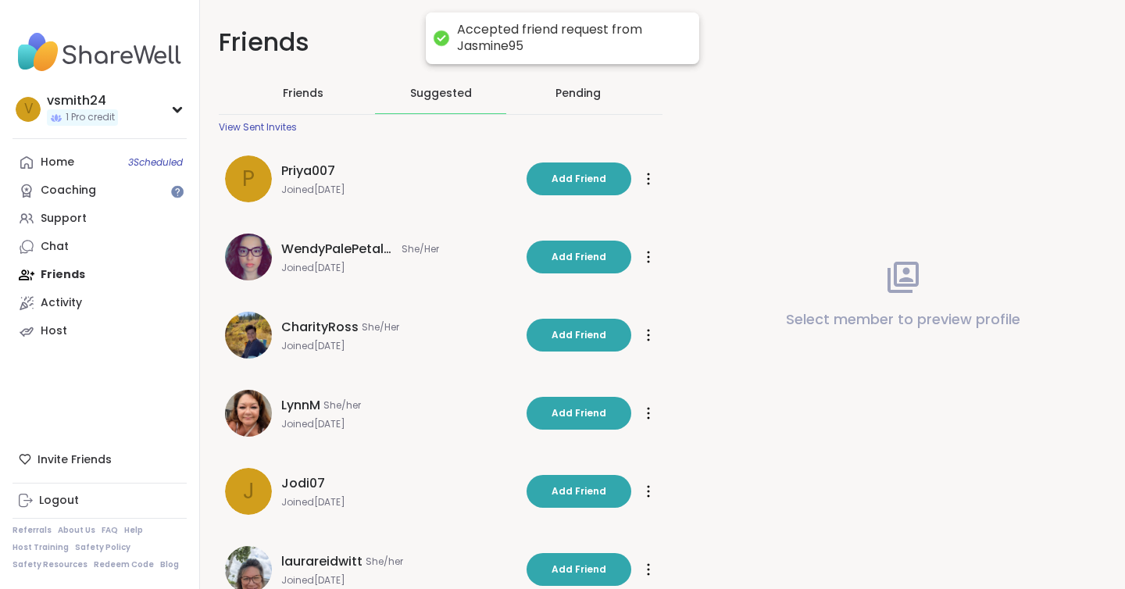
click at [296, 321] on span "CharityRoss" at bounding box center [319, 327] width 77 height 19
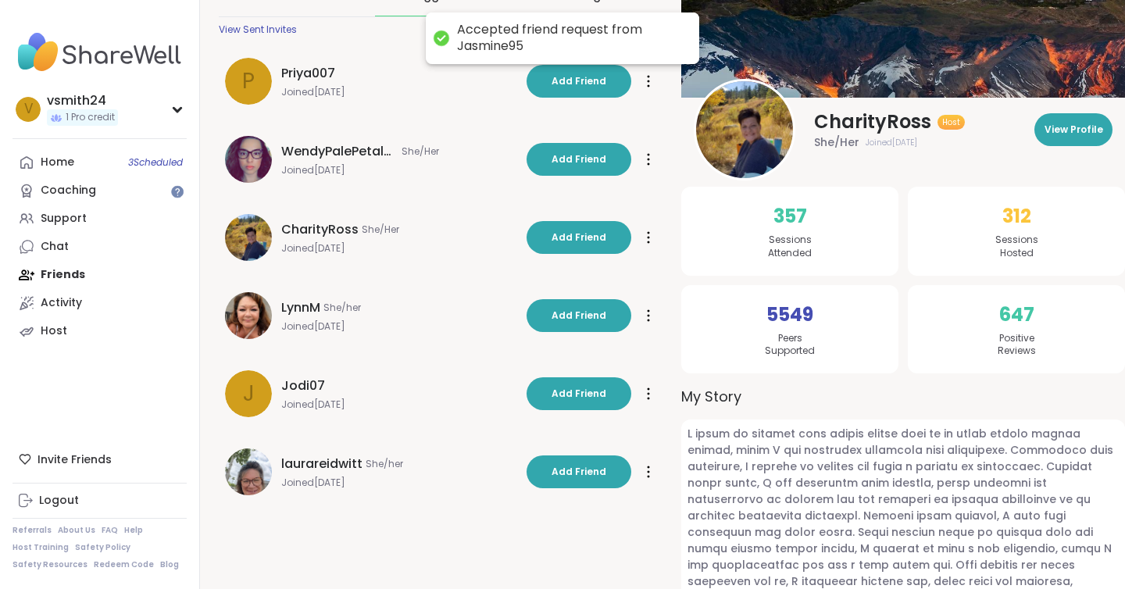
scroll to position [106, 0]
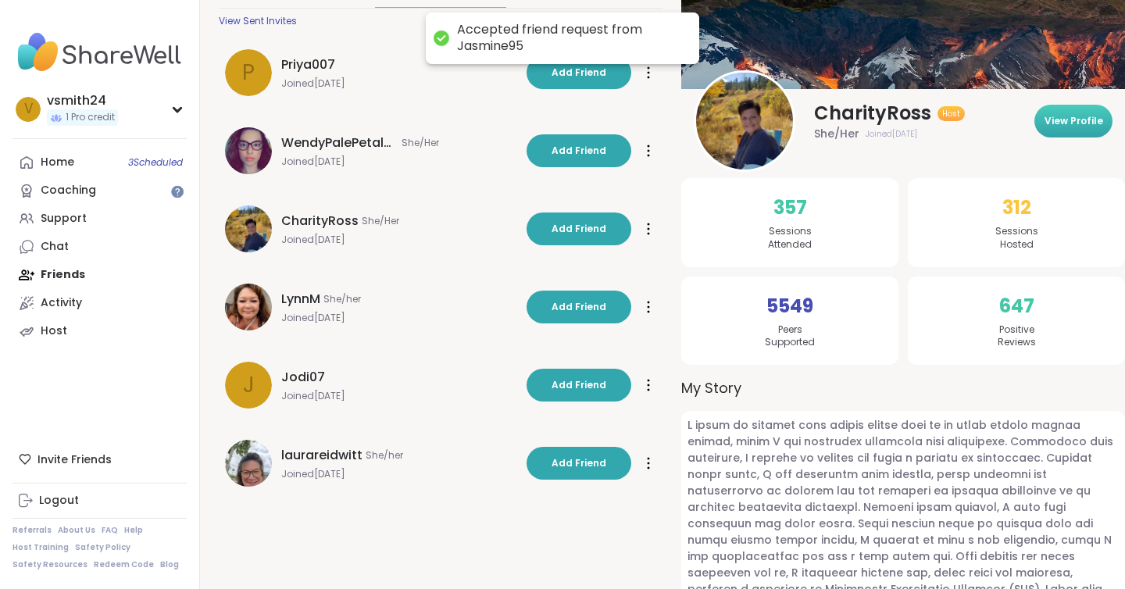
click at [1080, 125] on span "View Profile" at bounding box center [1074, 121] width 59 height 14
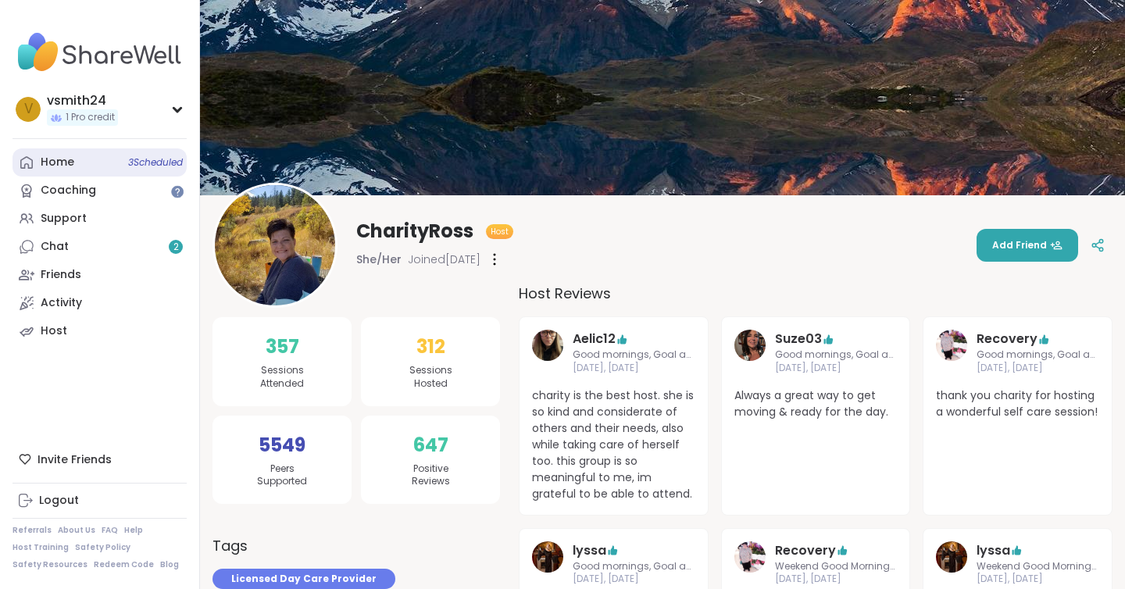
click at [104, 160] on link "Home 3 Scheduled" at bounding box center [100, 162] width 174 height 28
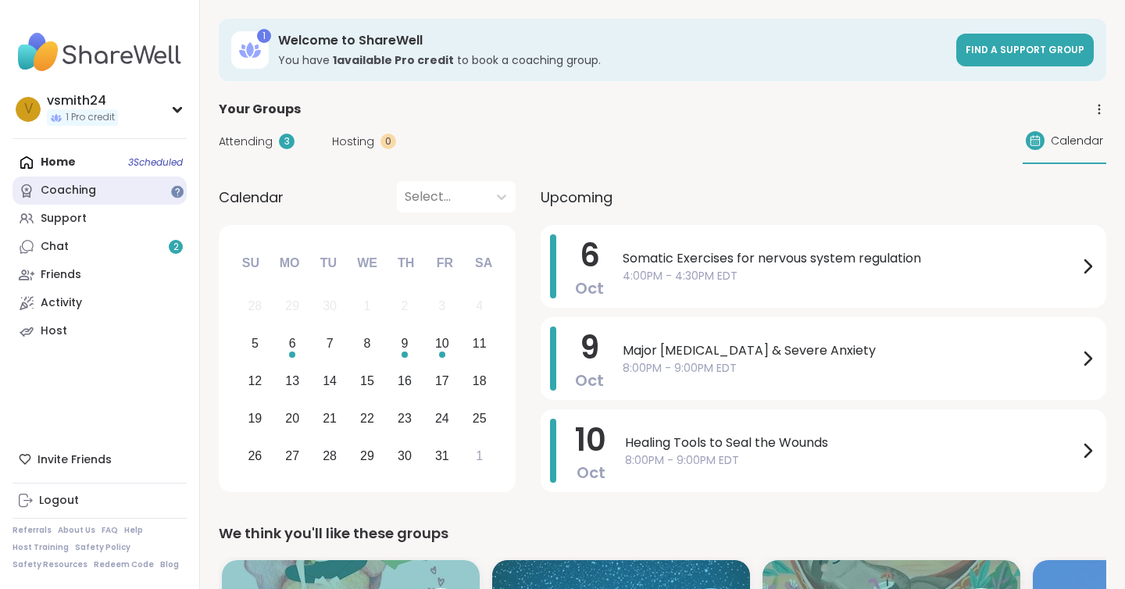
click at [80, 185] on div "Coaching" at bounding box center [68, 191] width 55 height 16
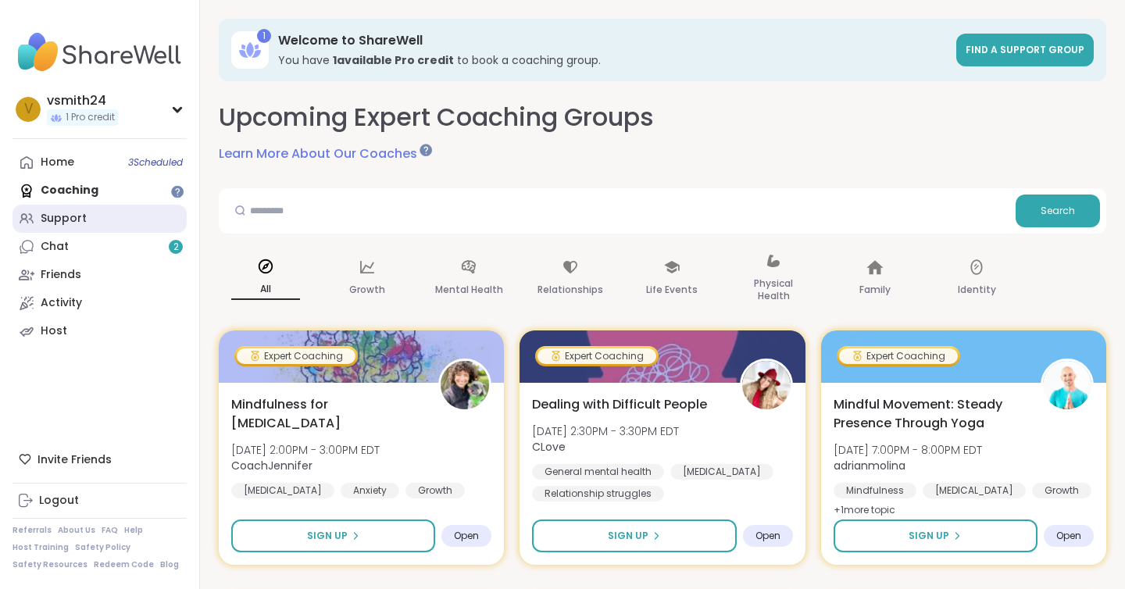
click at [136, 215] on link "Support" at bounding box center [100, 219] width 174 height 28
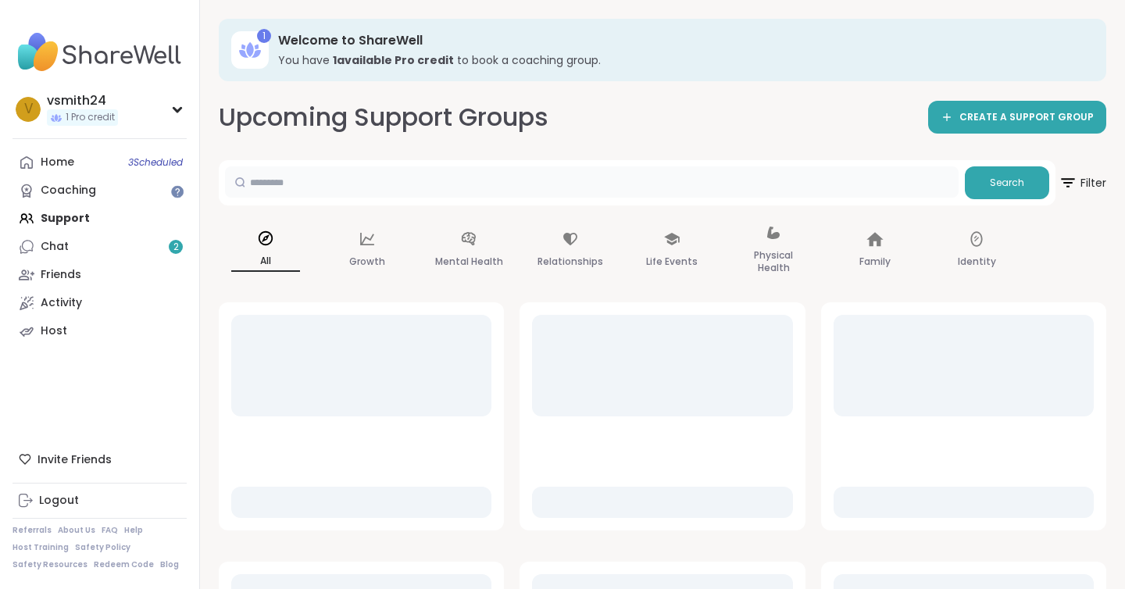
click at [356, 191] on input "text" at bounding box center [592, 181] width 734 height 31
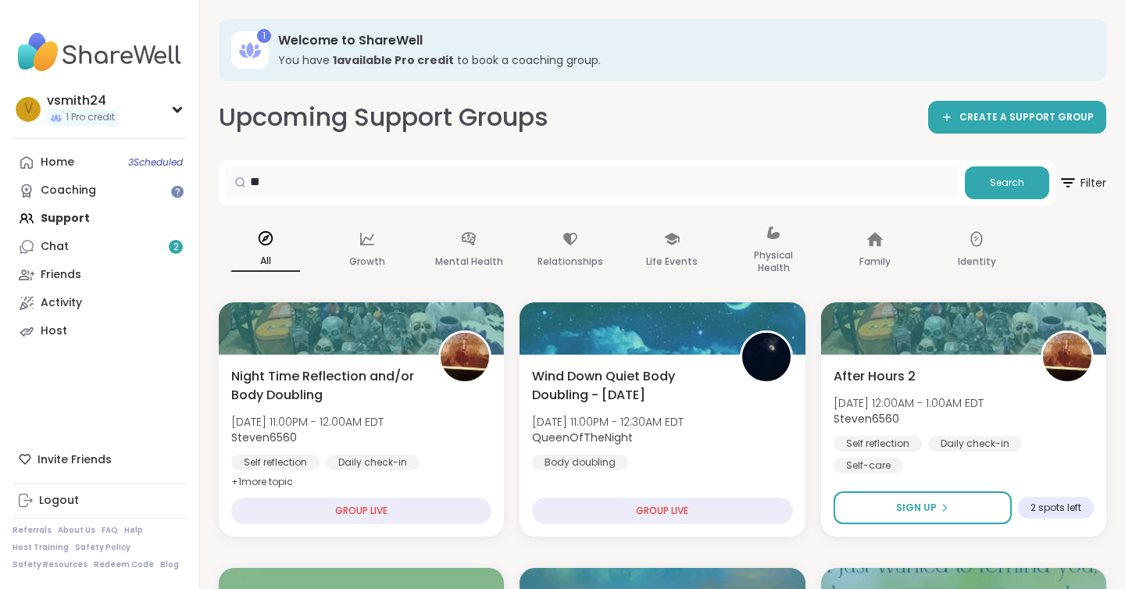
type input "*"
type input "*****"
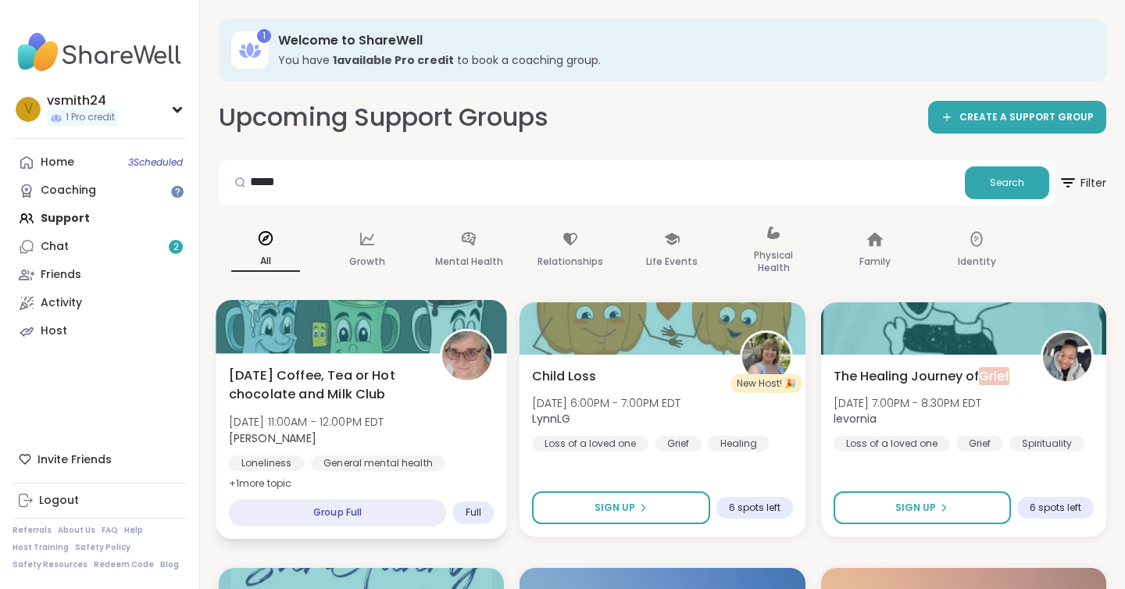
click at [253, 483] on span "+ 1 more topic" at bounding box center [260, 483] width 63 height 13
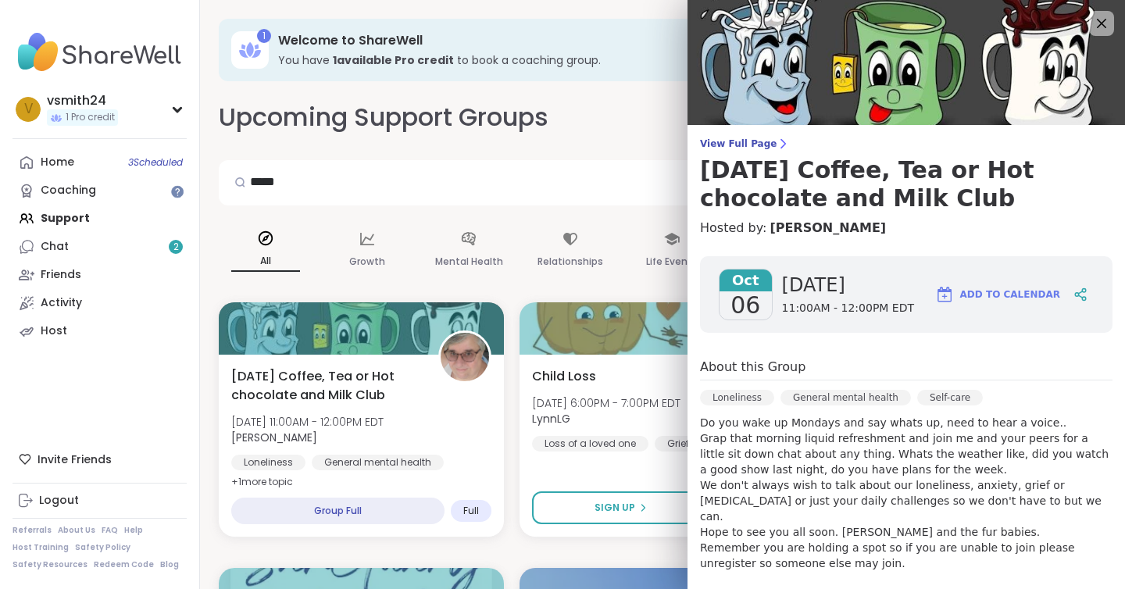
click at [225, 285] on div "All" at bounding box center [266, 251] width 94 height 78
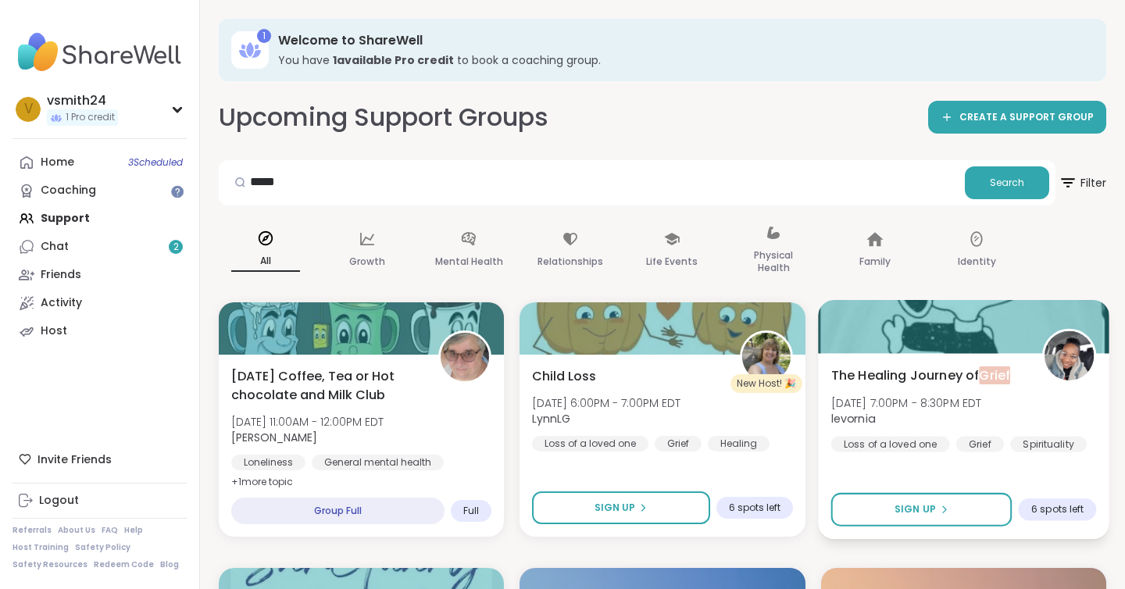
click at [949, 418] on span "levornia" at bounding box center [906, 419] width 151 height 16
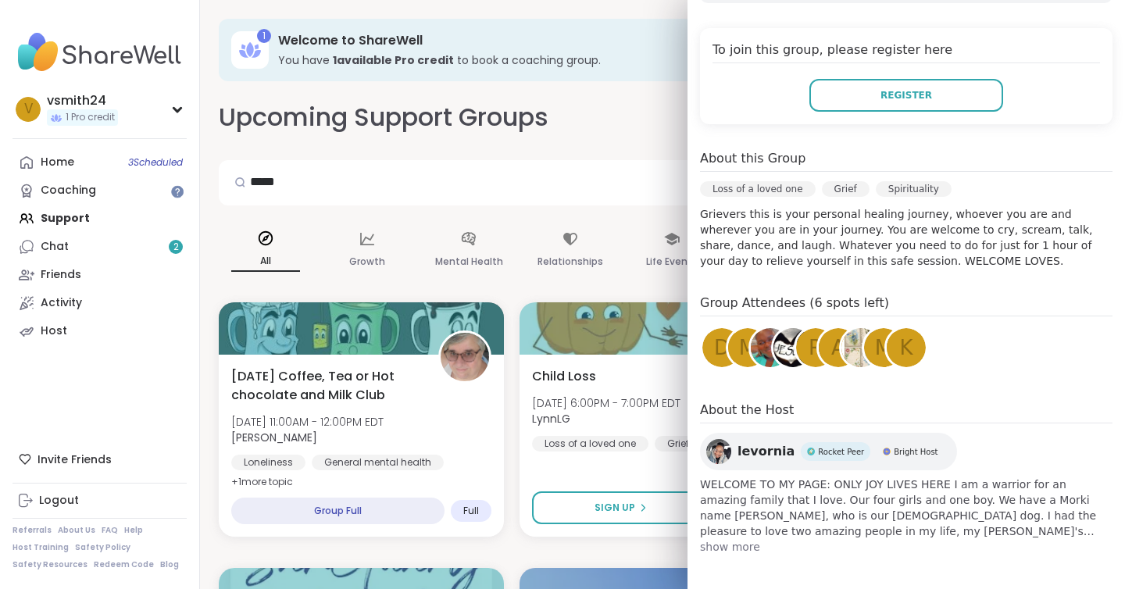
scroll to position [305, 0]
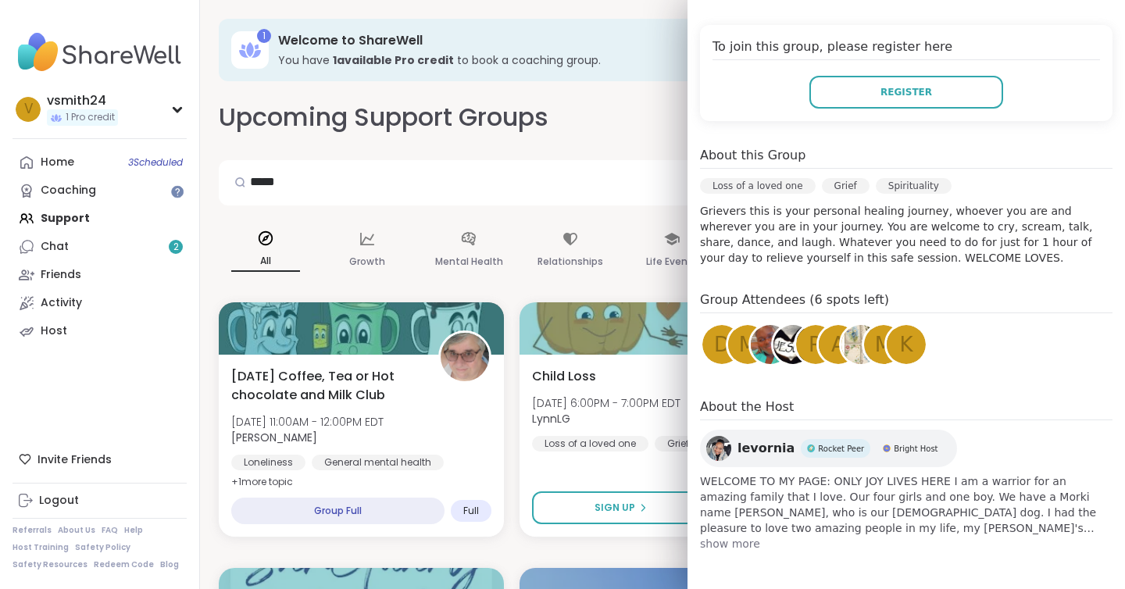
click at [746, 450] on span "levornia" at bounding box center [766, 448] width 57 height 19
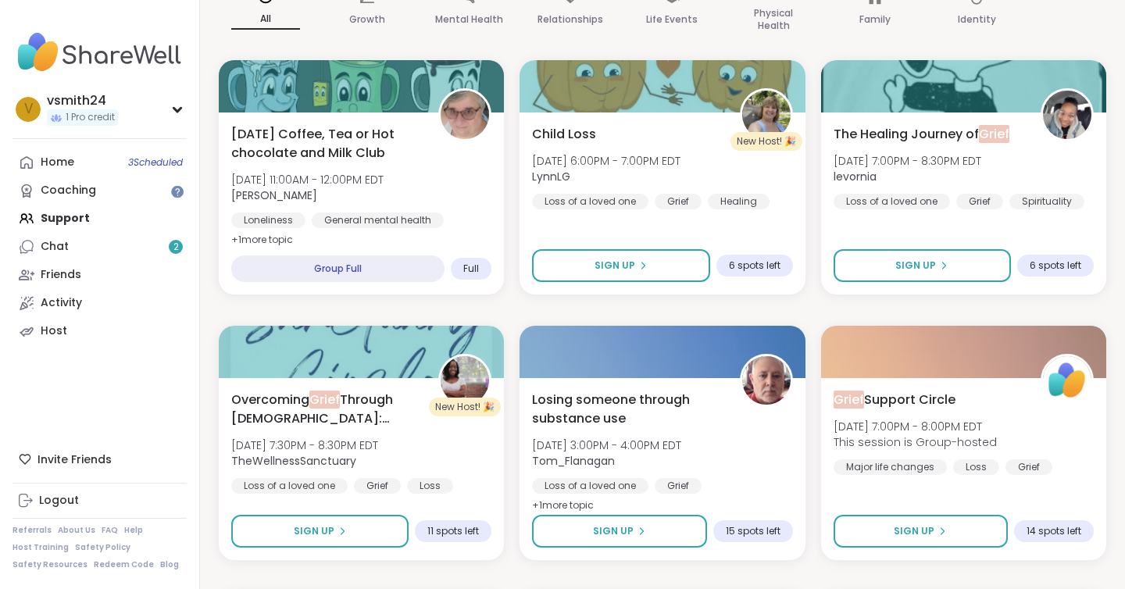
scroll to position [245, 0]
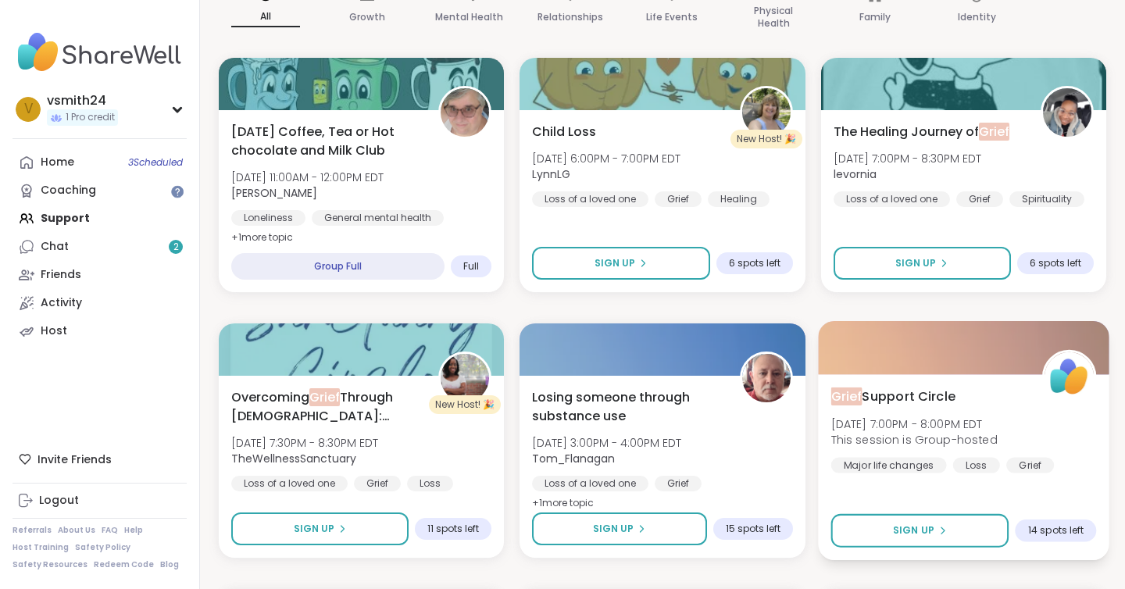
click at [1036, 420] on div "Grief Support Circle Tue, Oct 07 | 7:00PM - 8:00PM EDT This session is Group-ho…" at bounding box center [964, 430] width 266 height 86
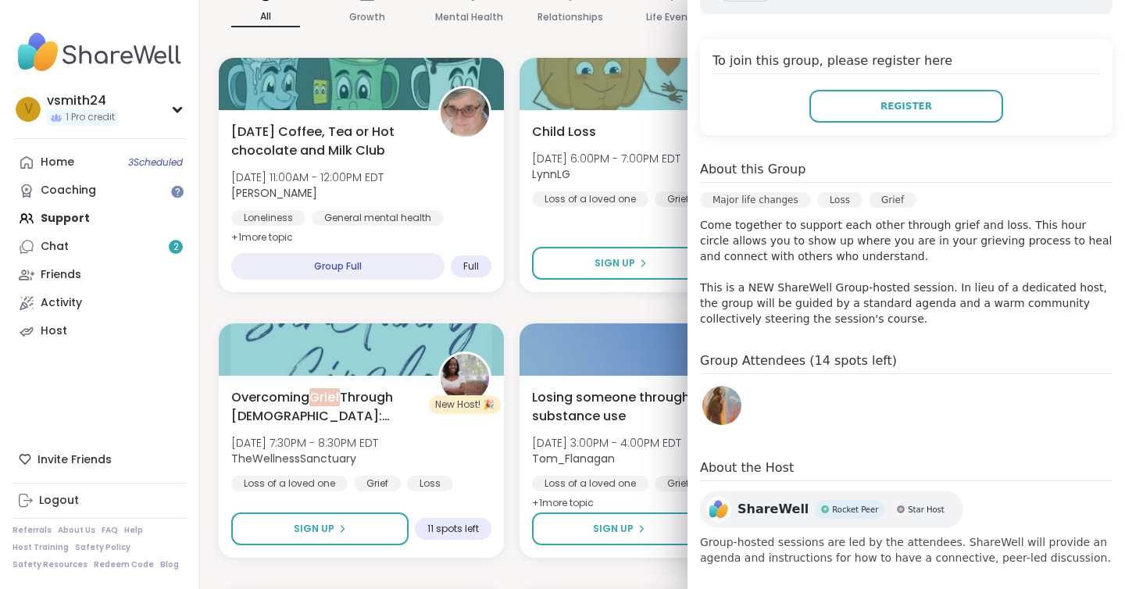
scroll to position [296, 0]
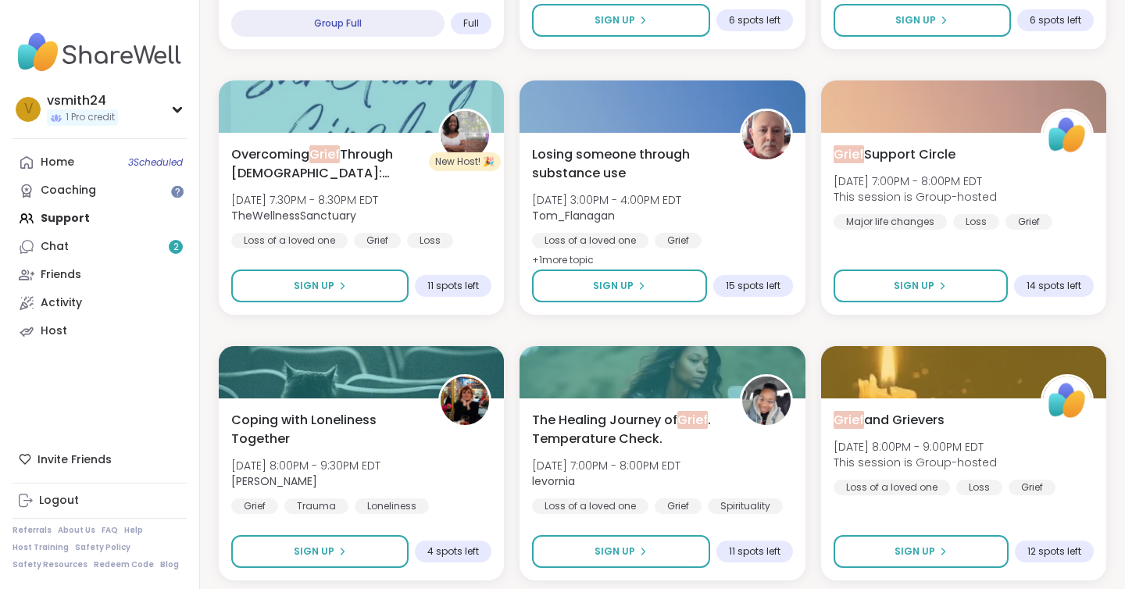
scroll to position [487, 0]
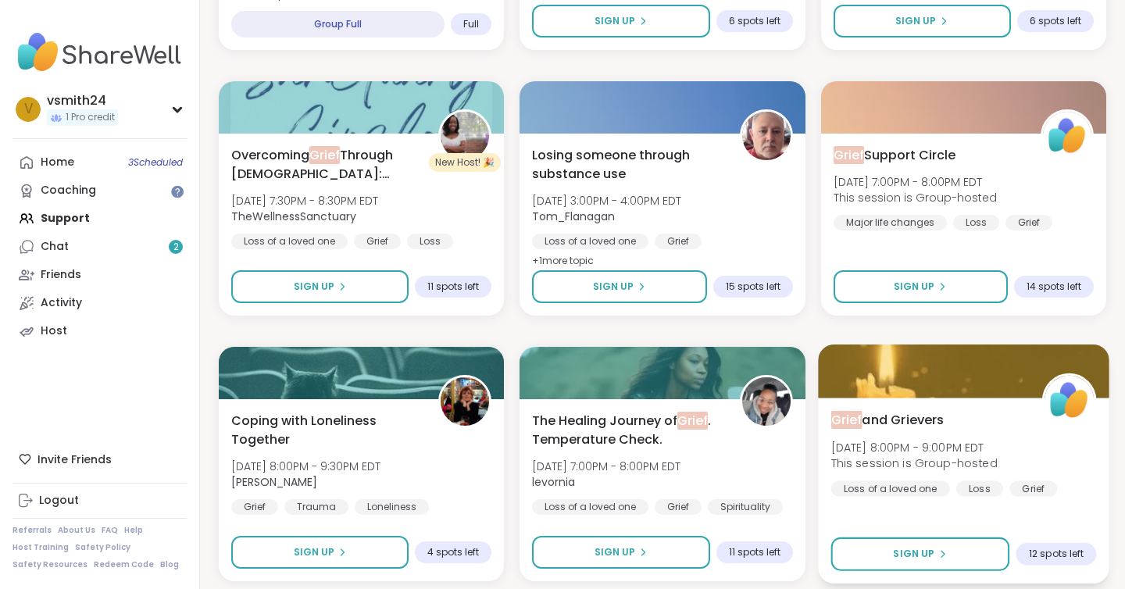
click at [1043, 430] on div "Grief and Grievers Thu, Oct 09 | 8:00PM - 9:00PM EDT This session is Group-host…" at bounding box center [964, 453] width 266 height 86
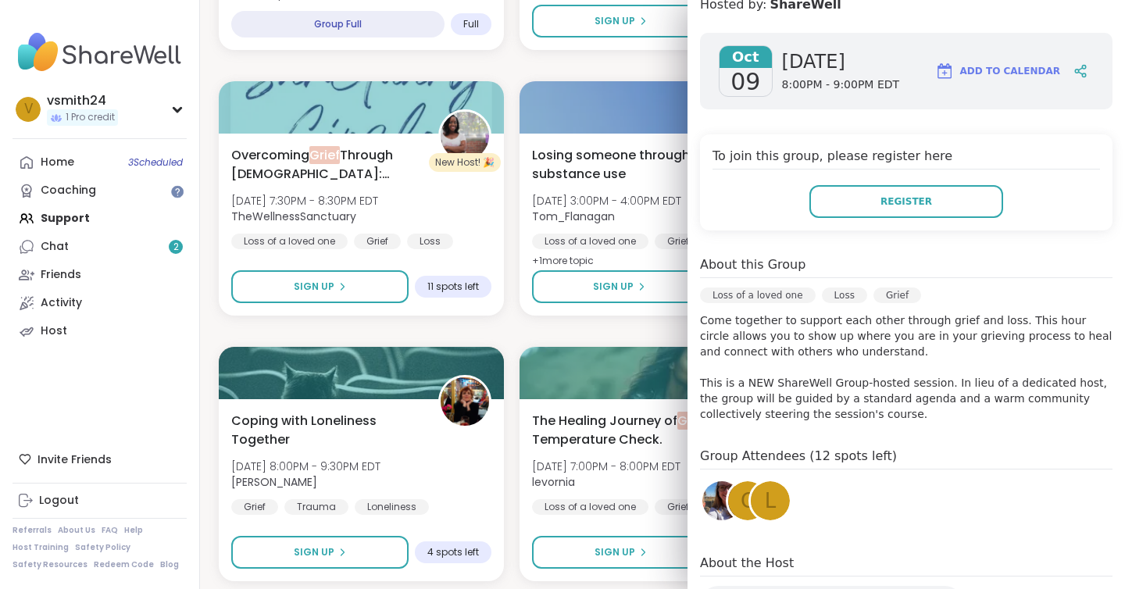
scroll to position [196, 0]
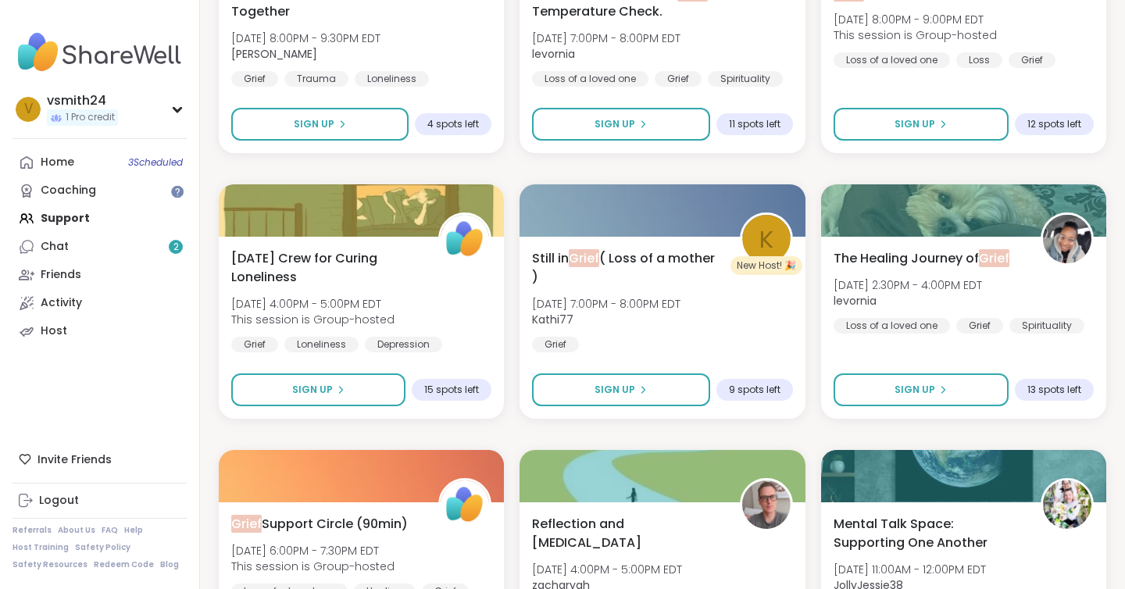
scroll to position [1041, 0]
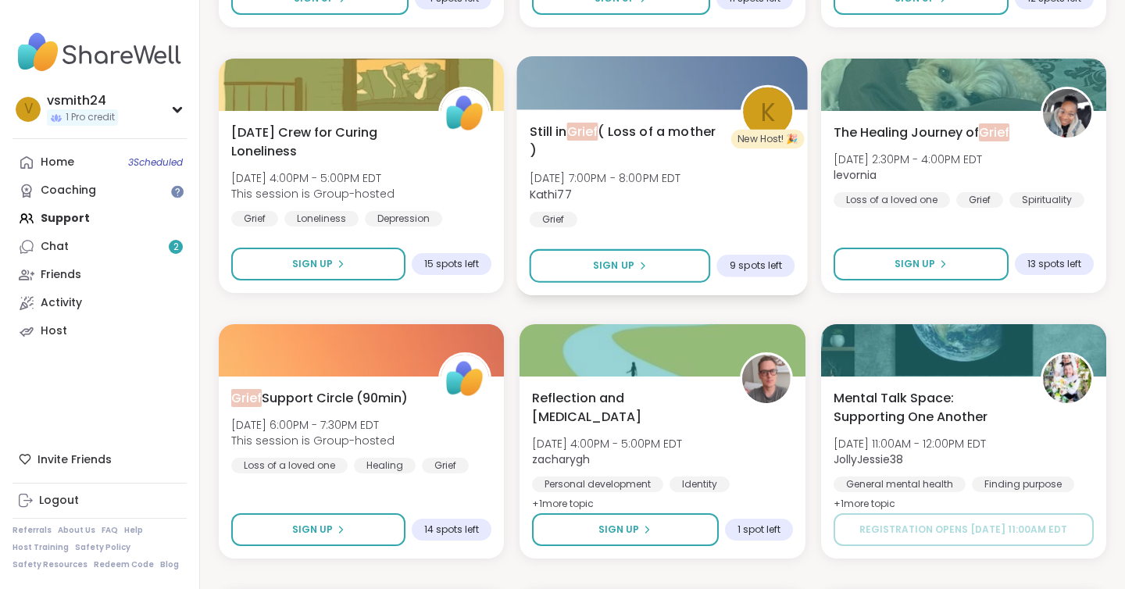
click at [713, 195] on div "Still in Grief ( Loss of a mother ) Fri, Oct 10 | 7:00PM - 8:00PM EDT Kathi77 G…" at bounding box center [663, 175] width 266 height 106
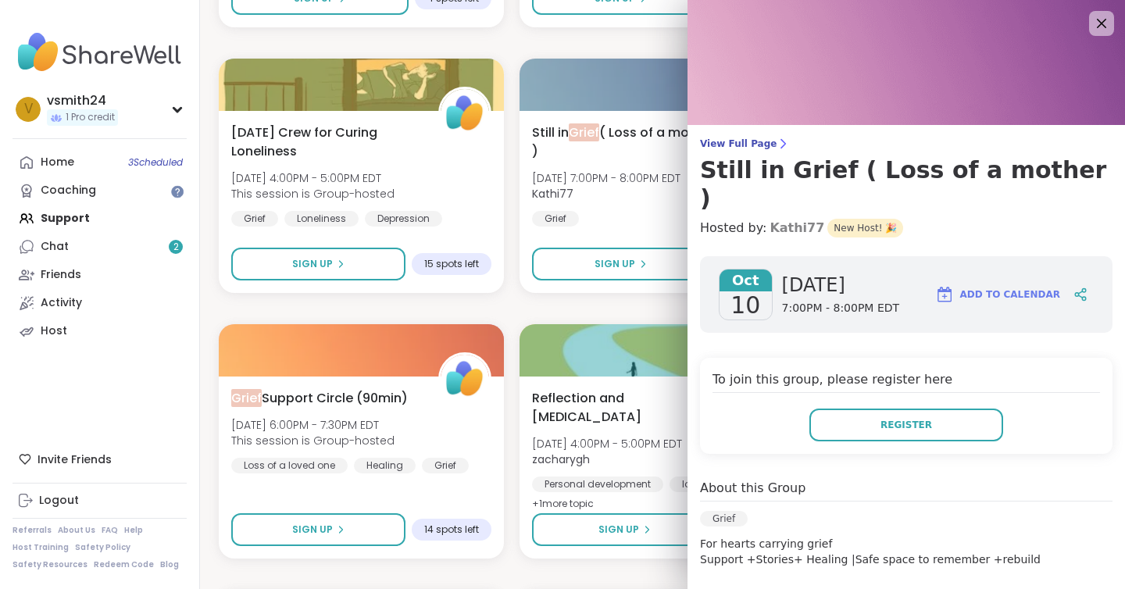
click at [781, 219] on link "Kathi77" at bounding box center [797, 228] width 55 height 19
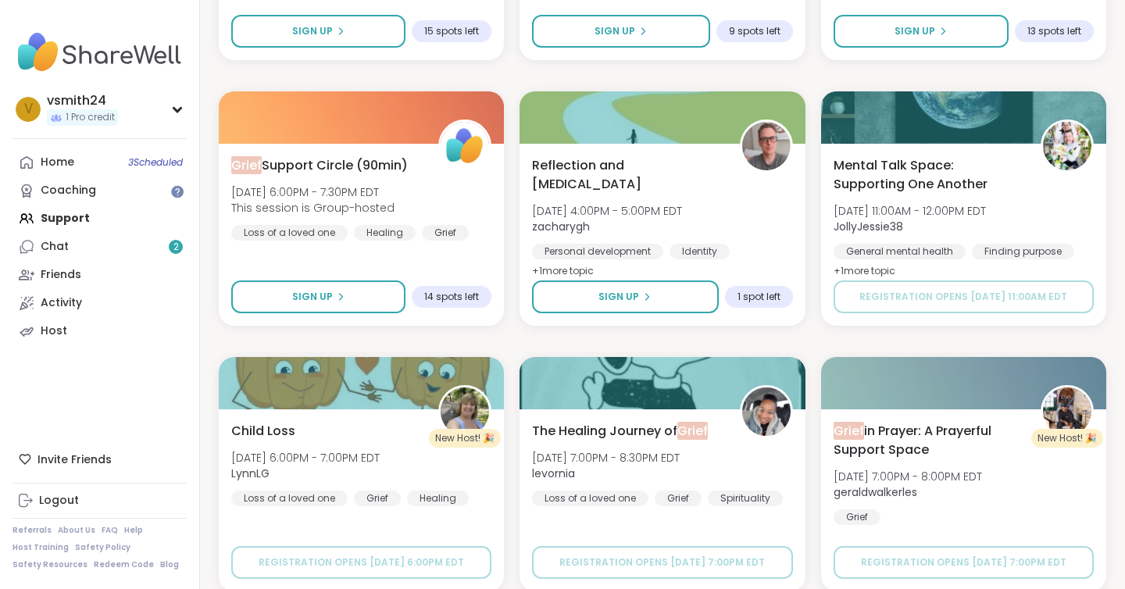
scroll to position [1273, 0]
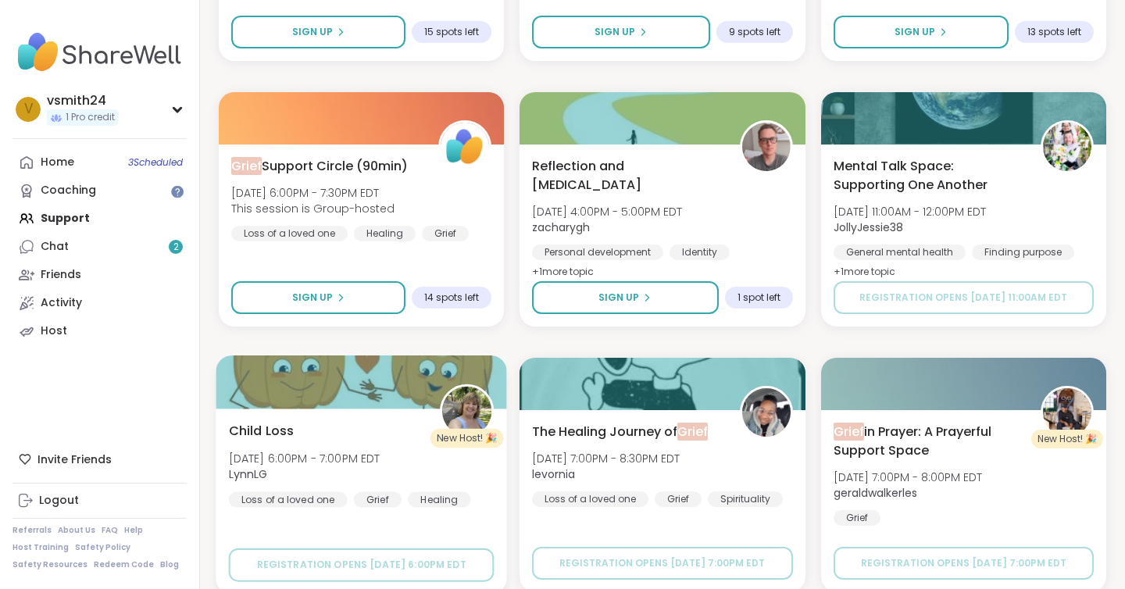
click at [297, 431] on div "Child Loss Mon, Oct 13 | 6:00PM - 7:00PM EDT LynnLG Loss of a loved one Grief H…" at bounding box center [362, 464] width 266 height 86
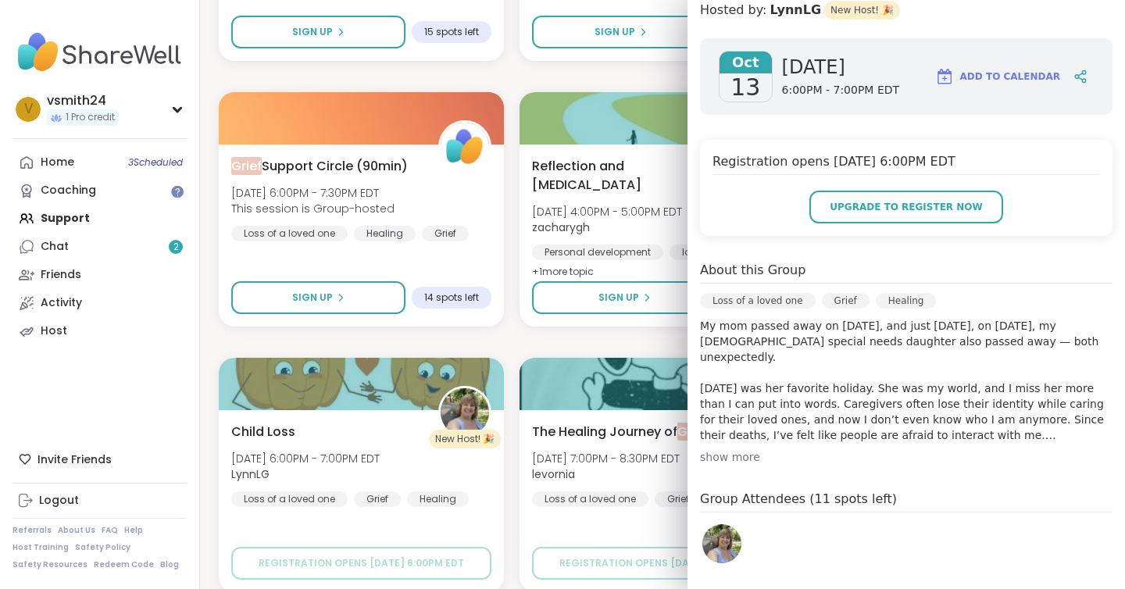
scroll to position [204, 0]
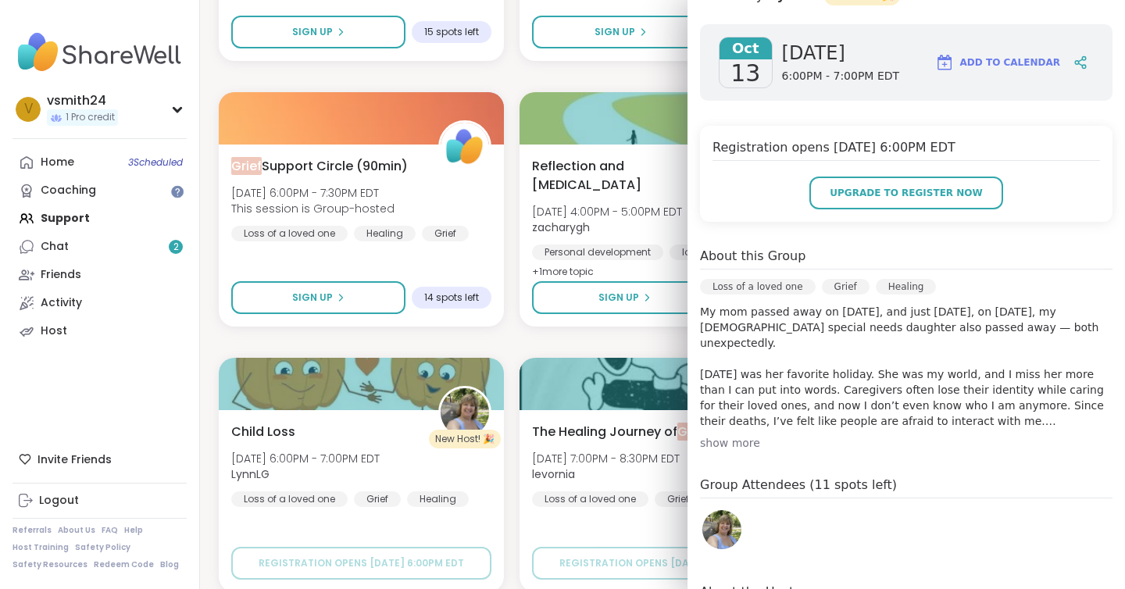
click at [729, 439] on div "show more" at bounding box center [906, 443] width 413 height 16
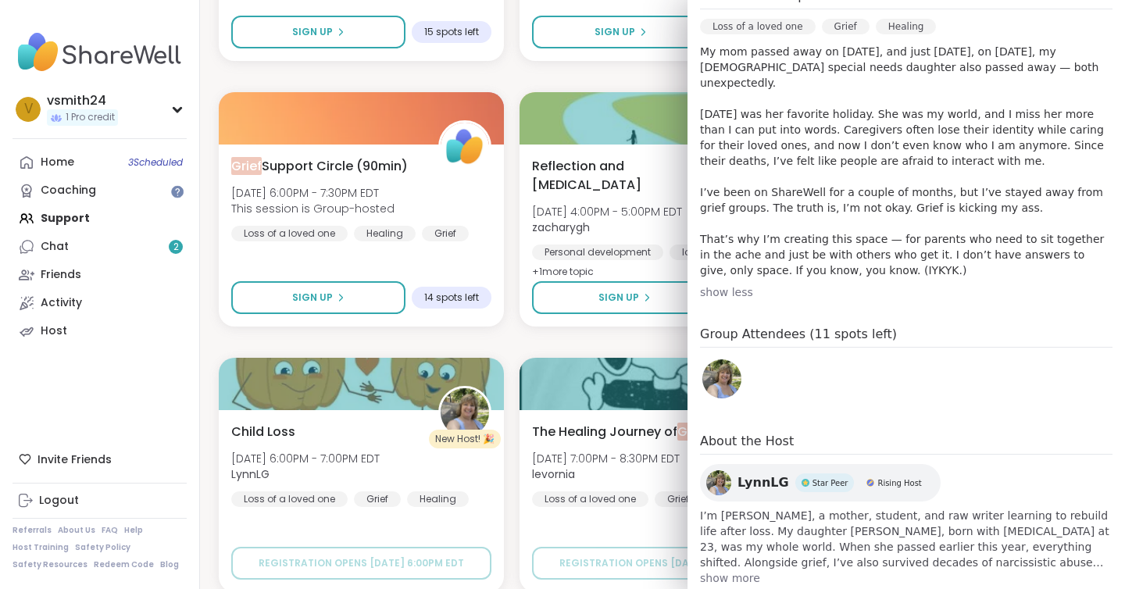
scroll to position [499, 0]
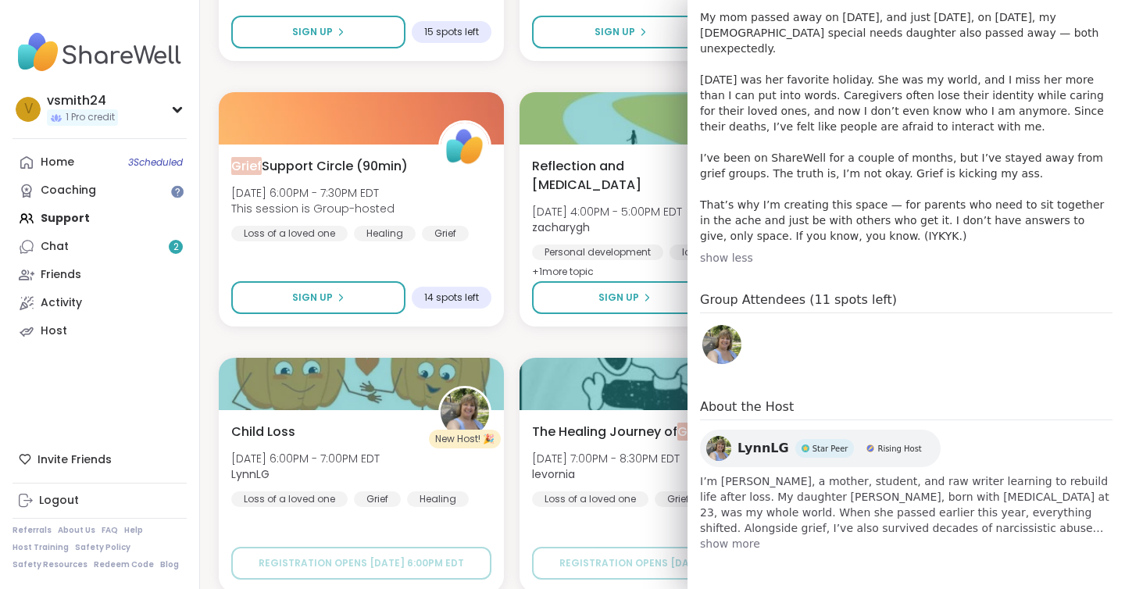
click at [731, 538] on span "show more" at bounding box center [906, 544] width 413 height 16
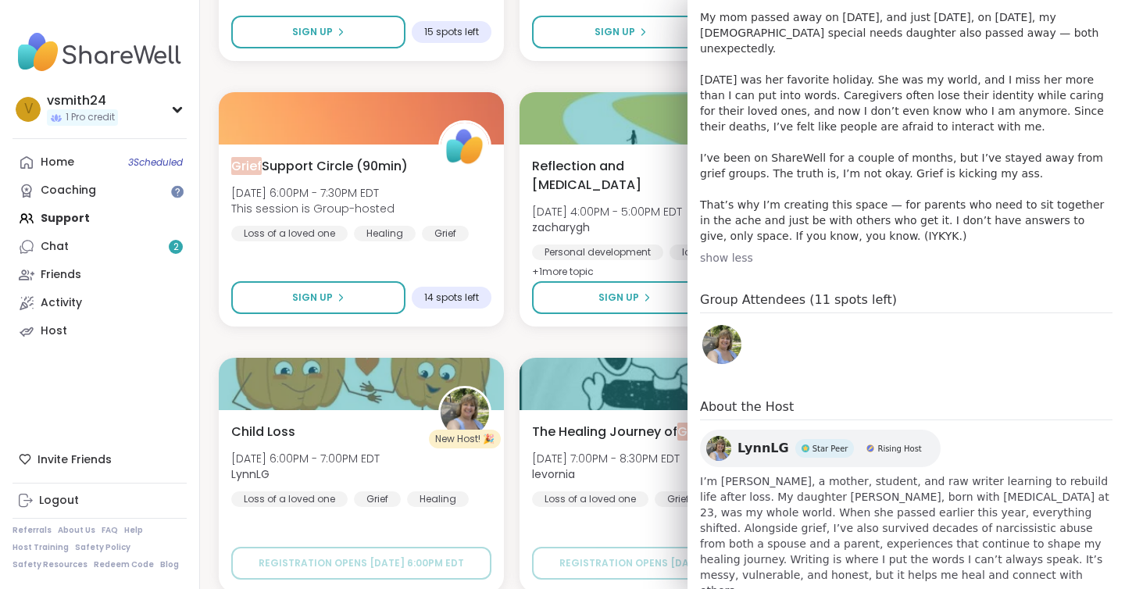
scroll to position [545, 0]
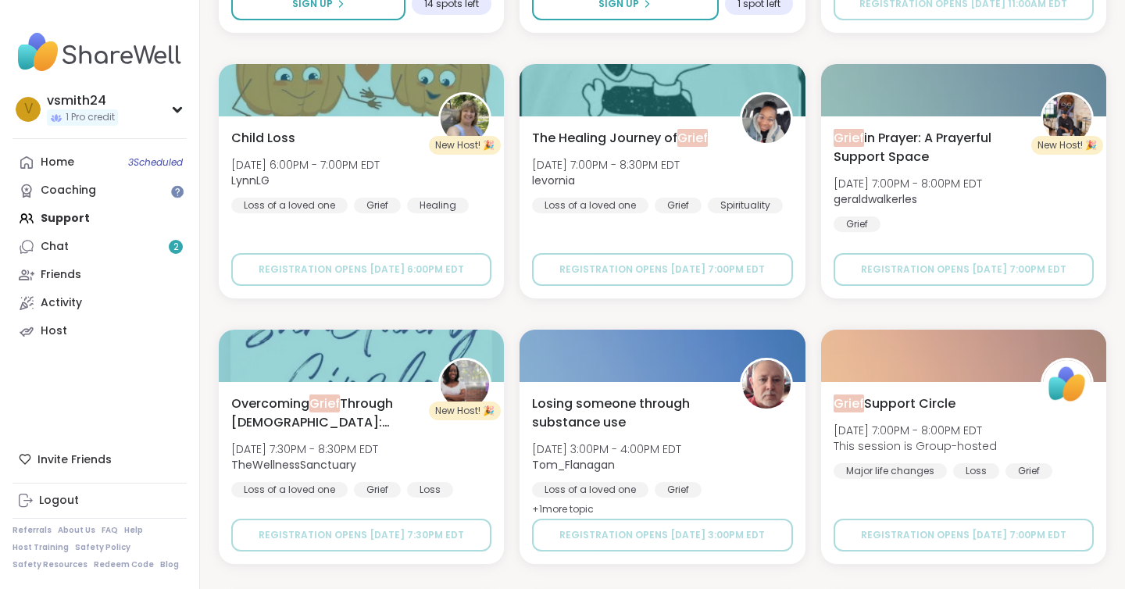
scroll to position [1569, 0]
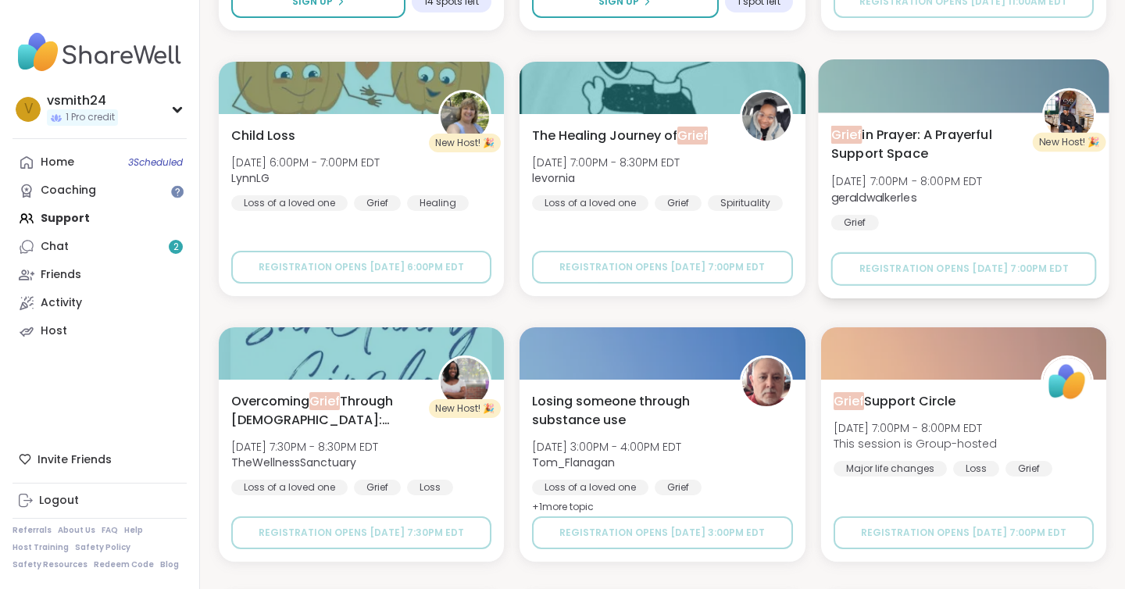
click at [971, 196] on span "geraldwalkerles" at bounding box center [907, 197] width 152 height 16
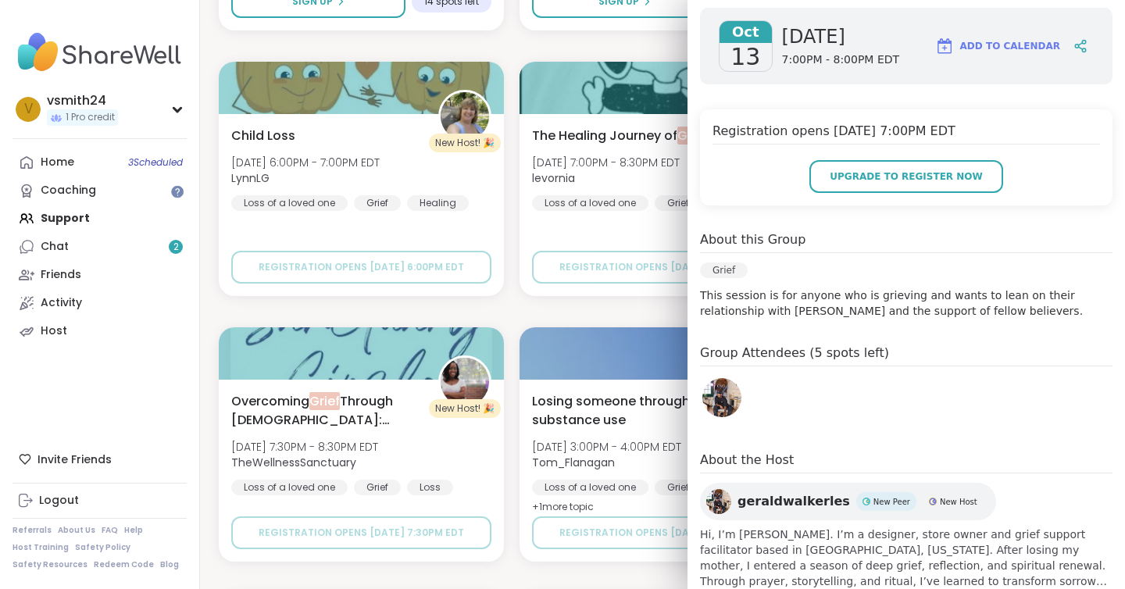
scroll to position [286, 0]
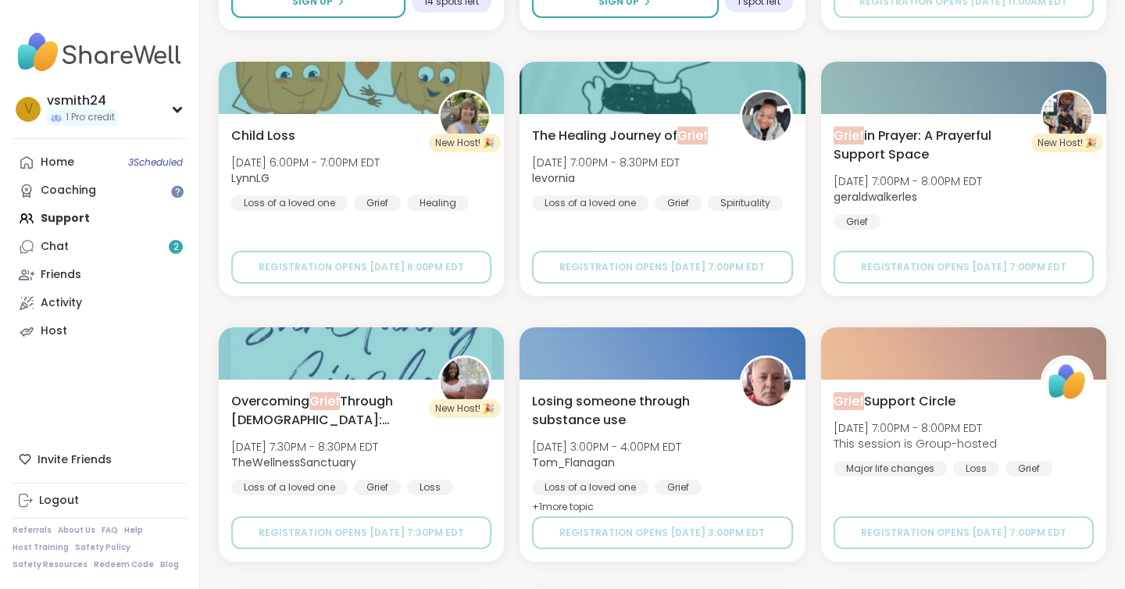
click at [486, 303] on div "Monday Coffee, Tea or Hot chocolate and Milk Club Mon, Oct 06 | 11:00AM - 12:00…" at bounding box center [663, 311] width 888 height 3157
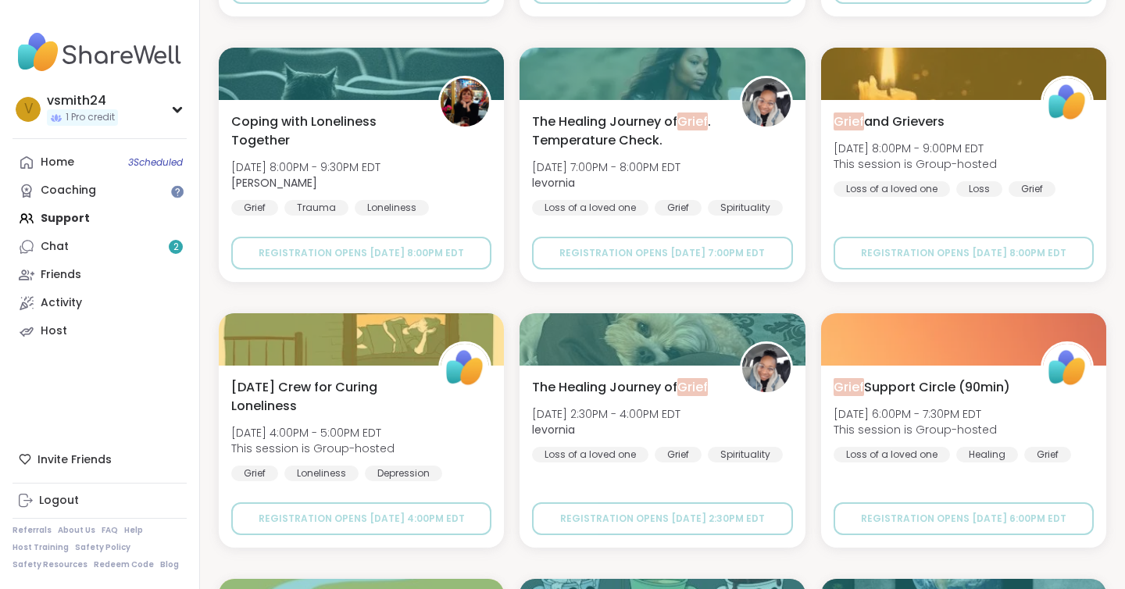
scroll to position [2116, 0]
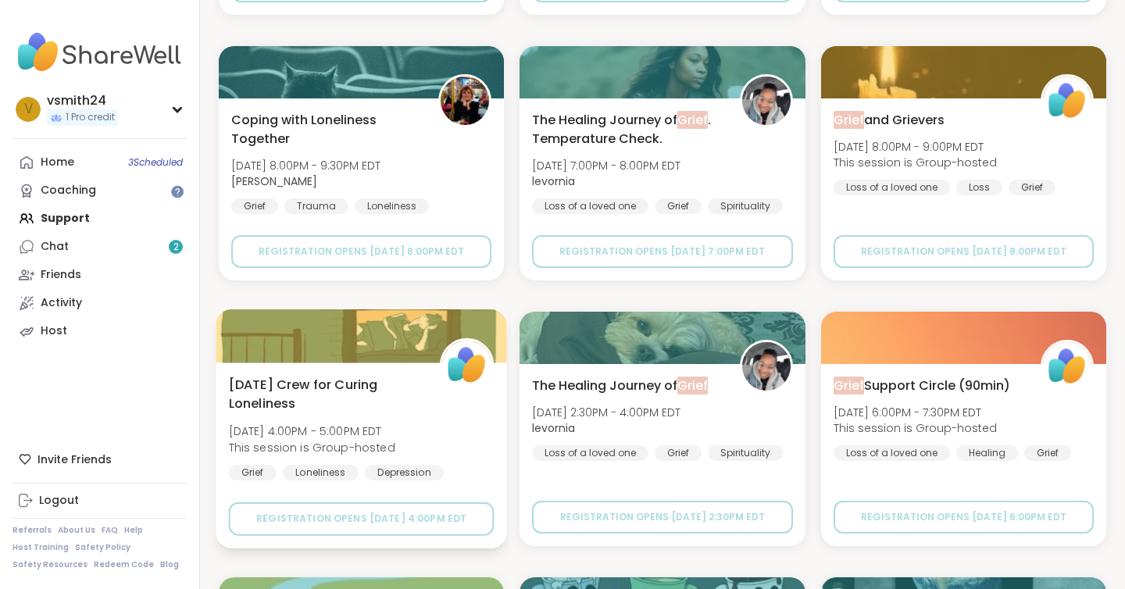
click at [430, 389] on div "Friday Crew for Curing Loneliness Fri, Oct 17 | 4:00PM - 5:00PM EDT This sessio…" at bounding box center [362, 428] width 266 height 106
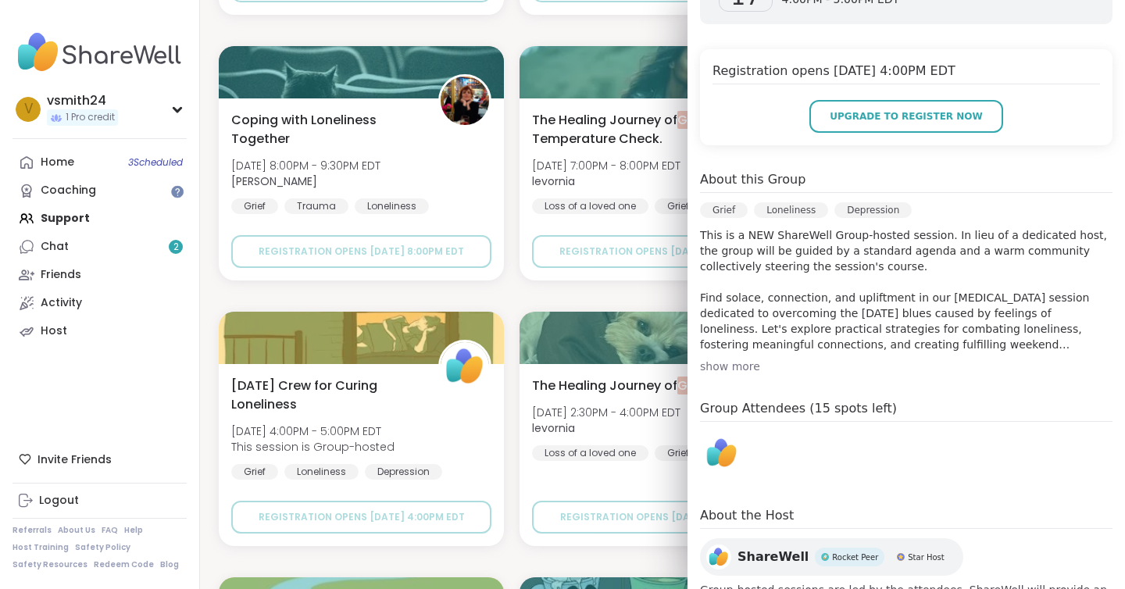
scroll to position [342, 0]
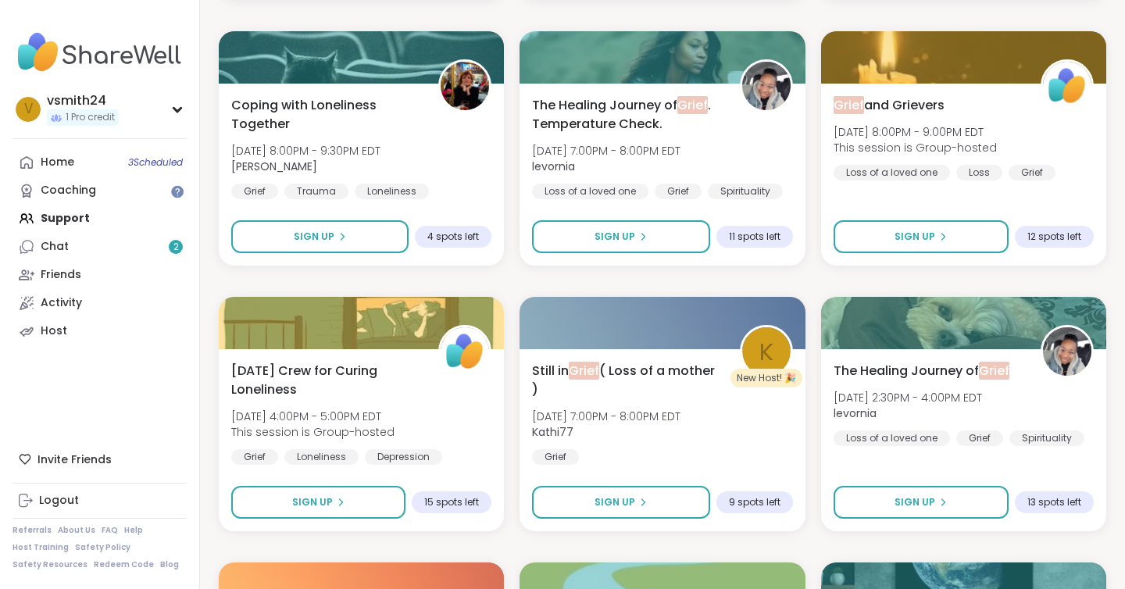
scroll to position [794, 0]
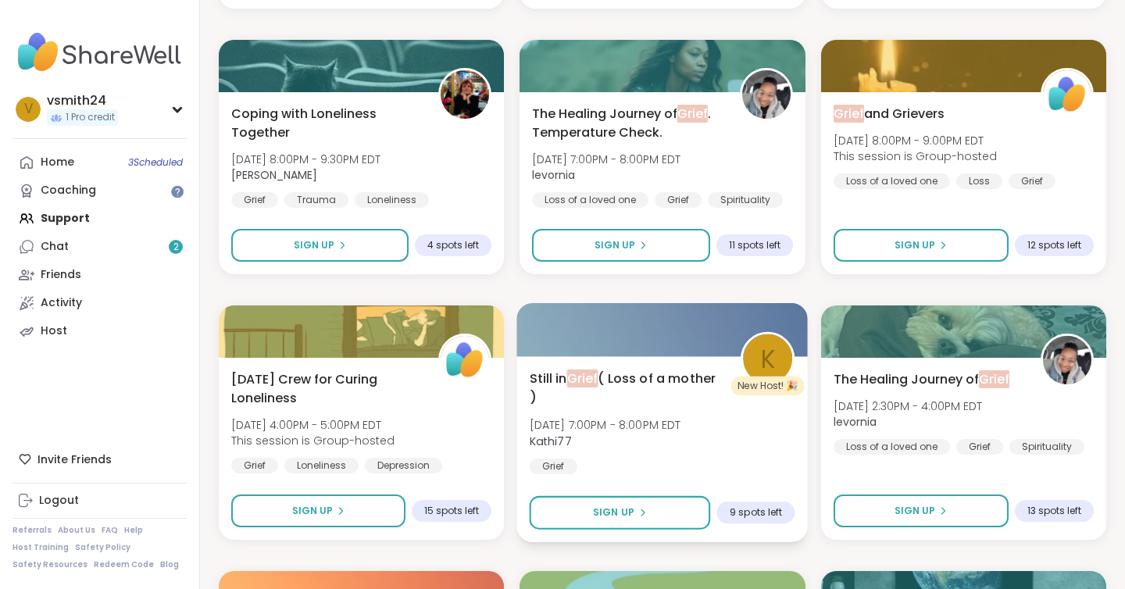
click at [746, 457] on div "Still in Grief ( Loss of a mother ) Fri, Oct 10 | 7:00PM - 8:00PM EDT Kathi77 G…" at bounding box center [663, 422] width 266 height 106
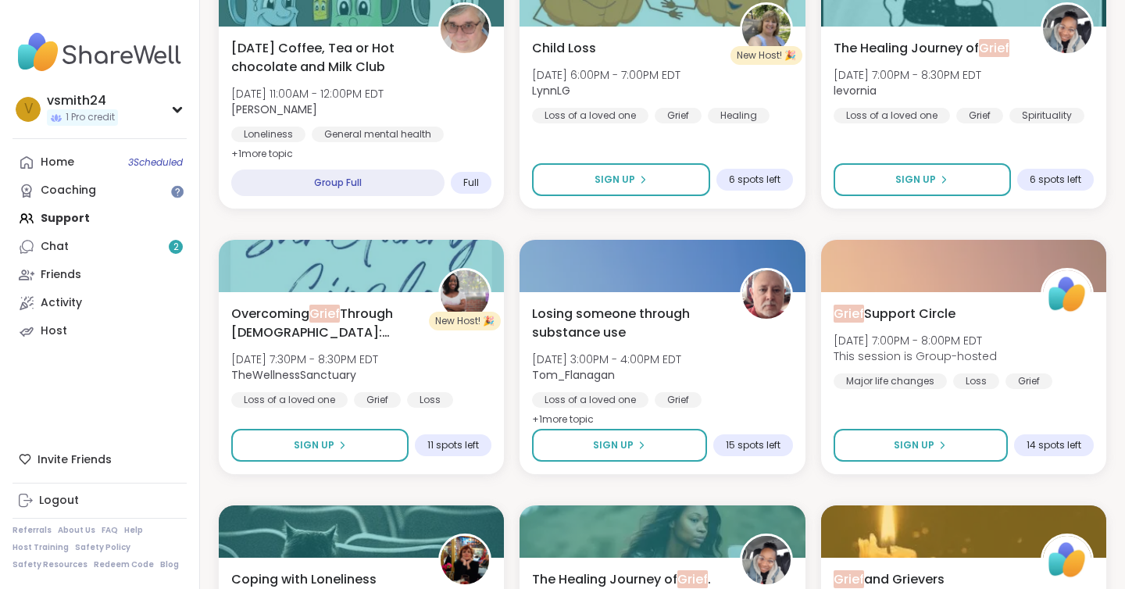
scroll to position [0, 0]
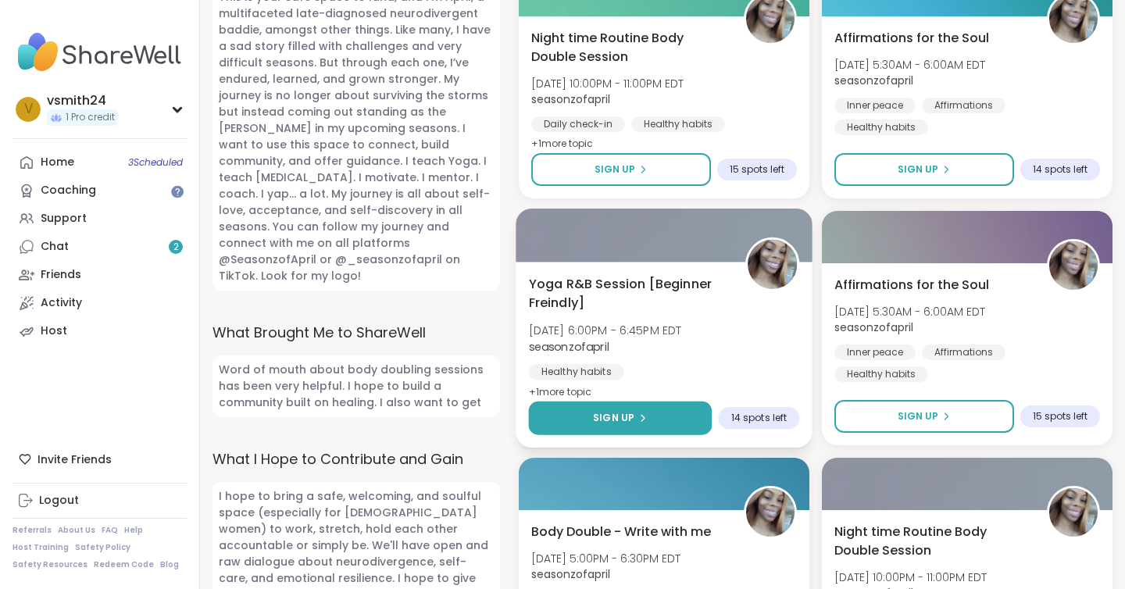
scroll to position [910, 0]
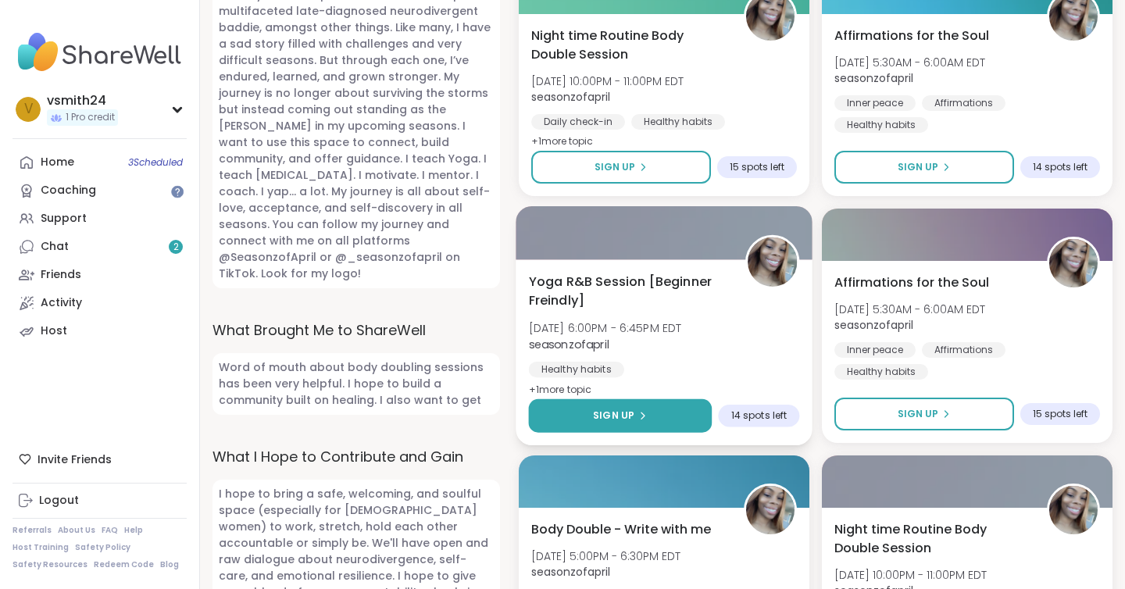
click at [585, 417] on button "Sign Up" at bounding box center [621, 416] width 184 height 34
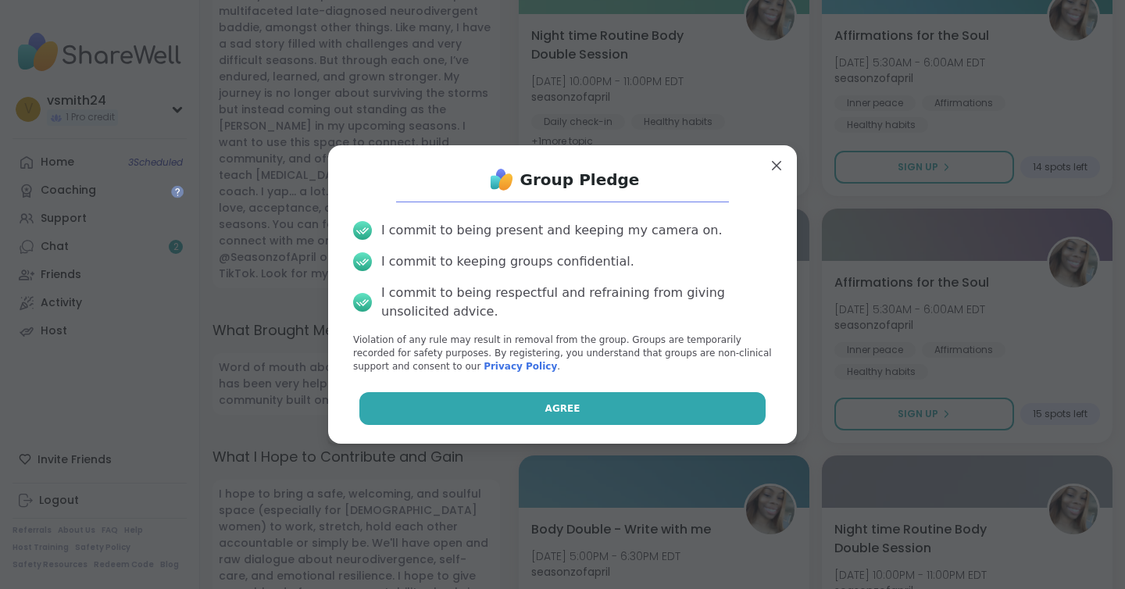
click at [583, 395] on button "Agree" at bounding box center [562, 408] width 407 height 33
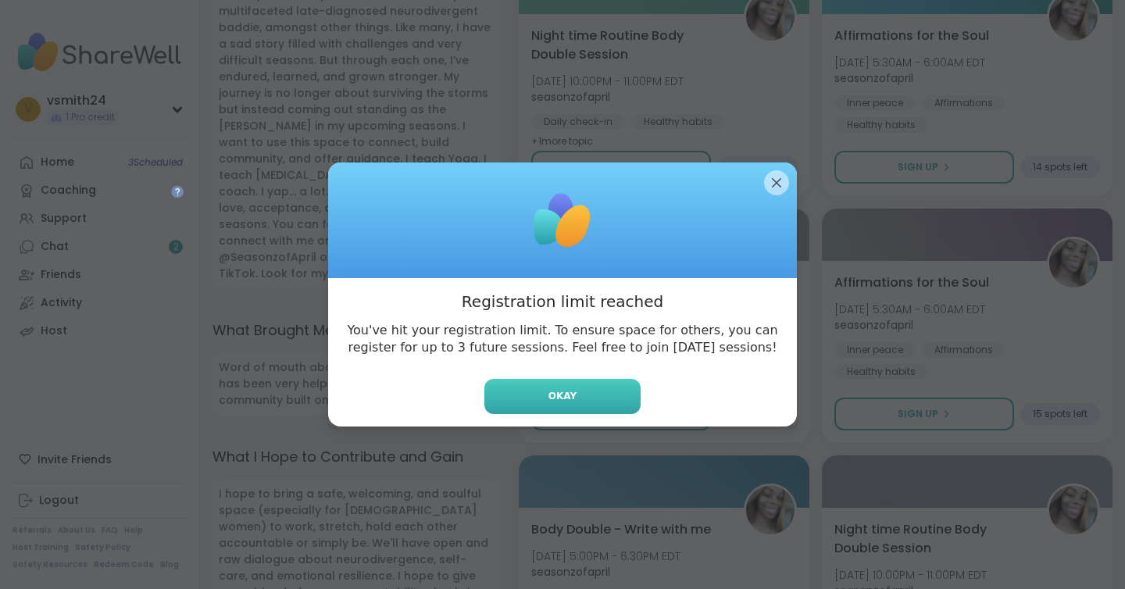
click at [582, 395] on button "Okay" at bounding box center [563, 396] width 156 height 35
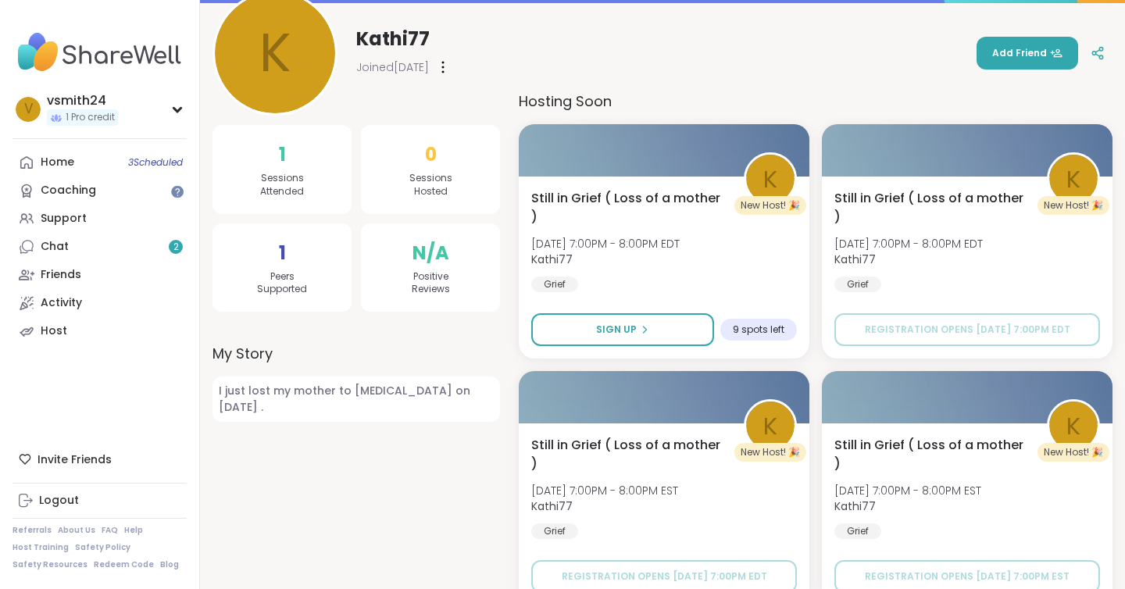
scroll to position [189, 0]
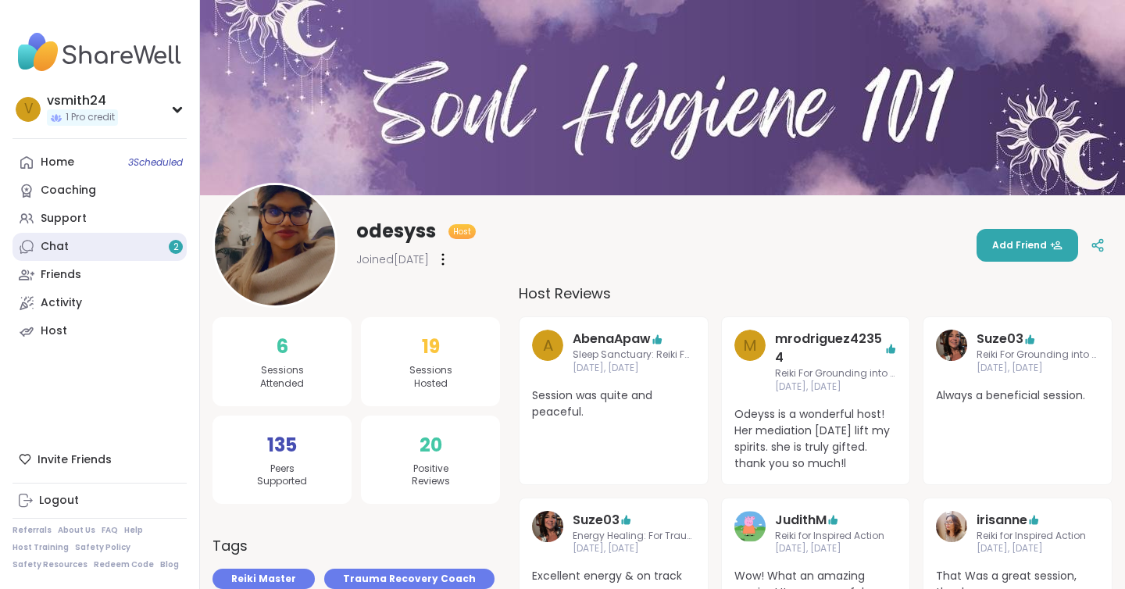
click at [118, 240] on link "Chat 2" at bounding box center [100, 247] width 174 height 28
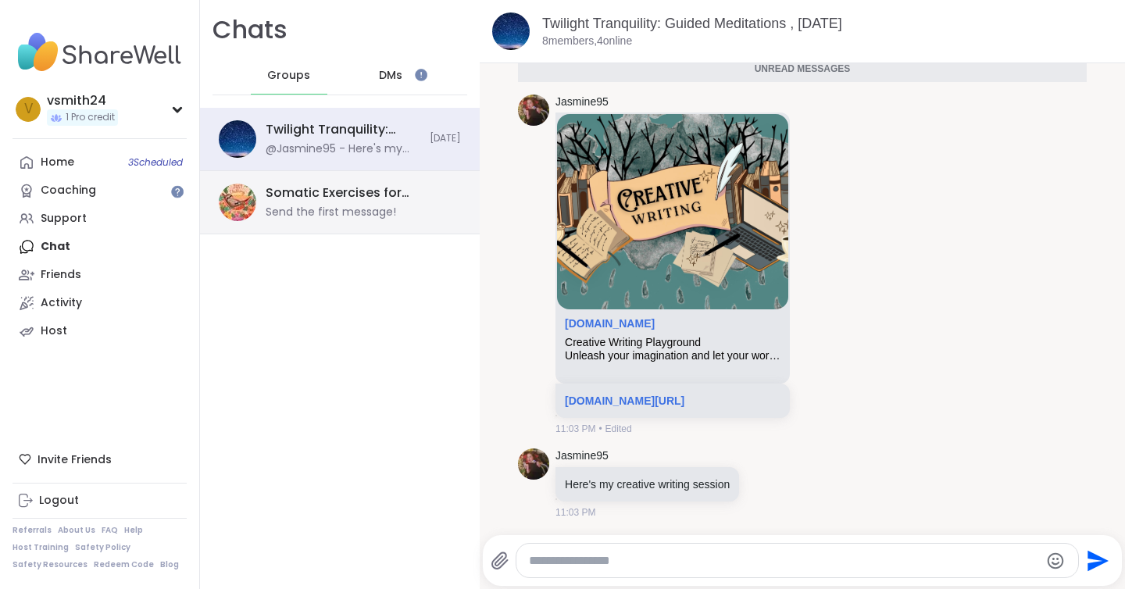
click at [317, 209] on div "Send the first message!" at bounding box center [331, 213] width 131 height 16
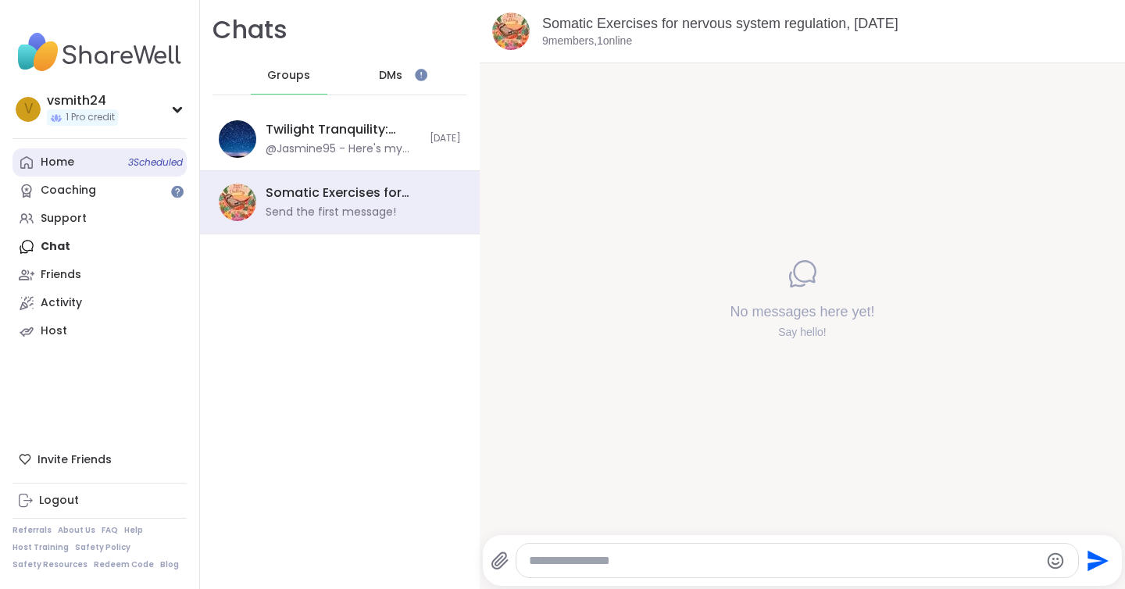
click at [141, 152] on link "Home 3 Scheduled" at bounding box center [100, 162] width 174 height 28
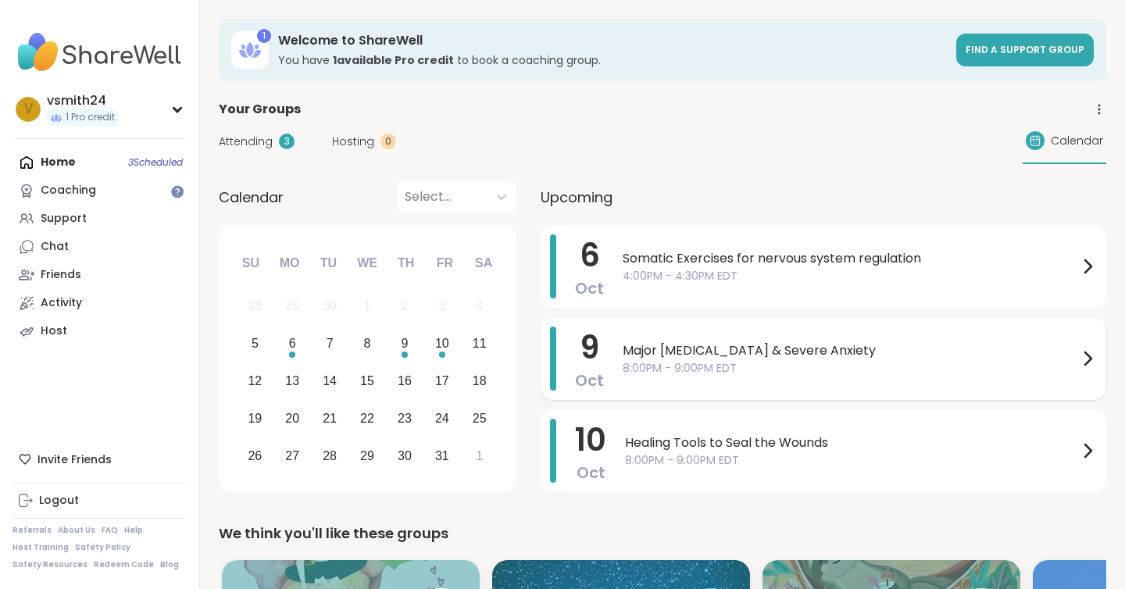
click at [719, 361] on span "8:00PM - 9:00PM EDT" at bounding box center [851, 368] width 456 height 16
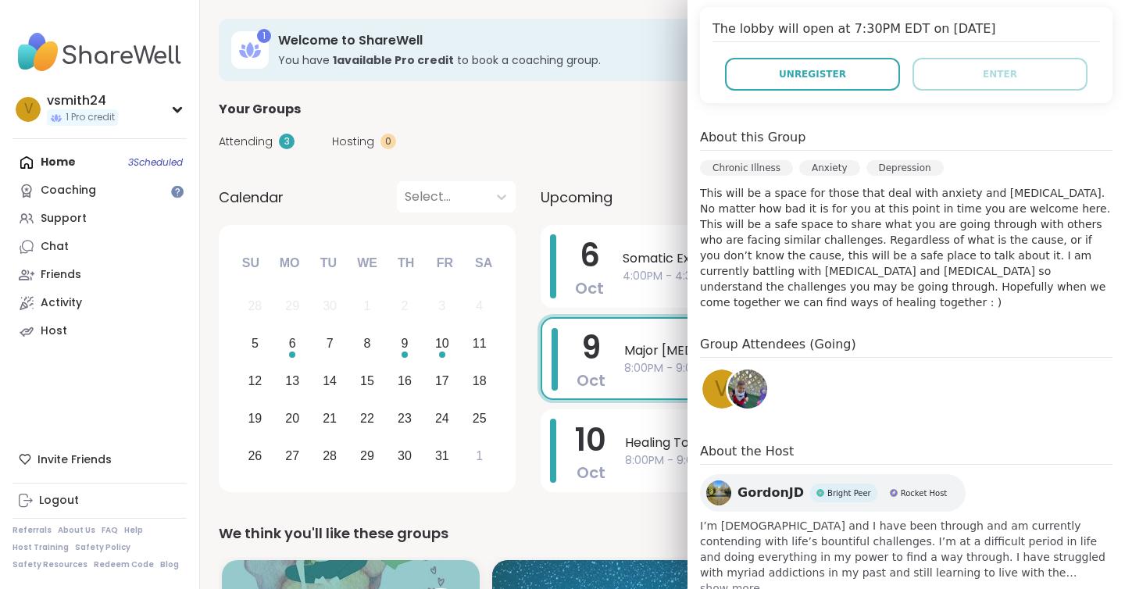
scroll to position [352, 0]
click at [746, 369] on img at bounding box center [747, 388] width 39 height 39
click at [562, 106] on div "Your Groups" at bounding box center [663, 109] width 888 height 19
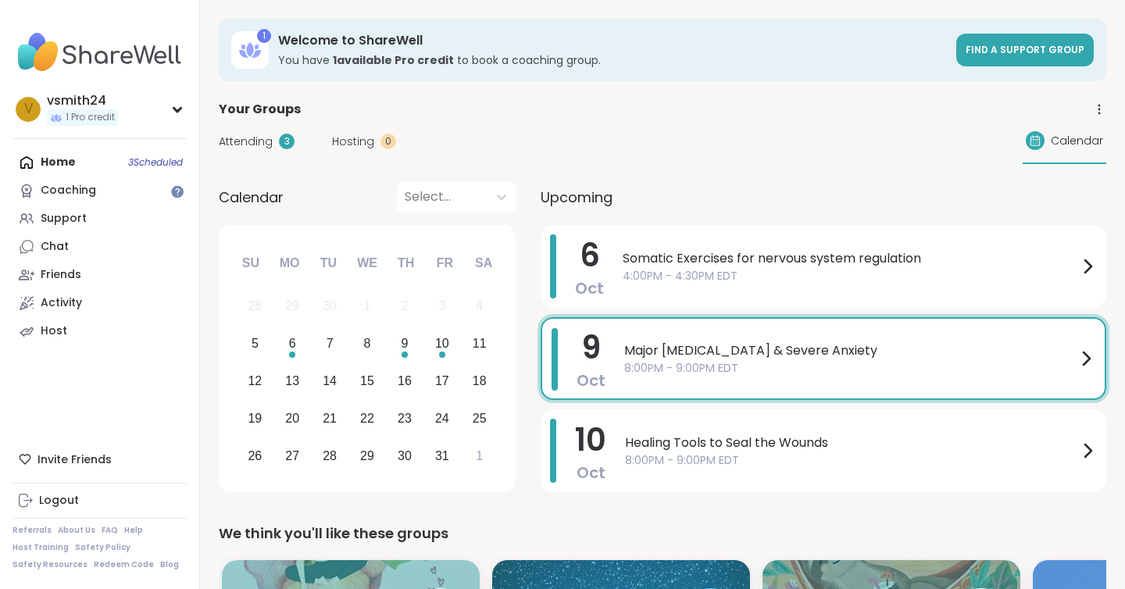
click at [90, 163] on div "Home 3 Scheduled Coaching Support Chat Friends Activity Host" at bounding box center [100, 246] width 174 height 197
click at [77, 159] on div "Home 3 Scheduled Coaching Support Chat Friends Activity Host" at bounding box center [100, 246] width 174 height 197
click at [51, 165] on div "Home 3 Scheduled Coaching Support Chat Friends Activity Host" at bounding box center [100, 246] width 174 height 197
click at [63, 95] on div "vsmith24" at bounding box center [82, 100] width 71 height 17
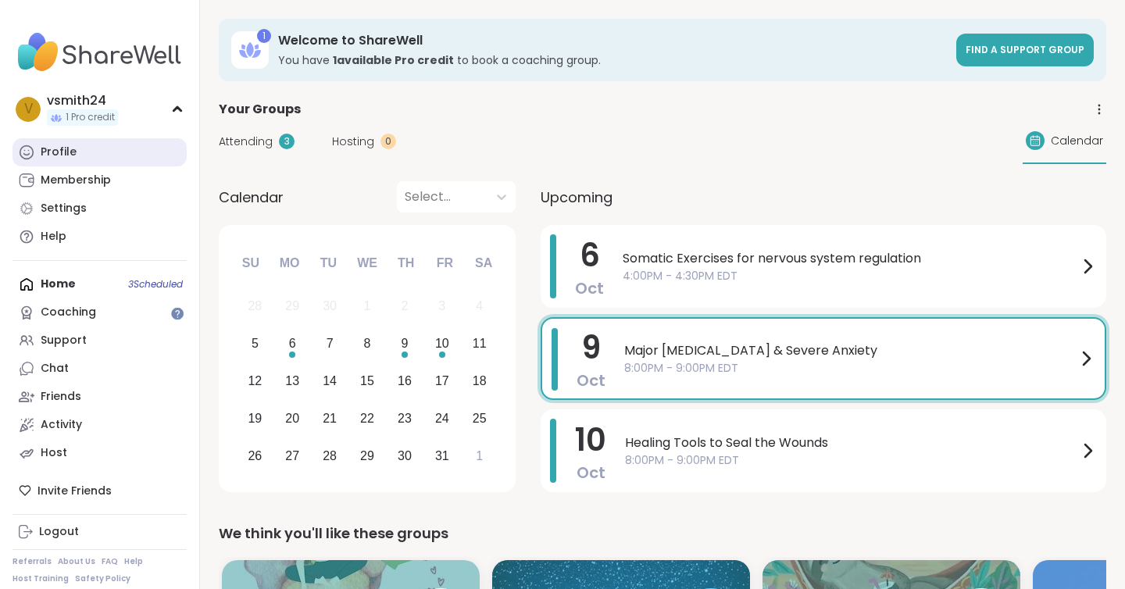
click at [55, 152] on div "Profile" at bounding box center [59, 153] width 36 height 16
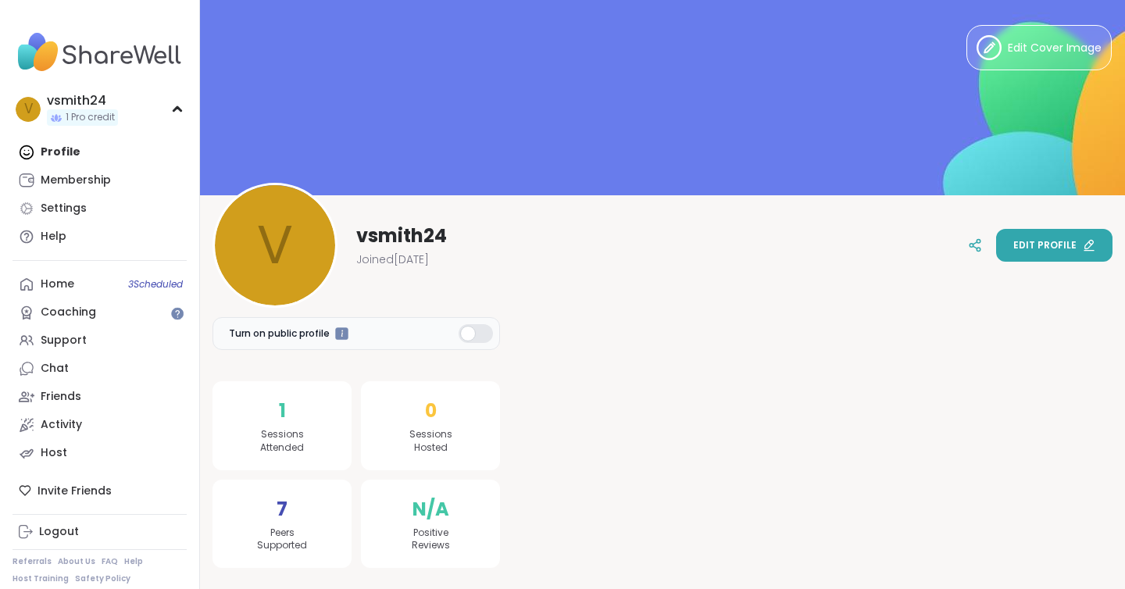
click at [1050, 246] on span "Edit profile" at bounding box center [1045, 245] width 63 height 14
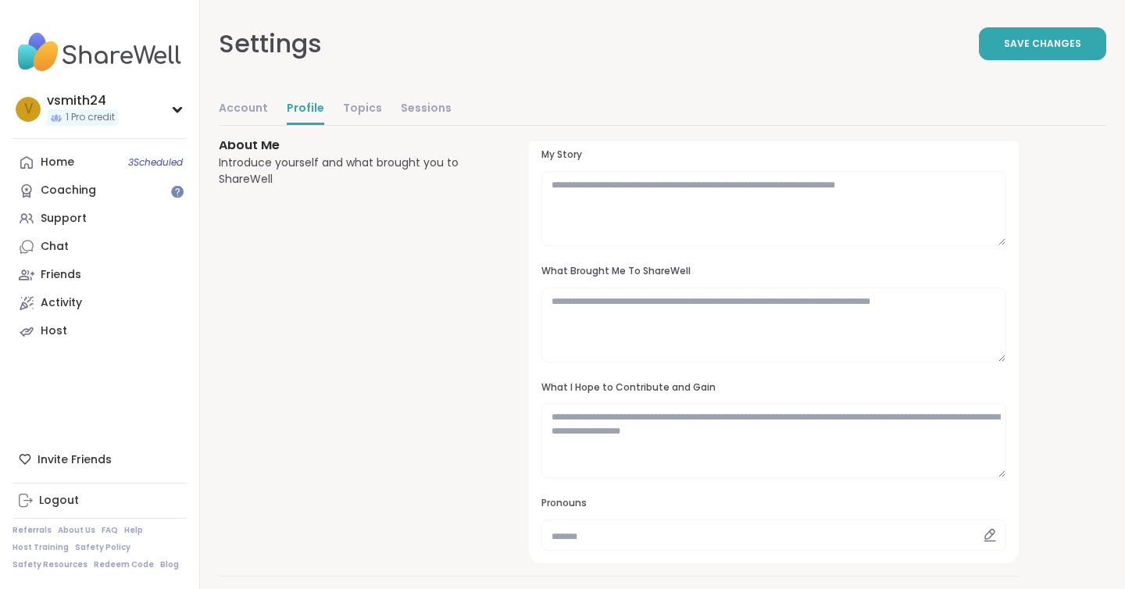
scroll to position [161, 0]
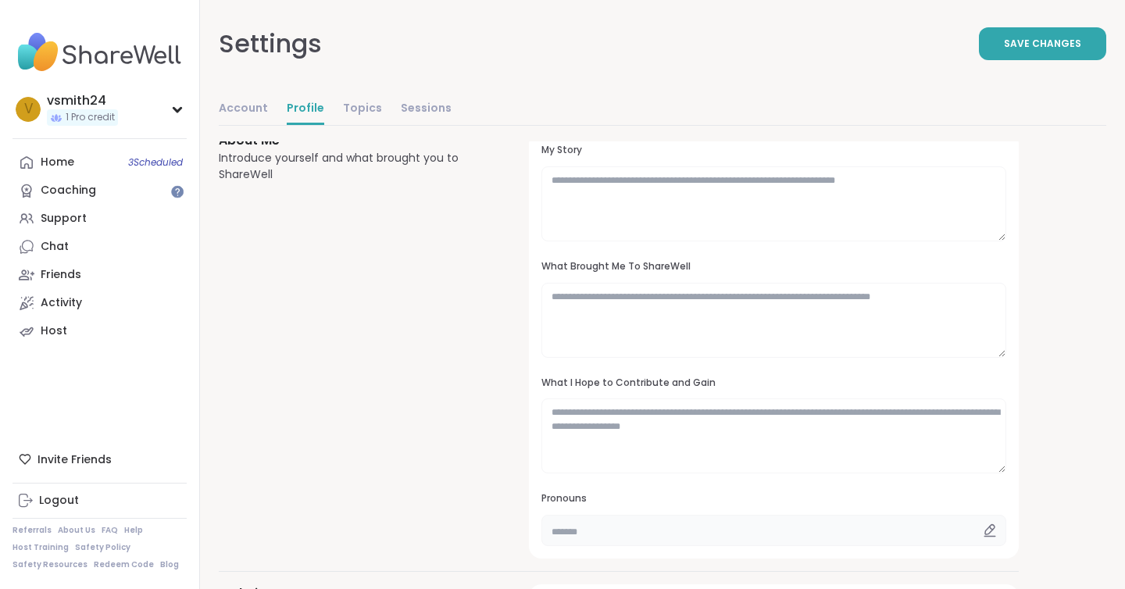
click at [775, 535] on input "text" at bounding box center [774, 530] width 465 height 31
type input "*******"
click at [703, 442] on textarea at bounding box center [774, 436] width 465 height 75
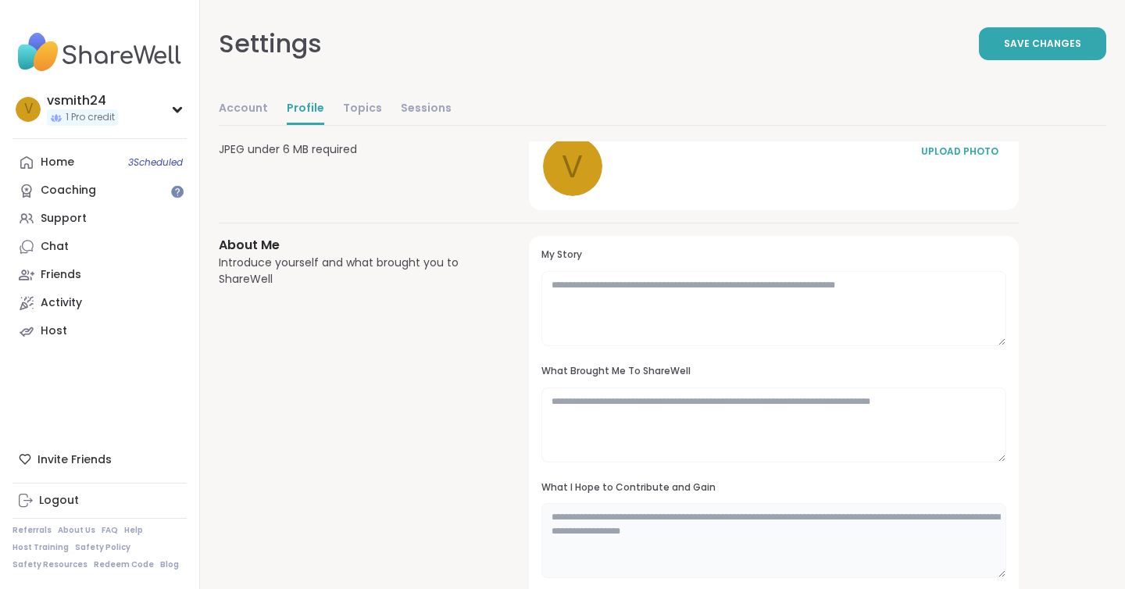
scroll to position [0, 0]
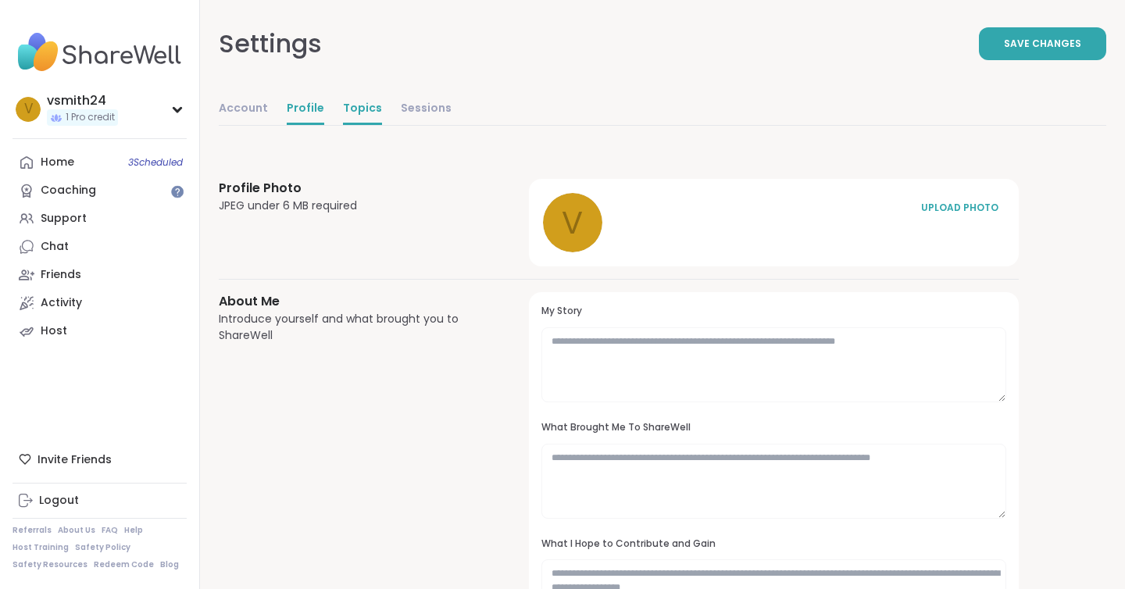
click at [360, 95] on link "Topics" at bounding box center [362, 109] width 39 height 31
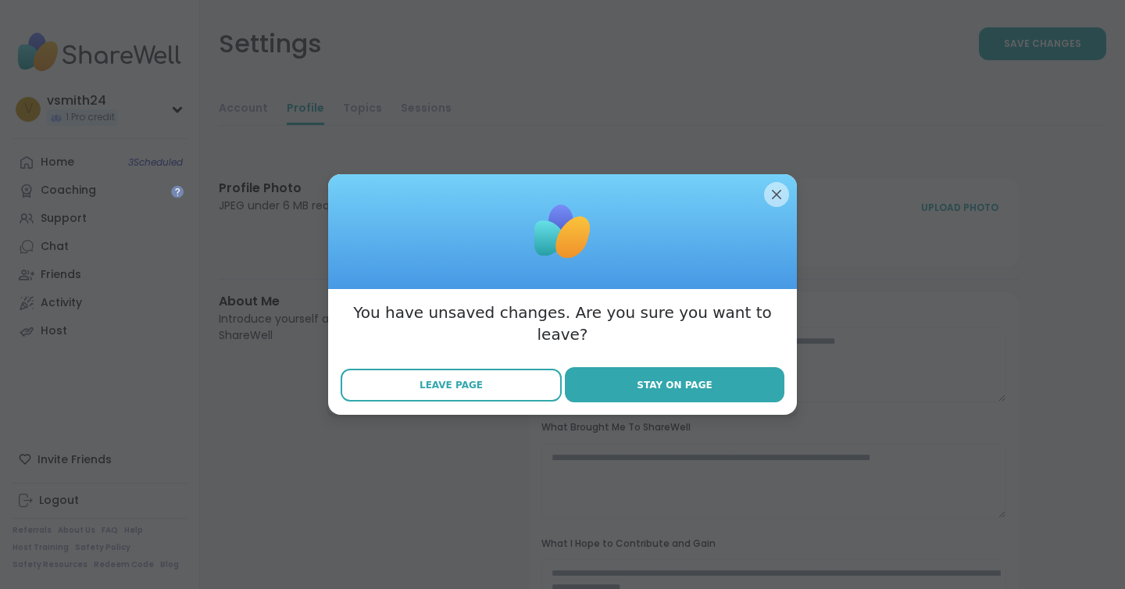
click at [473, 378] on span "Leave Page" at bounding box center [451, 385] width 63 height 14
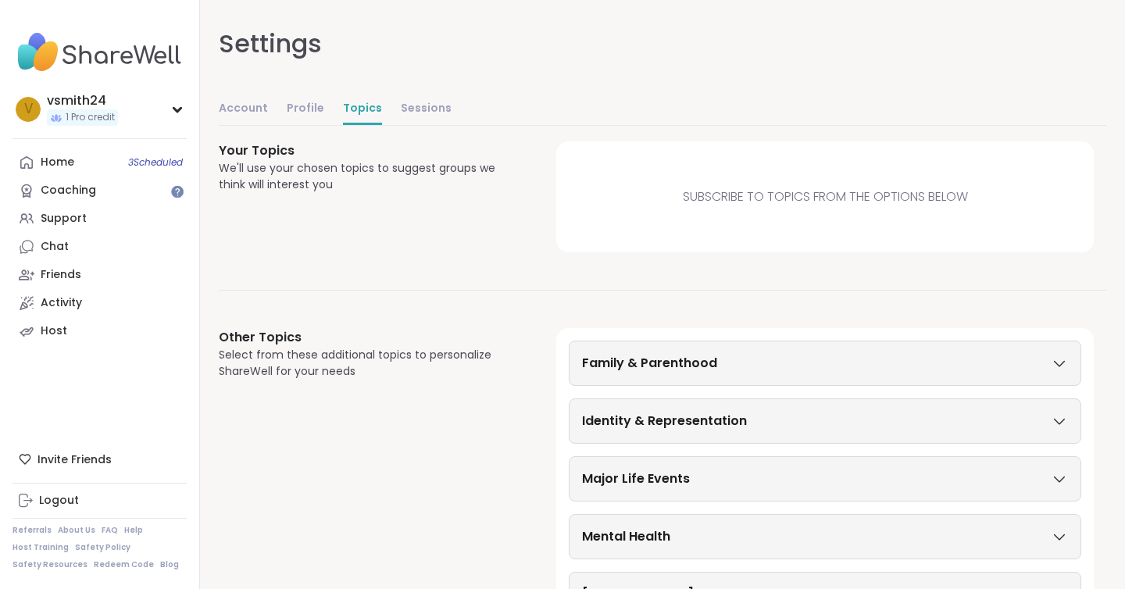
click at [857, 202] on span "Subscribe to Topics from the options below" at bounding box center [825, 197] width 285 height 19
click at [781, 361] on div "Family & Parenthood" at bounding box center [825, 363] width 486 height 19
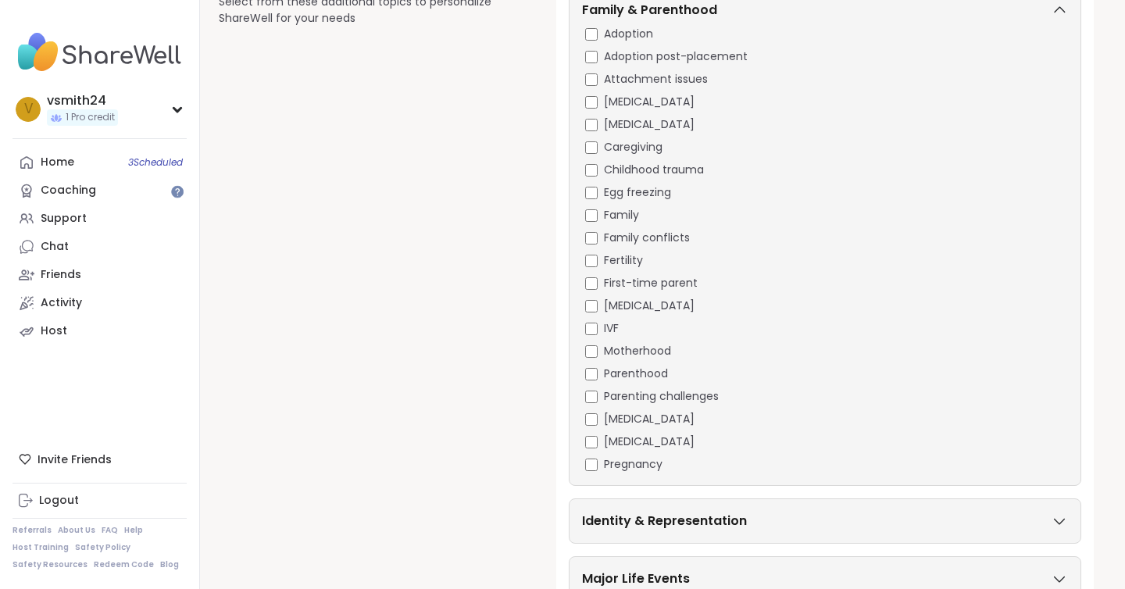
scroll to position [298, 0]
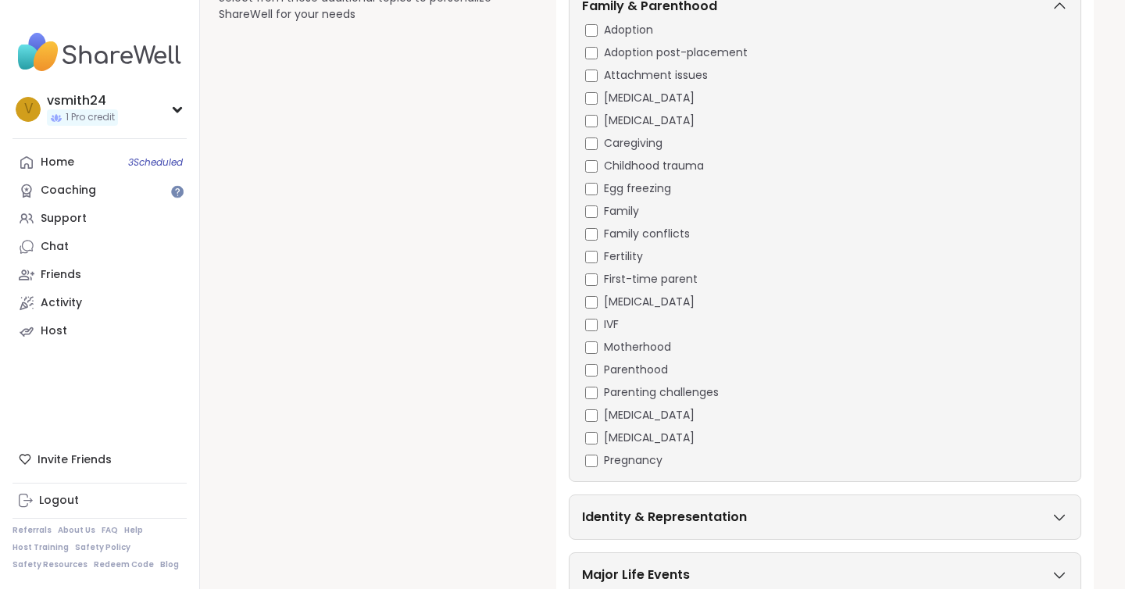
click at [645, 517] on h3 "Identity & Representation" at bounding box center [664, 517] width 165 height 19
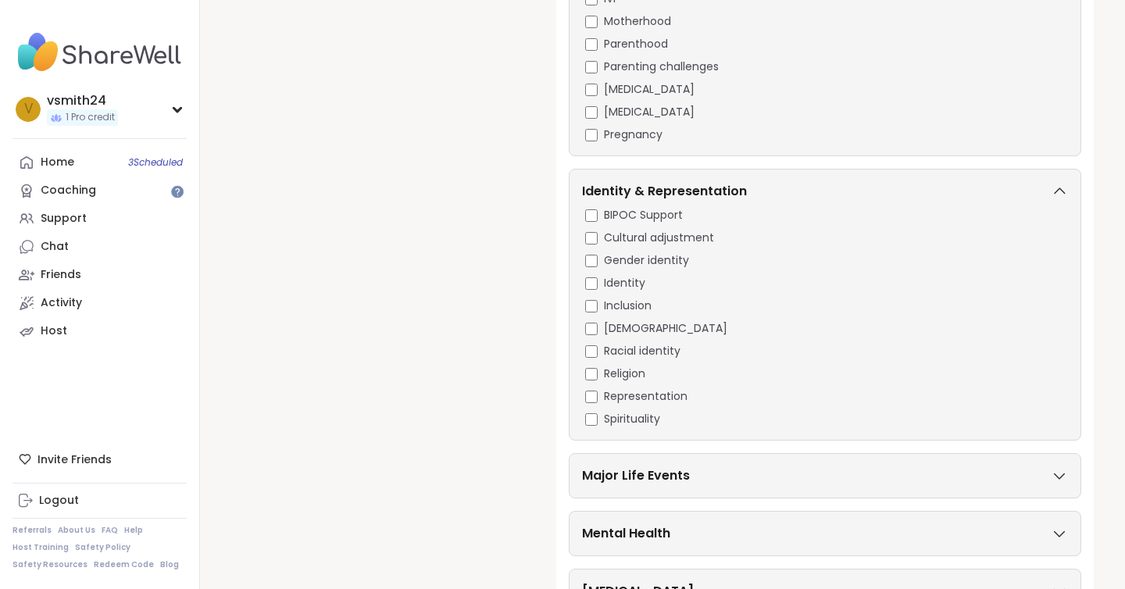
scroll to position [652, 0]
click at [616, 477] on h3 "Major Life Events" at bounding box center [636, 473] width 108 height 19
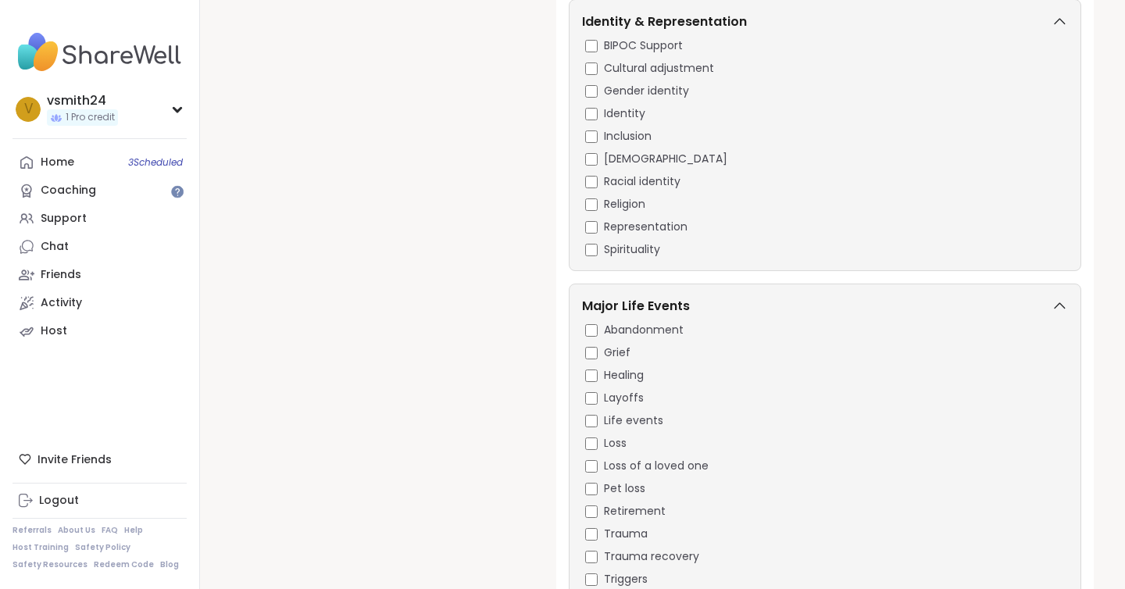
scroll to position [843, 0]
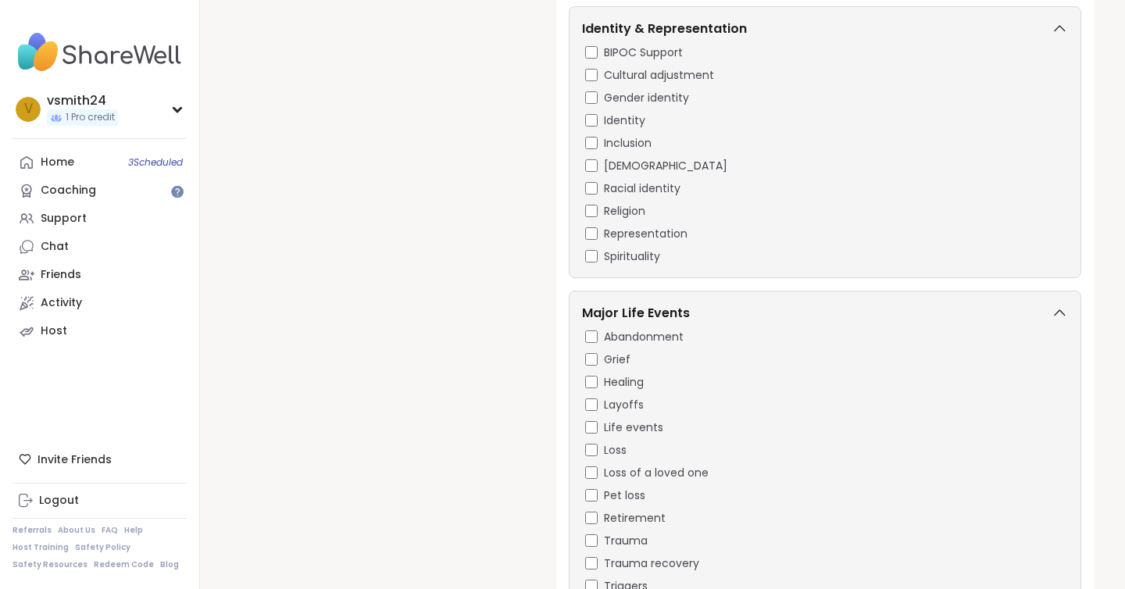
click at [594, 533] on div "Trauma" at bounding box center [826, 541] width 483 height 16
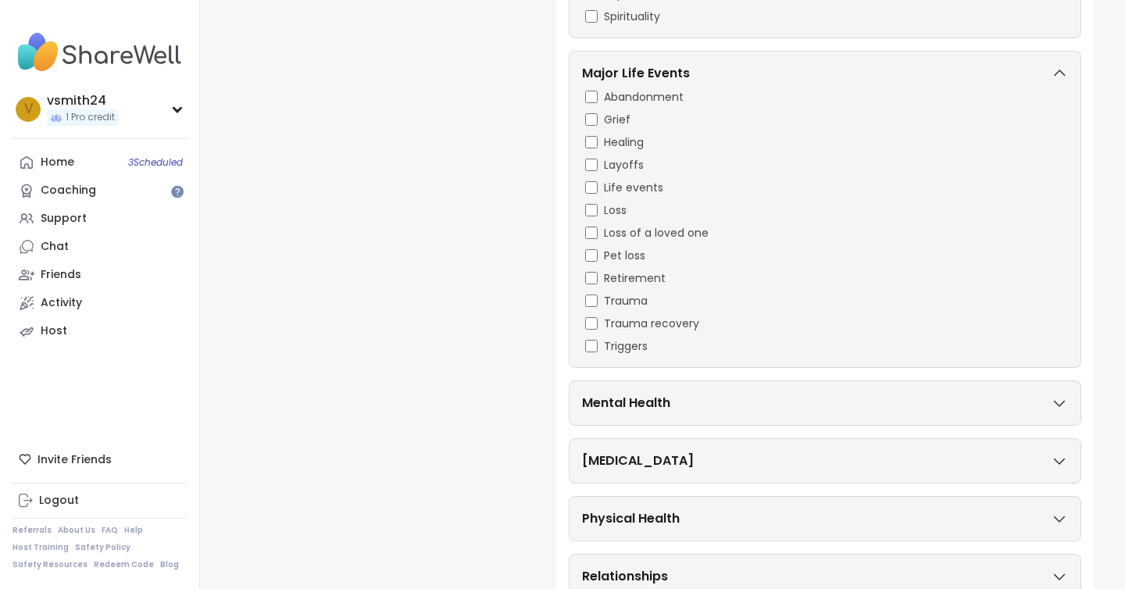
scroll to position [1182, 0]
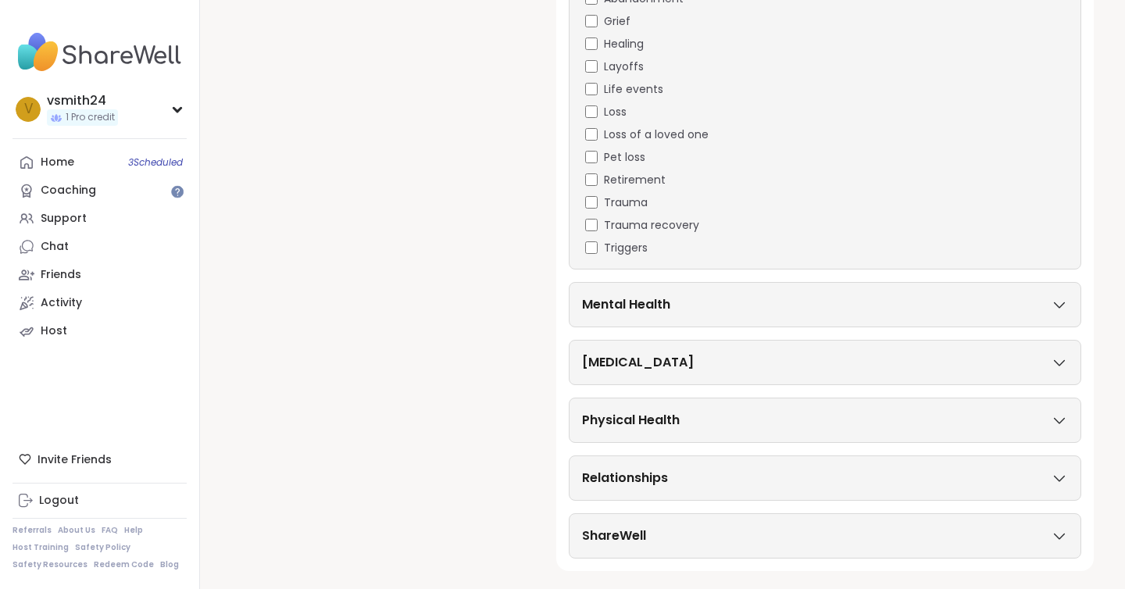
click at [653, 295] on h3 "Mental Health" at bounding box center [626, 304] width 88 height 19
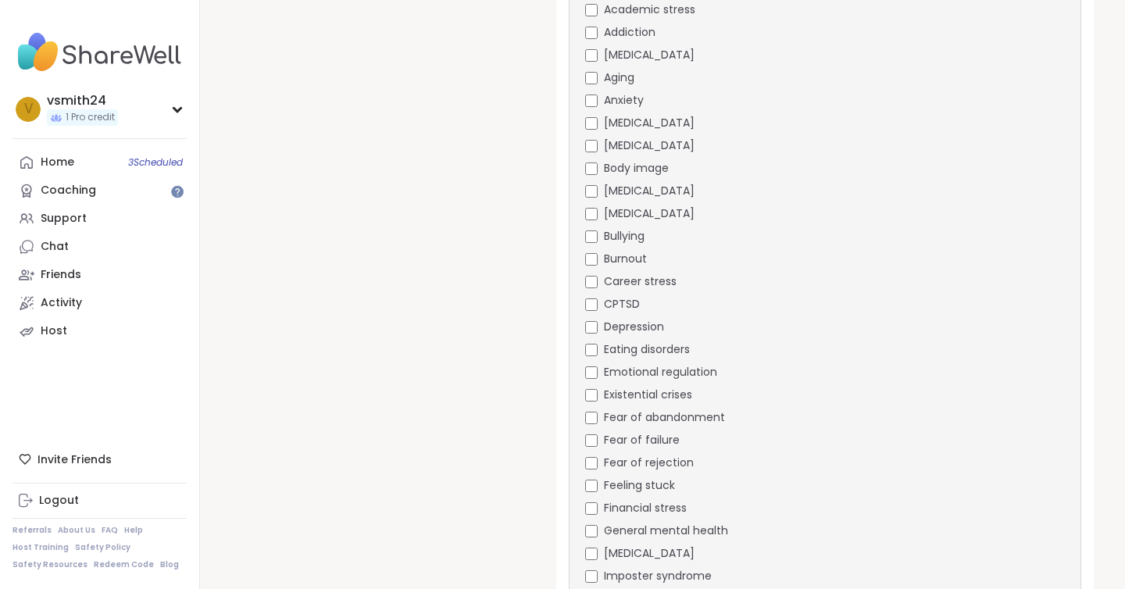
scroll to position [1537, 0]
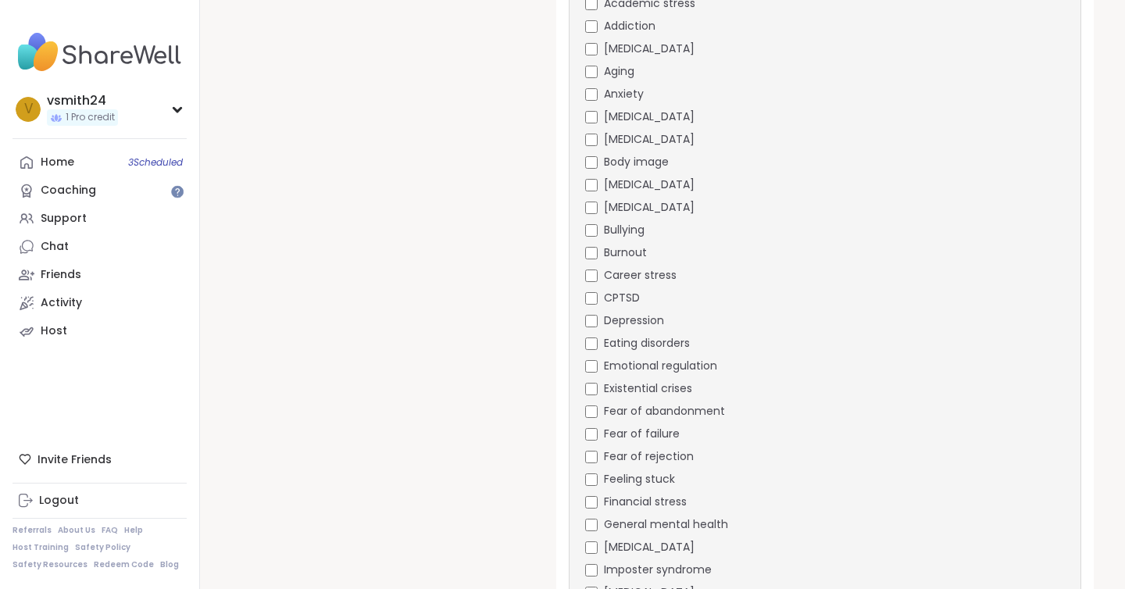
click at [597, 426] on div "Fear of failure" at bounding box center [826, 434] width 483 height 16
click at [590, 449] on div "Fear of rejection" at bounding box center [826, 457] width 483 height 16
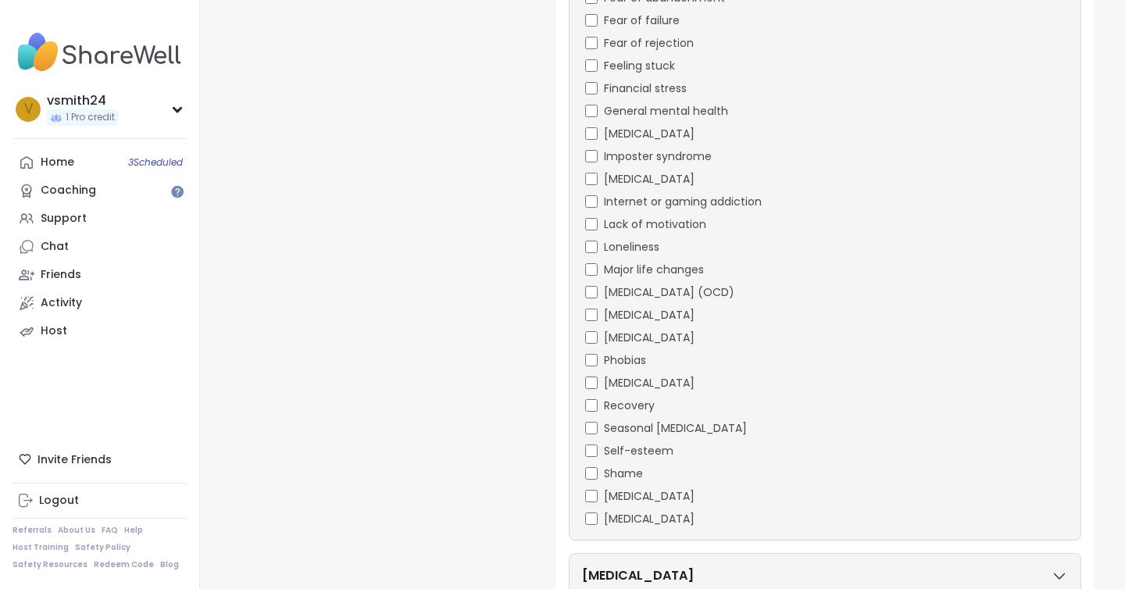
scroll to position [1986, 0]
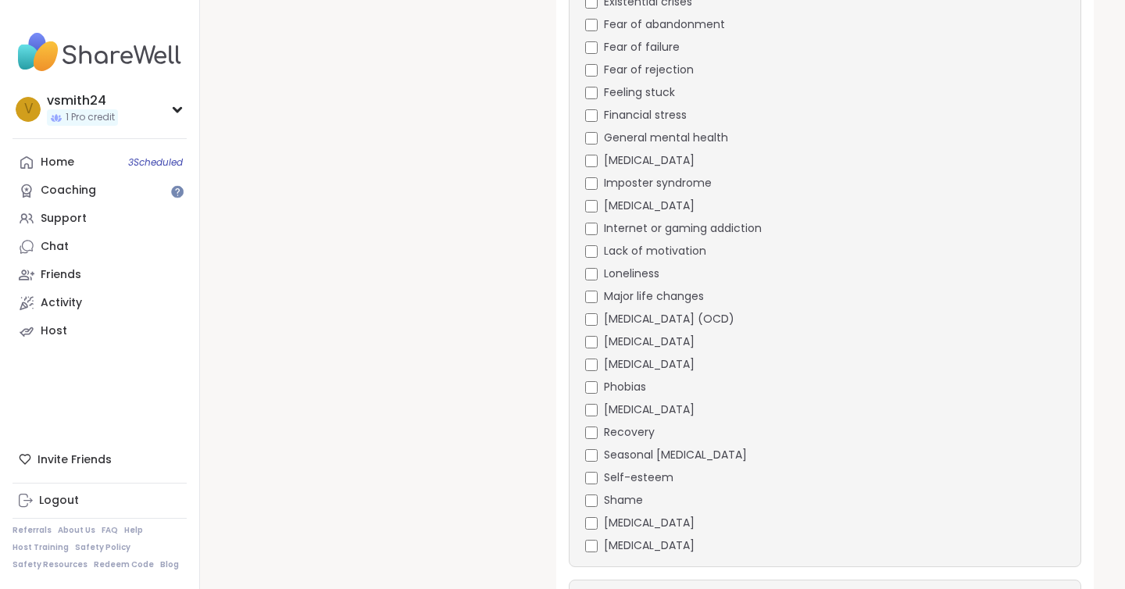
click at [593, 470] on div "Self-esteem" at bounding box center [826, 478] width 483 height 16
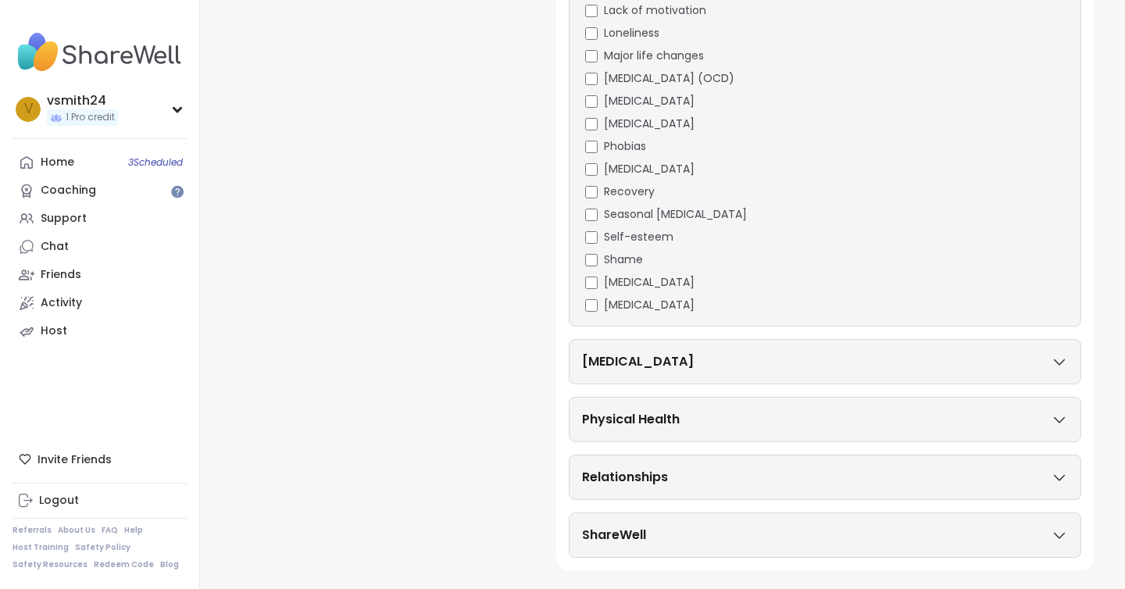
click at [628, 377] on div "Personal Growth" at bounding box center [825, 361] width 513 height 45
click at [681, 362] on h3 "Personal Growth" at bounding box center [638, 361] width 112 height 19
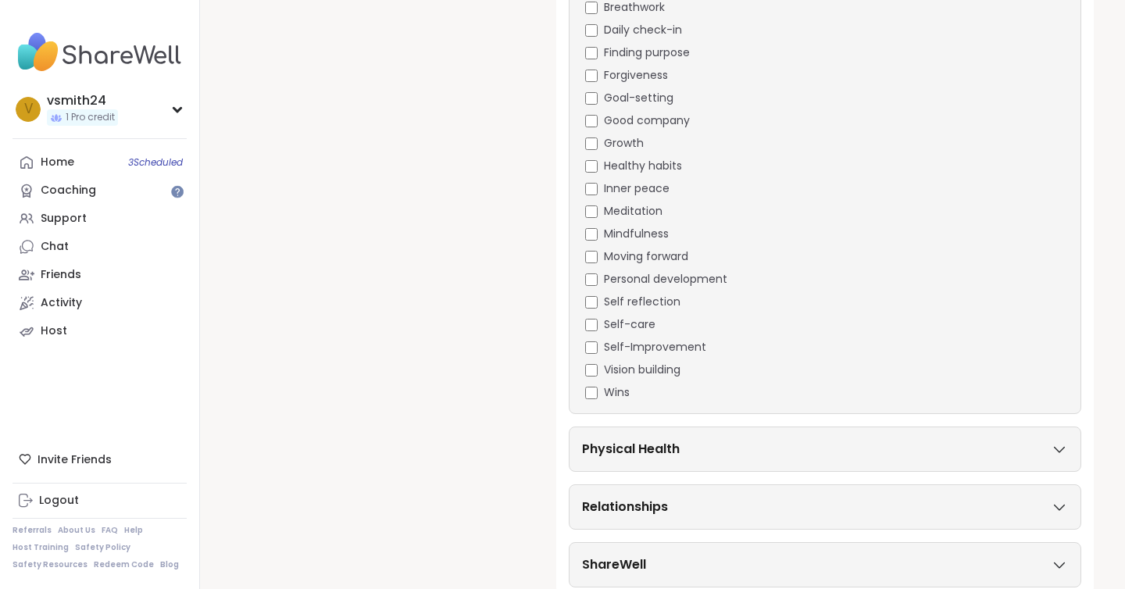
scroll to position [2766, 0]
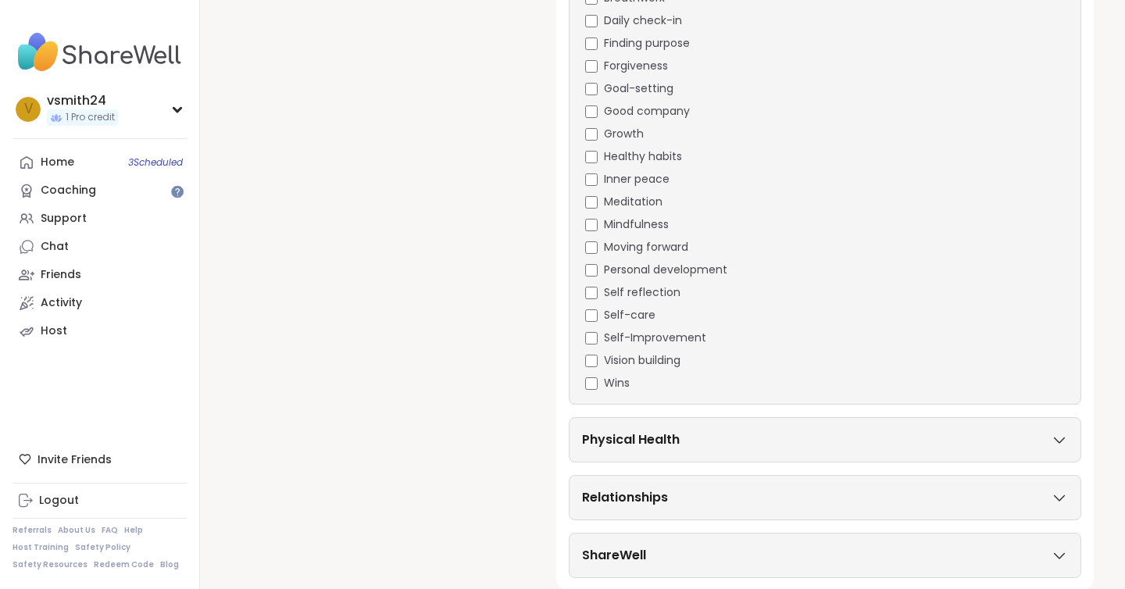
click at [603, 449] on h3 "Physical Health" at bounding box center [631, 440] width 98 height 19
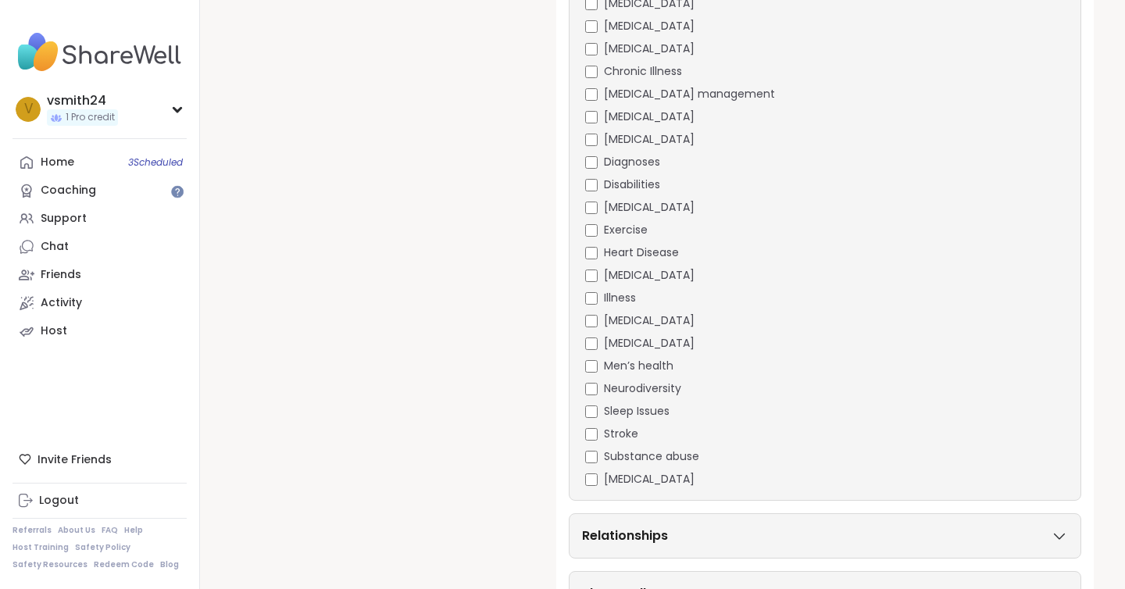
scroll to position [3331, 0]
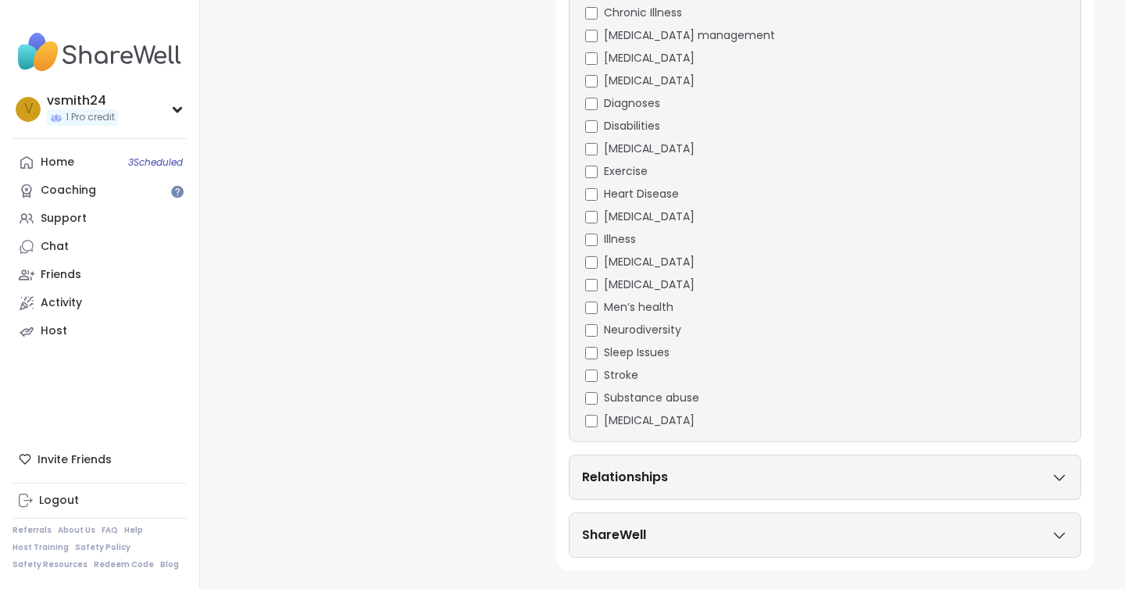
click at [631, 464] on div "Relationships" at bounding box center [825, 477] width 513 height 45
click at [628, 468] on h3 "Relationships" at bounding box center [625, 477] width 86 height 19
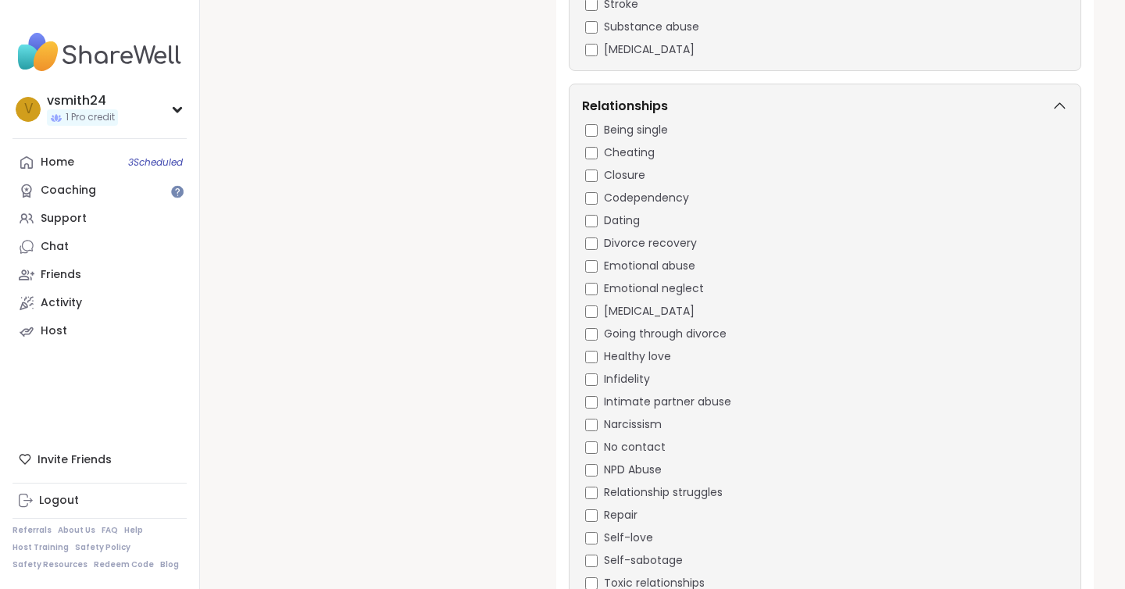
scroll to position [3829, 0]
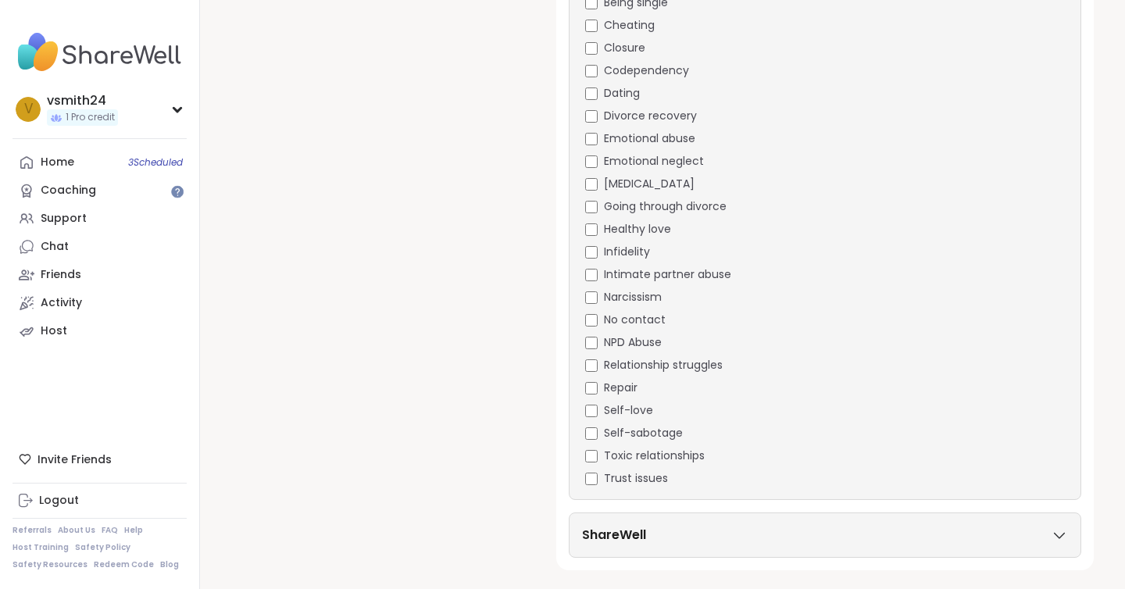
click at [612, 528] on h3 "ShareWell" at bounding box center [614, 535] width 64 height 19
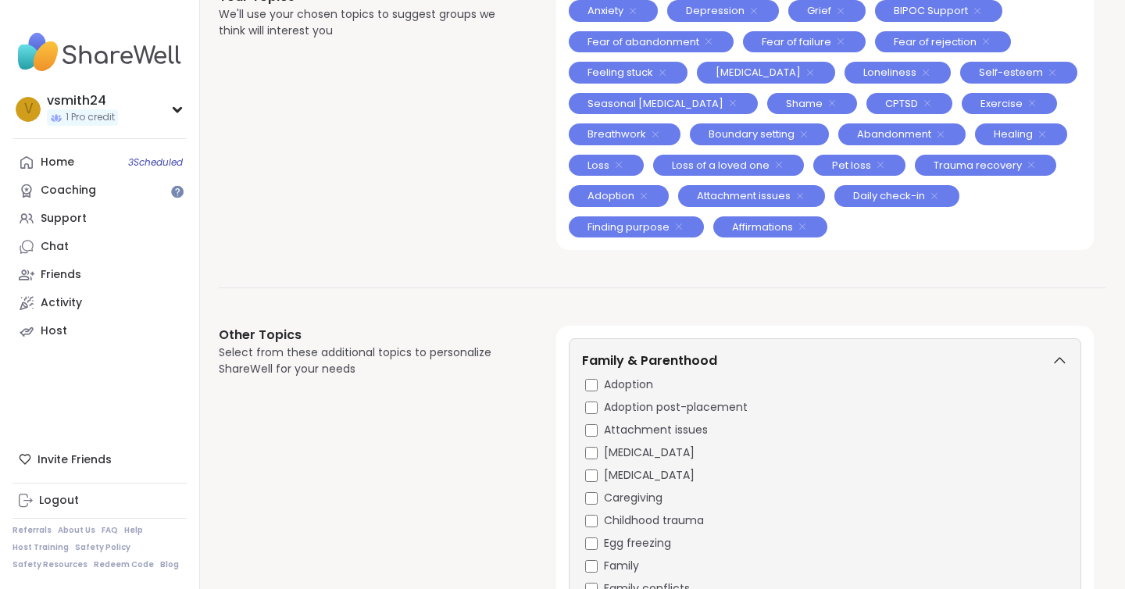
scroll to position [0, 0]
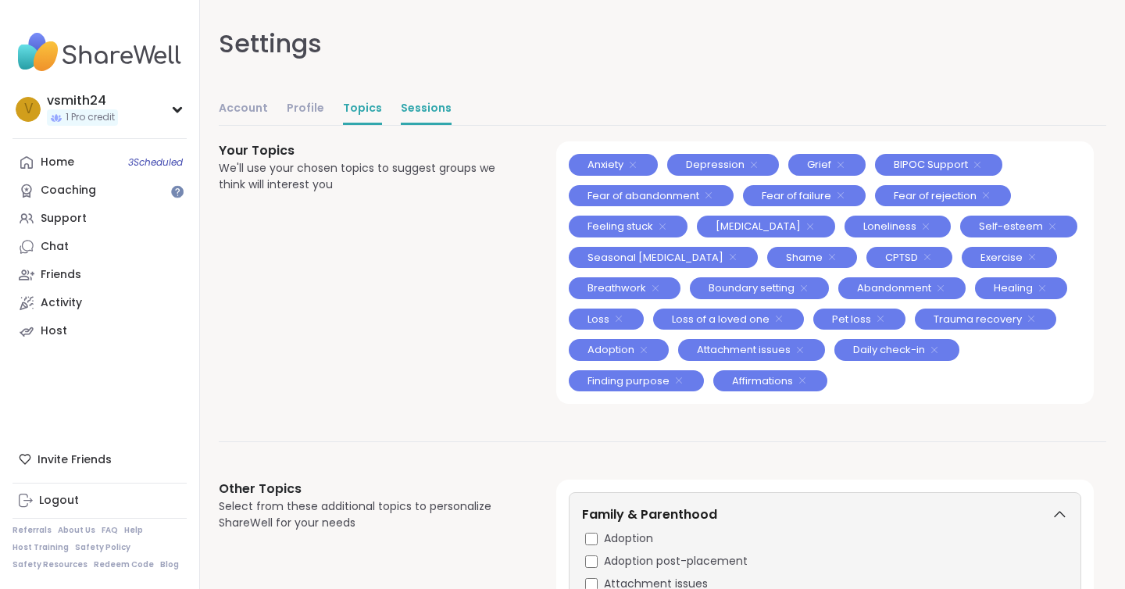
click at [405, 114] on link "Sessions" at bounding box center [426, 109] width 51 height 31
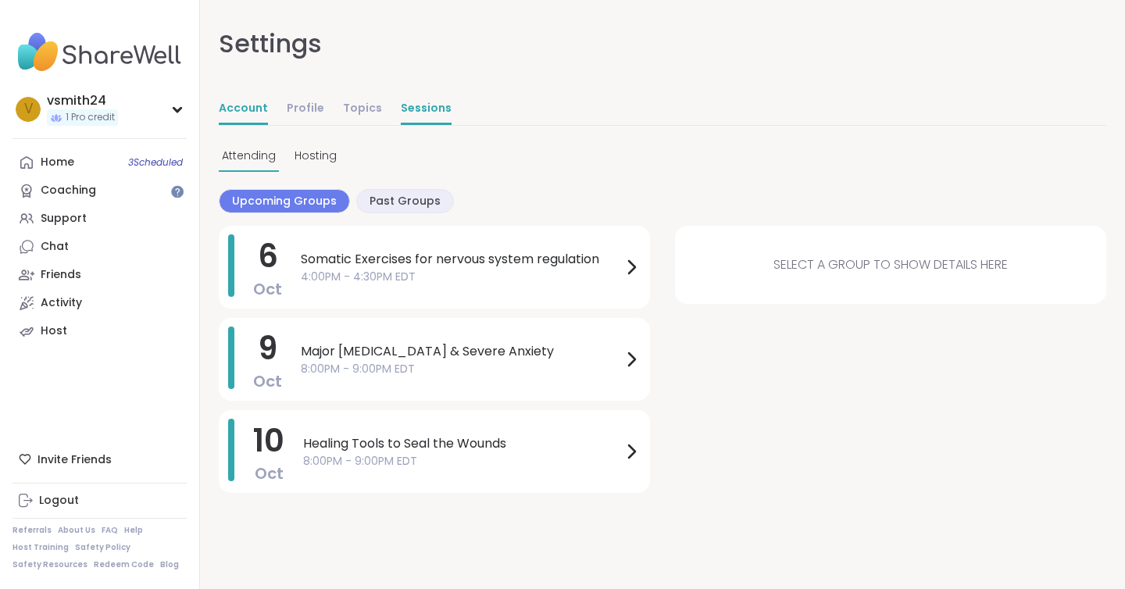
click at [242, 110] on link "Account" at bounding box center [243, 109] width 49 height 31
select select "**"
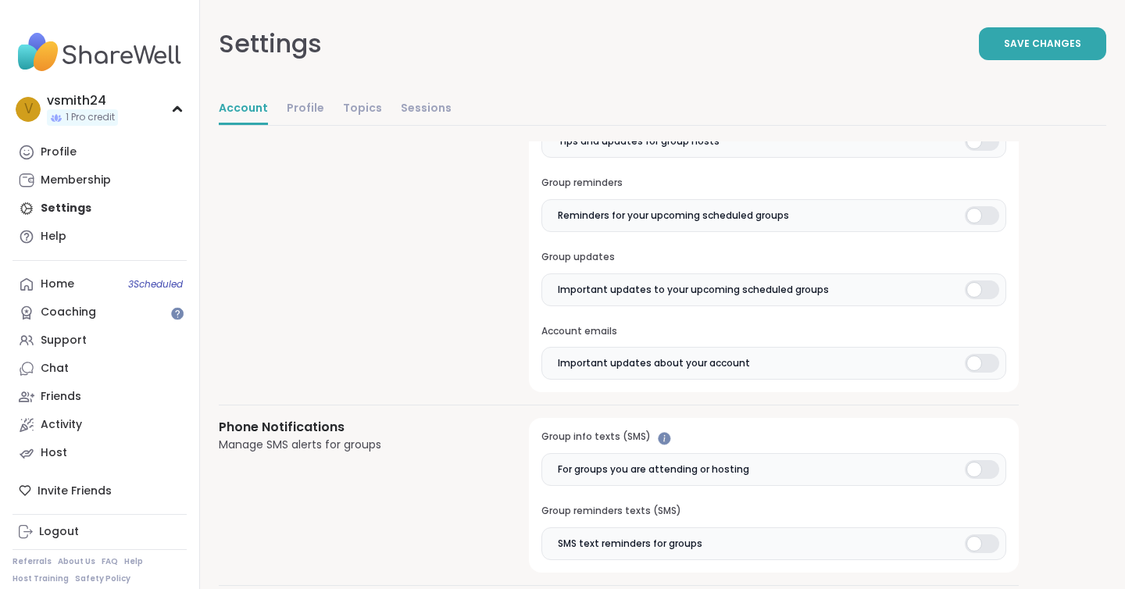
scroll to position [796, 0]
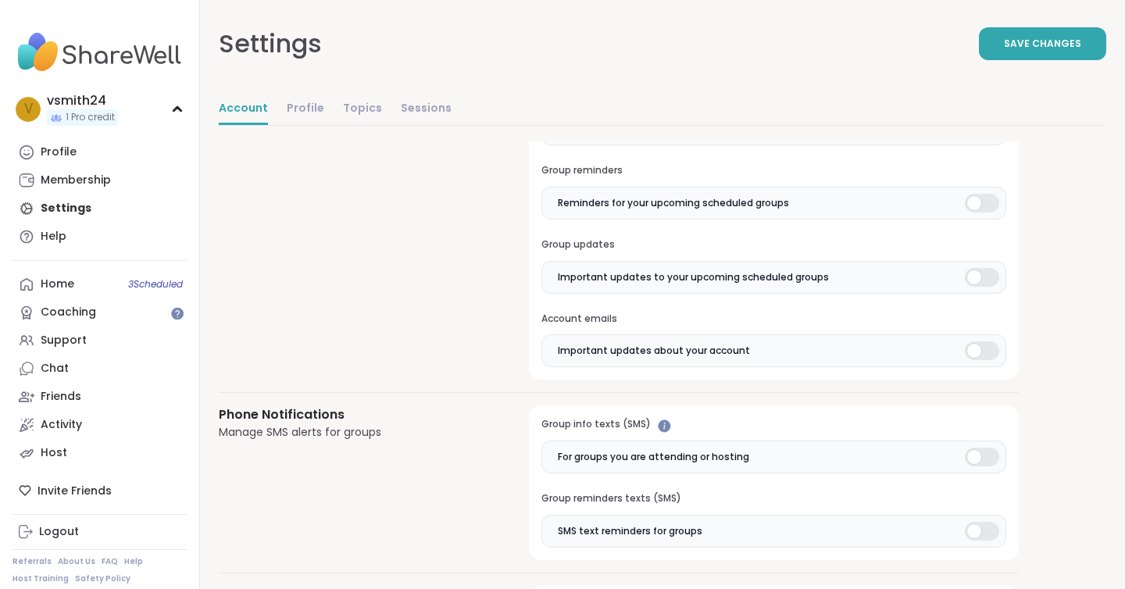
click at [971, 352] on div at bounding box center [982, 351] width 34 height 19
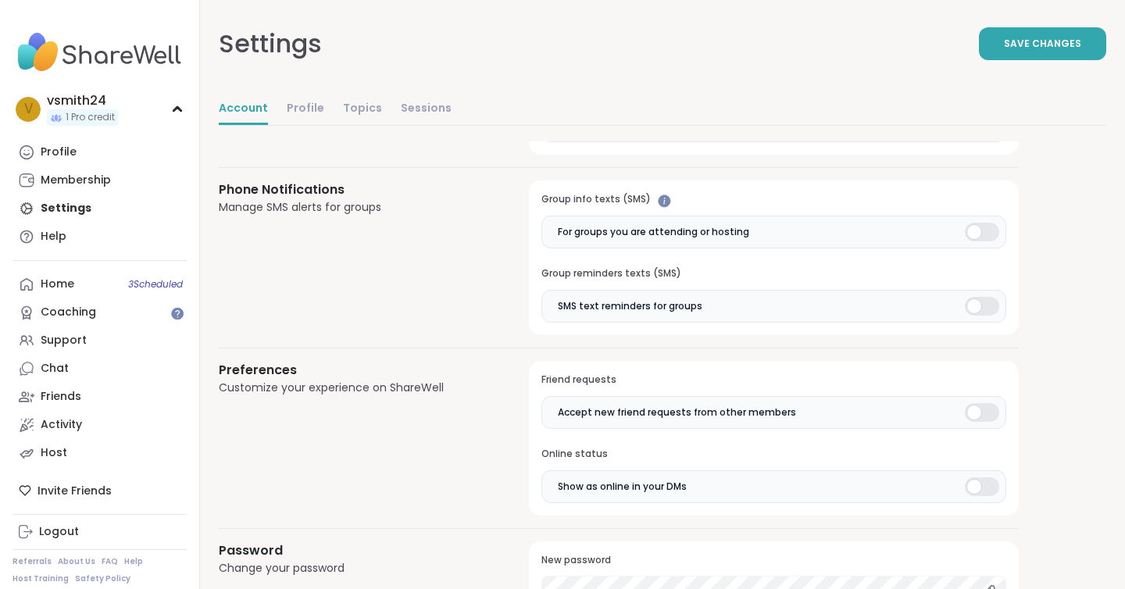
scroll to position [1030, 0]
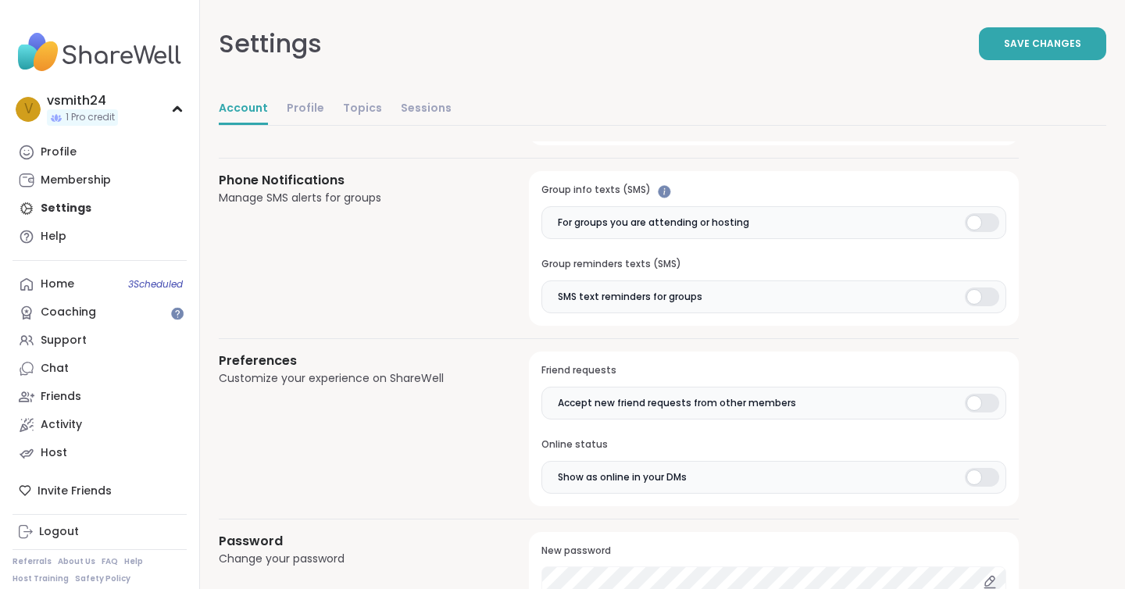
click at [983, 475] on div at bounding box center [982, 477] width 34 height 19
click at [982, 404] on div at bounding box center [982, 403] width 34 height 19
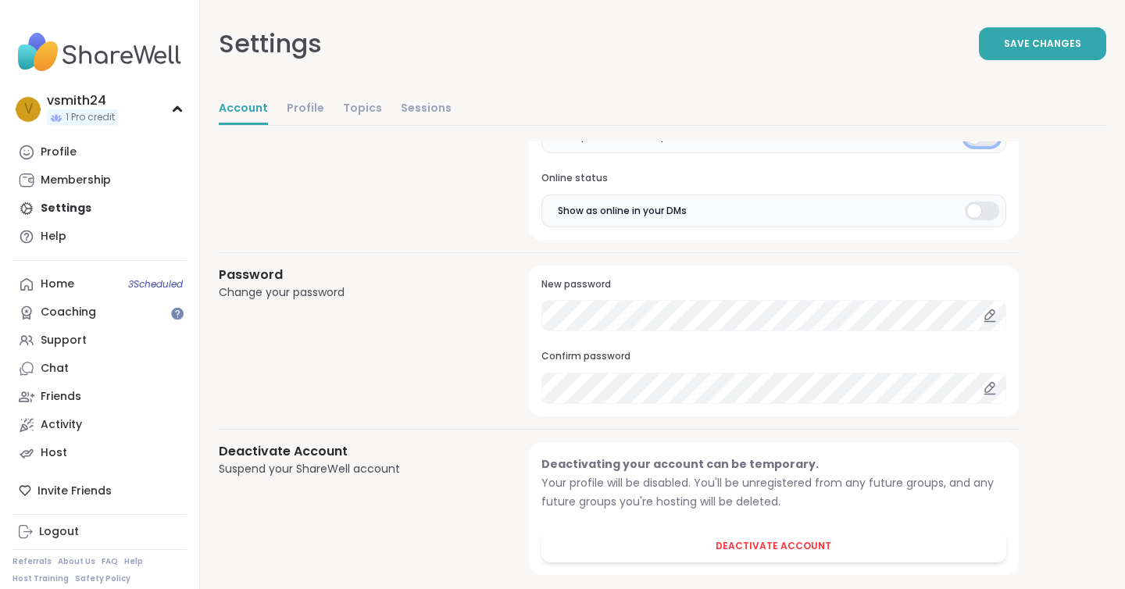
scroll to position [1320, 0]
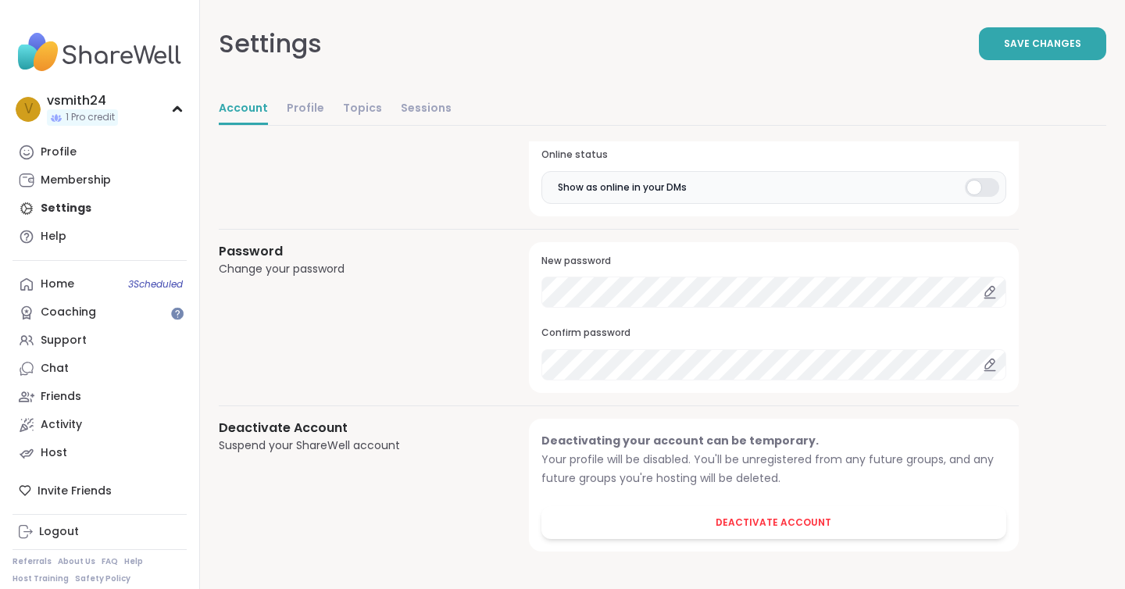
click at [72, 268] on div "v vsmith24 1 Pro credit Profile Membership Settings Help Home 3 Scheduled Coach…" at bounding box center [100, 294] width 200 height 589
click at [53, 285] on div "Home 3 Scheduled" at bounding box center [58, 285] width 34 height 16
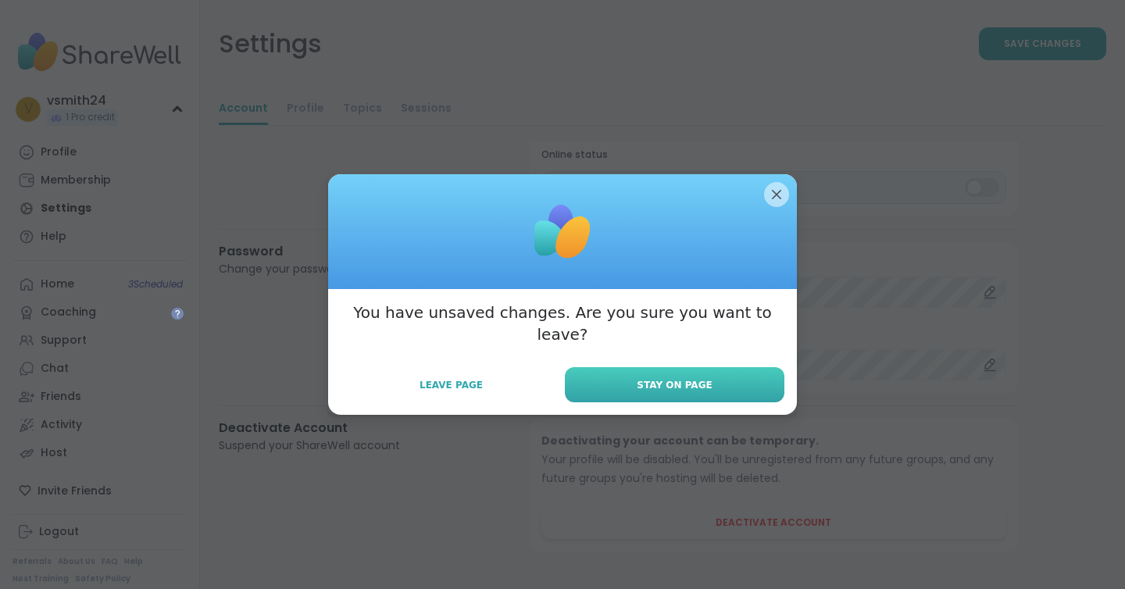
click at [669, 381] on button "Stay on Page" at bounding box center [675, 384] width 220 height 35
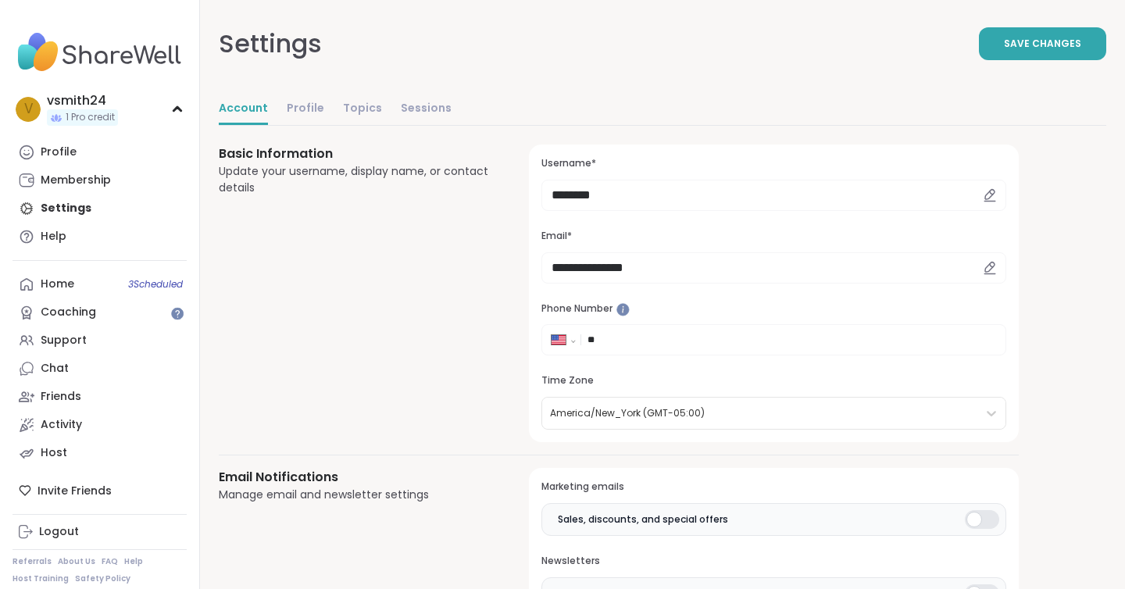
scroll to position [29, 0]
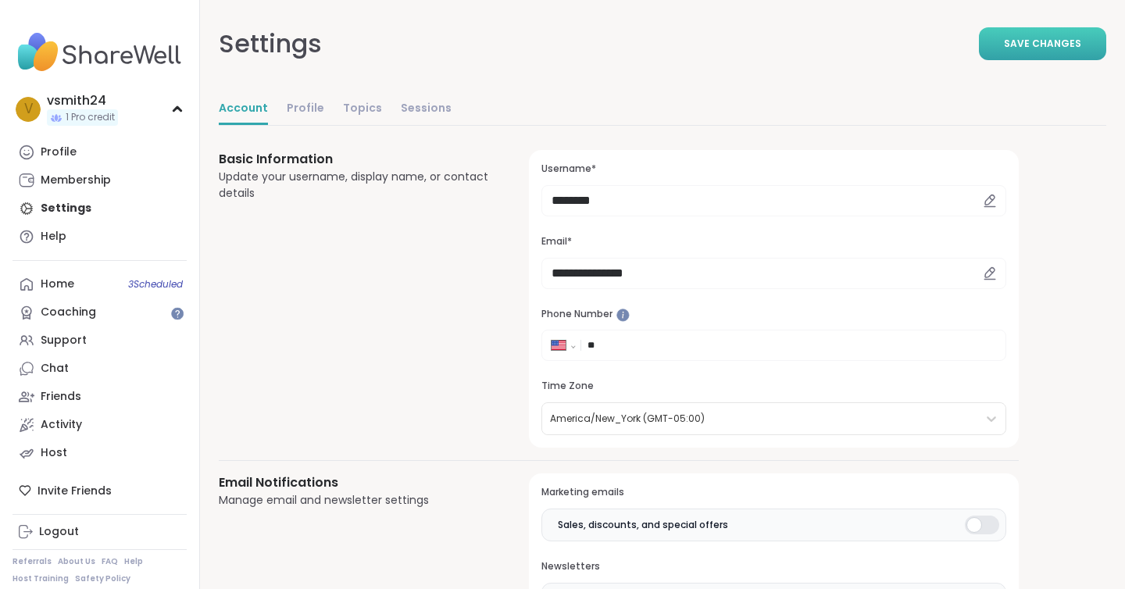
click at [1035, 40] on span "Save Changes" at bounding box center [1042, 44] width 77 height 14
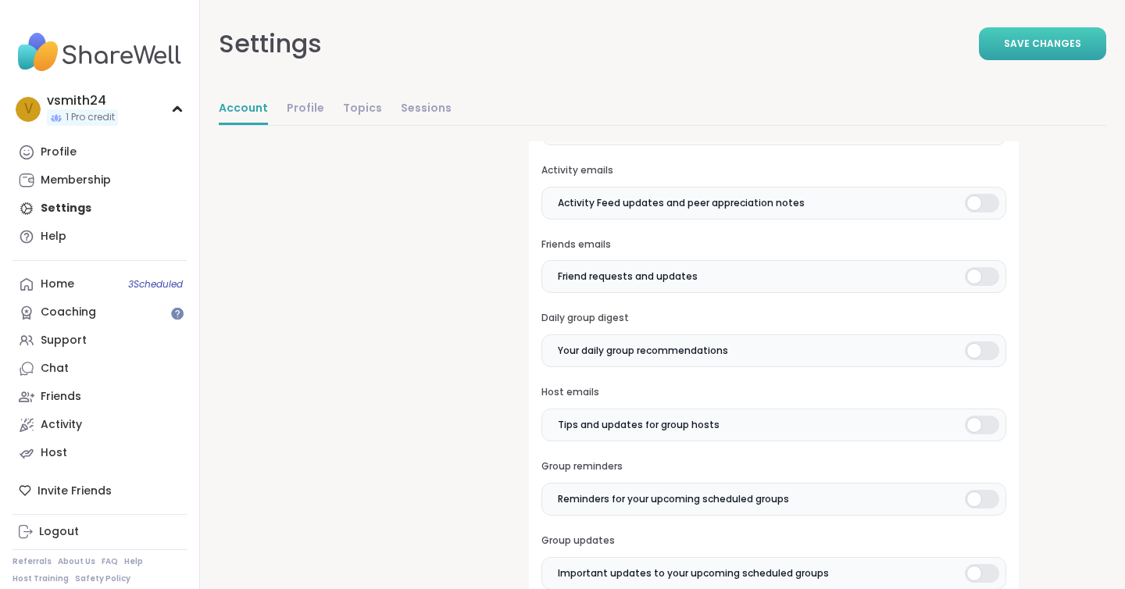
scroll to position [501, 0]
